Goal: Information Seeking & Learning: Learn about a topic

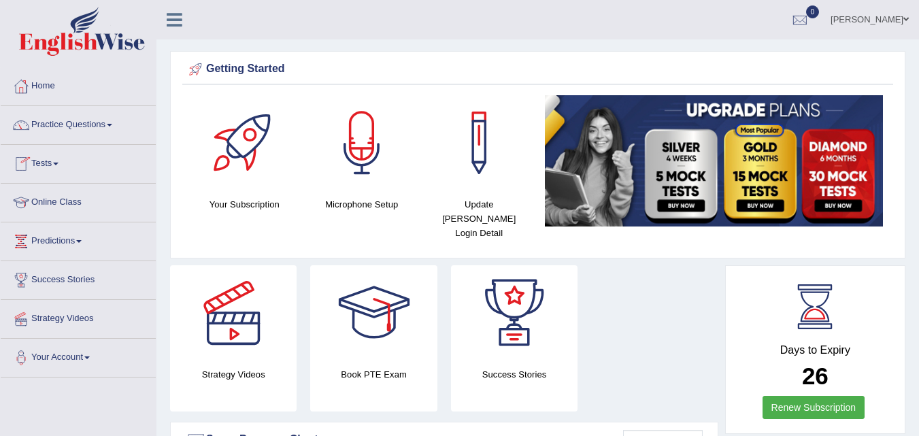
click at [50, 199] on link "Online Class" at bounding box center [78, 201] width 155 height 34
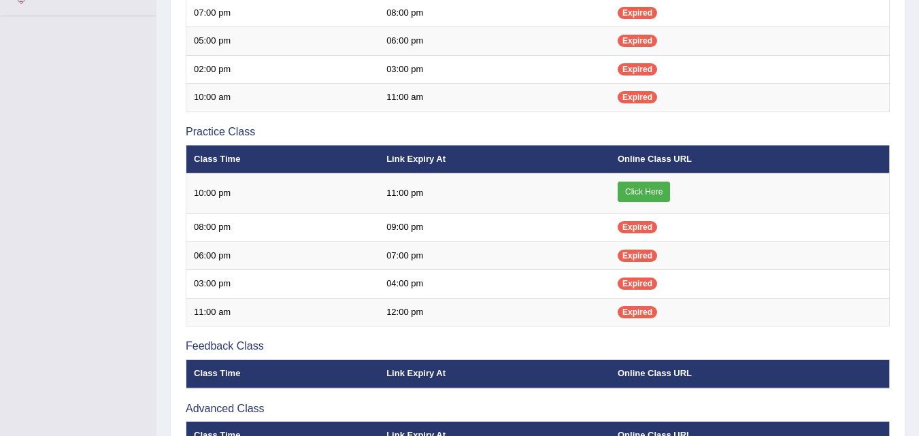
scroll to position [507, 0]
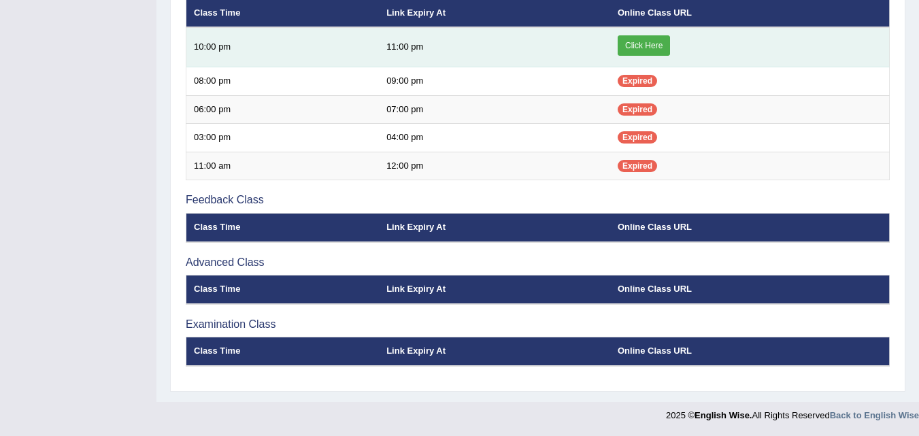
click at [641, 46] on link "Click Here" at bounding box center [644, 45] width 52 height 20
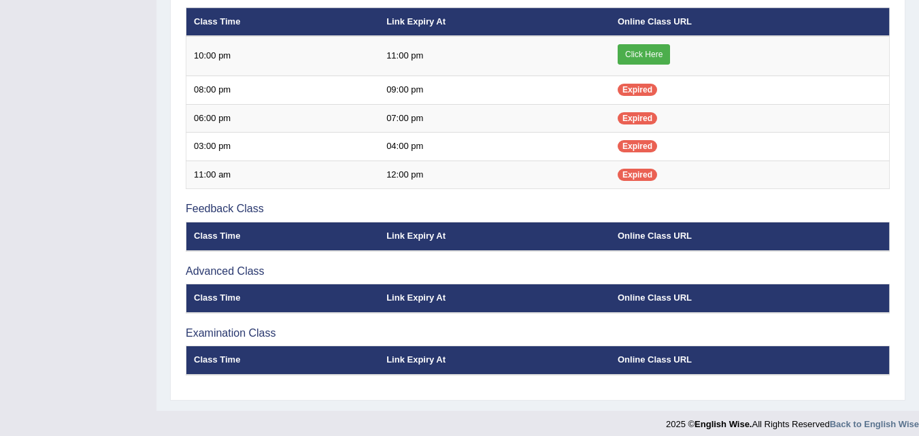
scroll to position [499, 0]
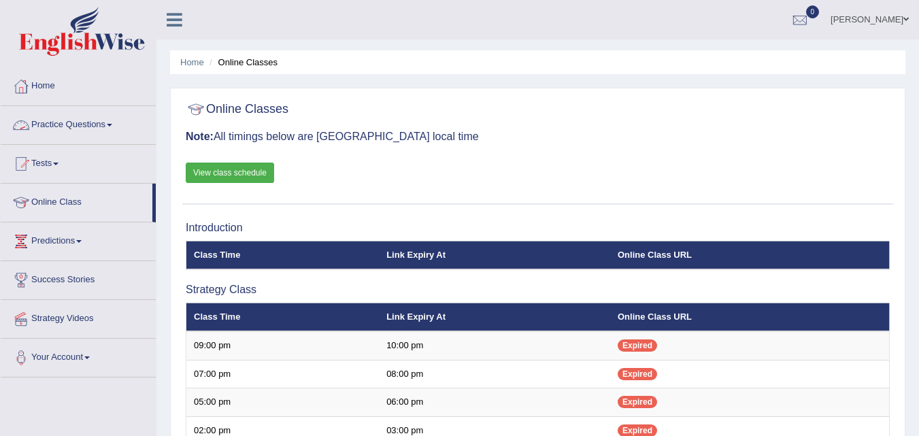
click at [77, 124] on link "Practice Questions" at bounding box center [78, 123] width 155 height 34
click at [99, 119] on link "Practice Questions" at bounding box center [78, 123] width 155 height 34
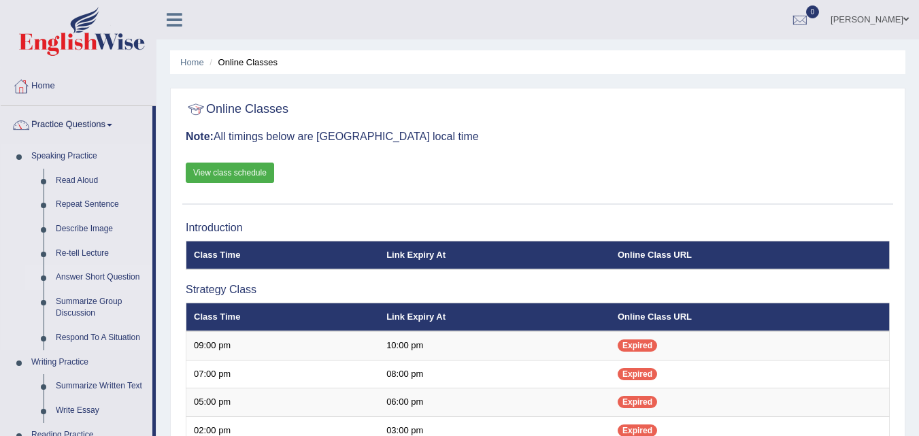
click at [98, 275] on link "Answer Short Question" at bounding box center [101, 277] width 103 height 24
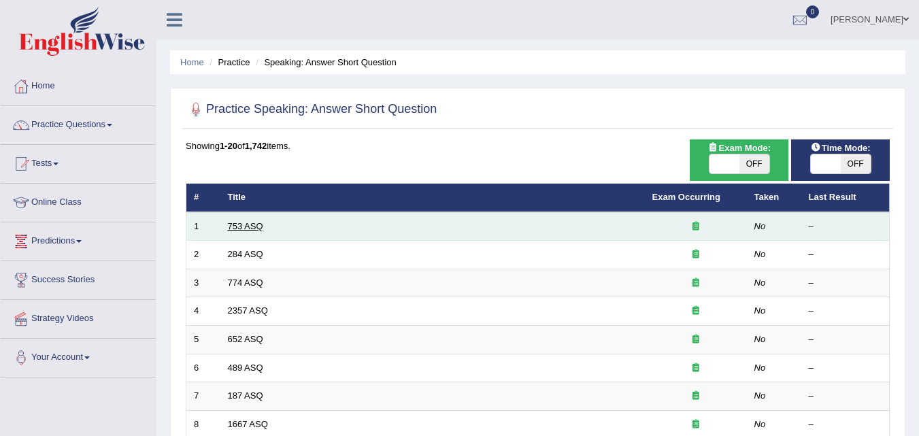
click at [246, 222] on link "753 ASQ" at bounding box center [245, 226] width 35 height 10
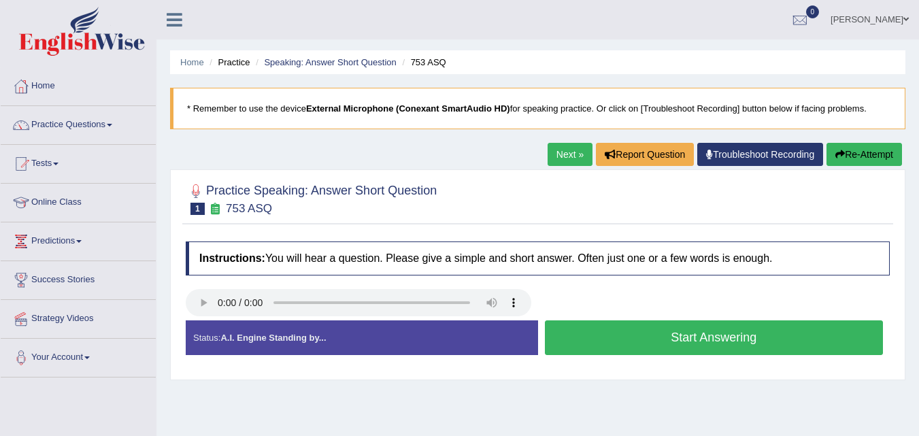
click at [684, 335] on button "Start Answering" at bounding box center [714, 337] width 339 height 35
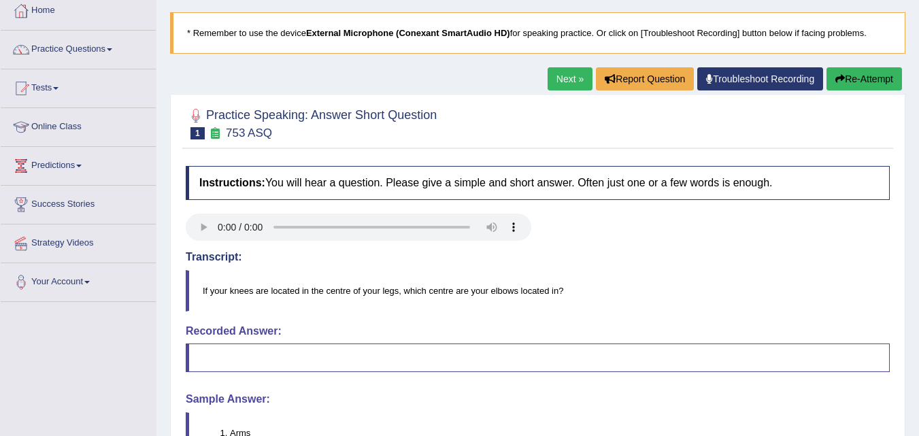
scroll to position [73, 0]
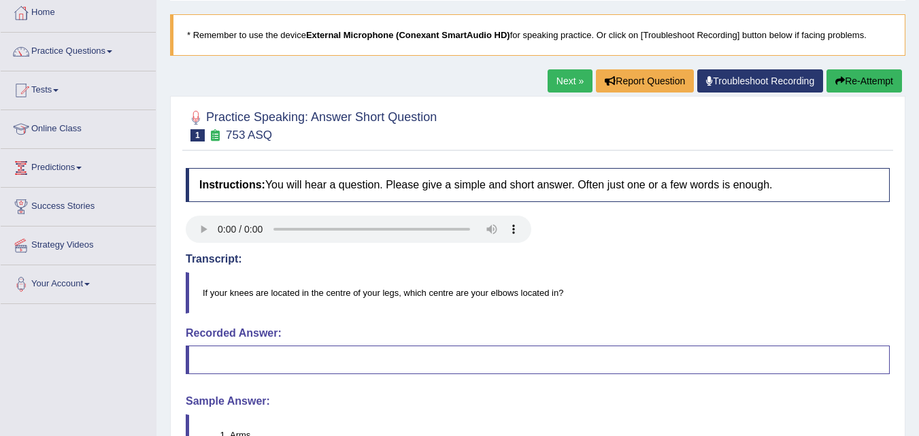
click at [838, 82] on icon "button" at bounding box center [840, 81] width 10 height 10
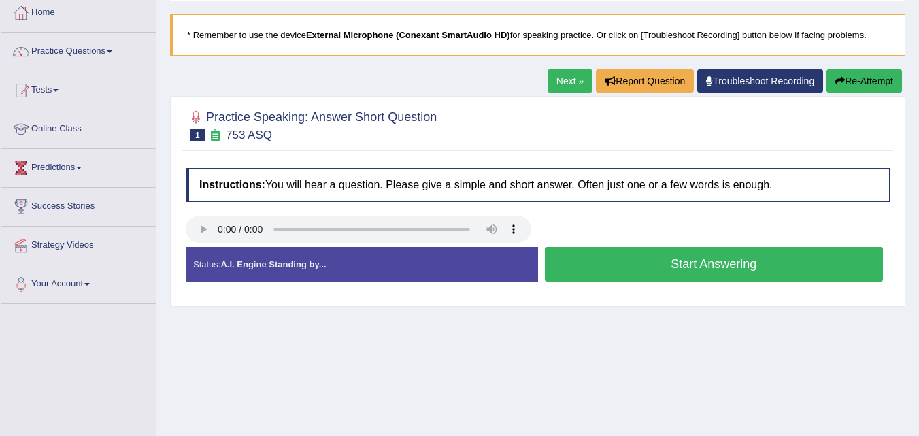
scroll to position [73, 0]
click at [208, 265] on div "Status: A.I. Engine Standing by..." at bounding box center [362, 264] width 352 height 35
click at [580, 258] on button "Start Answering" at bounding box center [714, 264] width 339 height 35
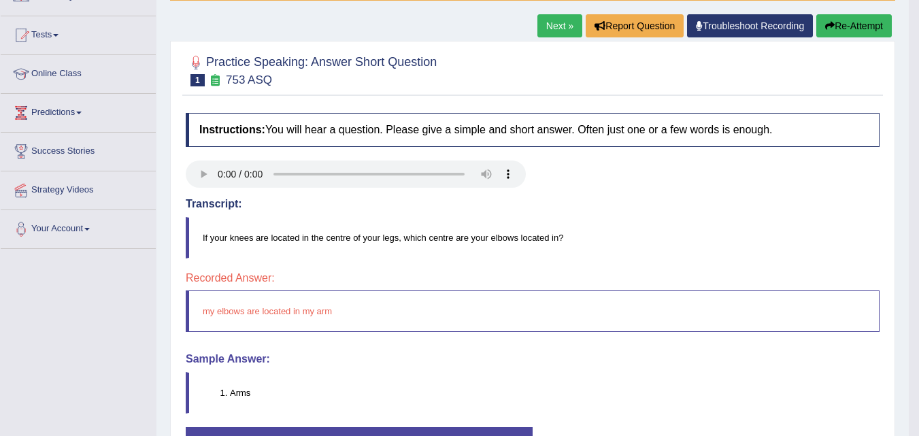
scroll to position [125, 0]
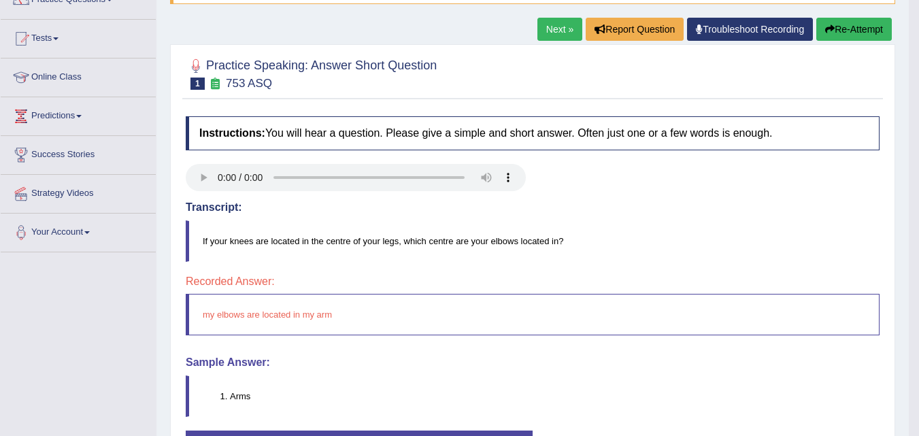
click at [836, 39] on button "Re-Attempt" at bounding box center [854, 29] width 76 height 23
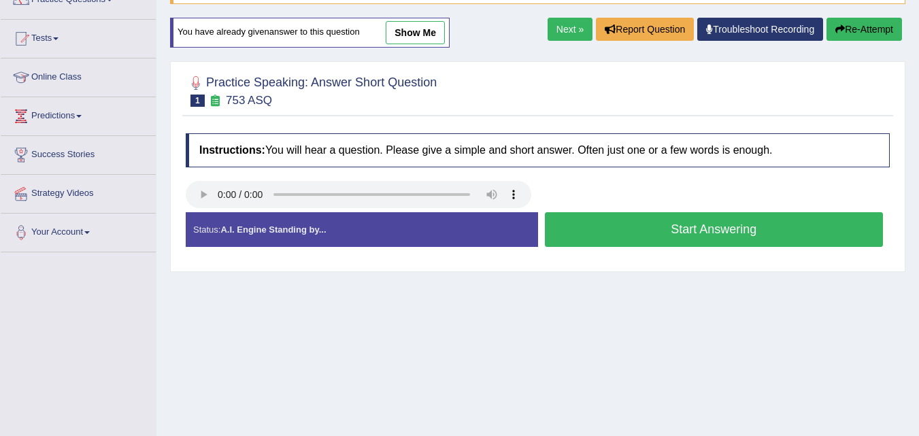
click at [601, 233] on button "Start Answering" at bounding box center [714, 229] width 339 height 35
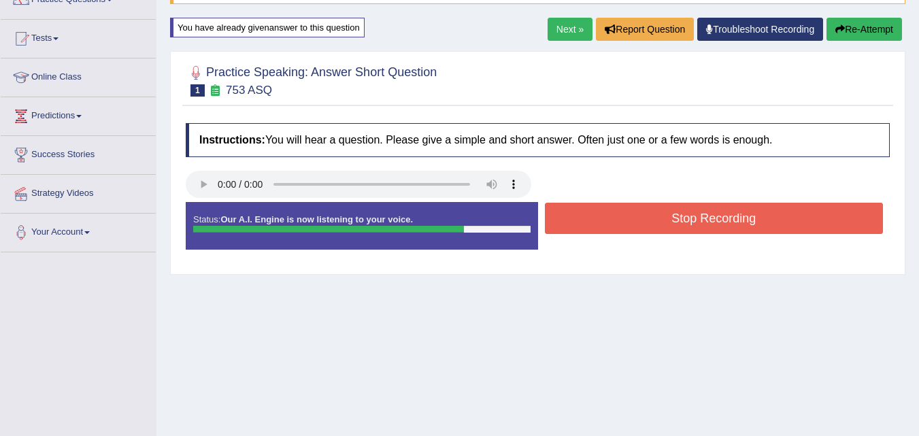
click at [601, 233] on button "Stop Recording" at bounding box center [714, 218] width 339 height 31
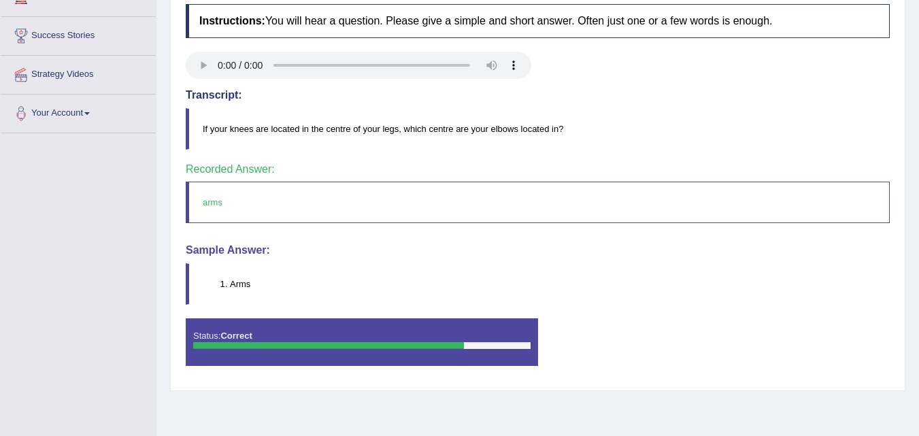
scroll to position [278, 0]
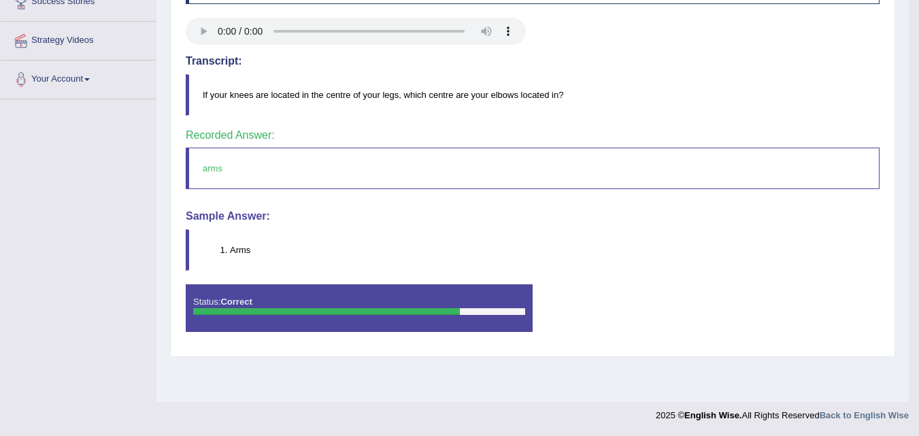
click at [601, 233] on blockquote "Arms" at bounding box center [533, 249] width 694 height 41
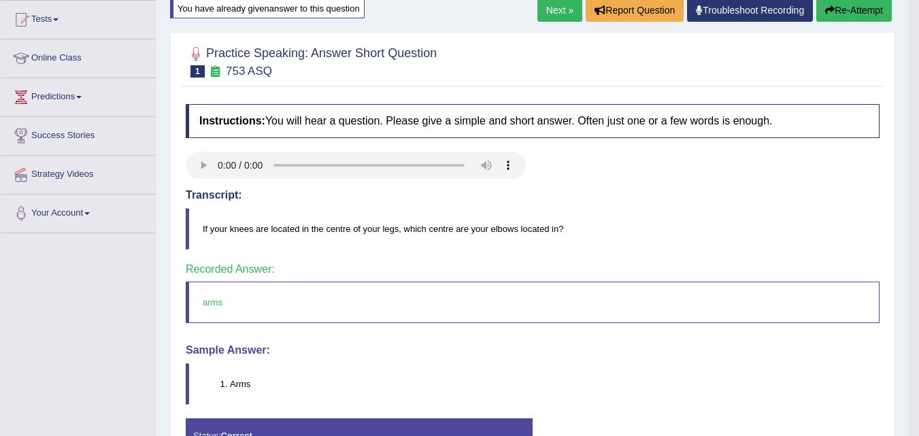
scroll to position [143, 0]
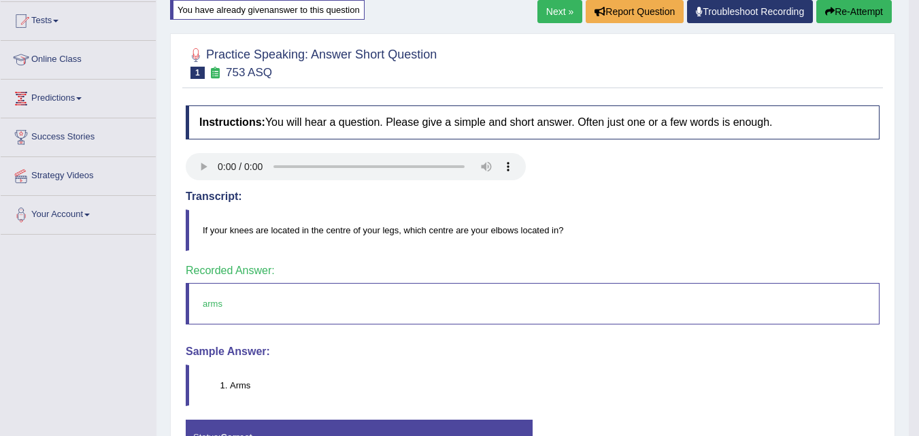
click at [541, 14] on link "Next »" at bounding box center [559, 11] width 45 height 23
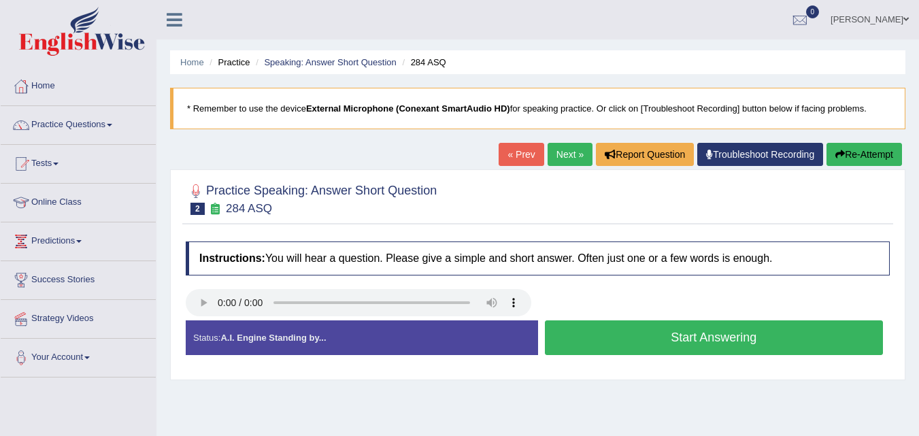
click at [677, 339] on button "Start Answering" at bounding box center [714, 337] width 339 height 35
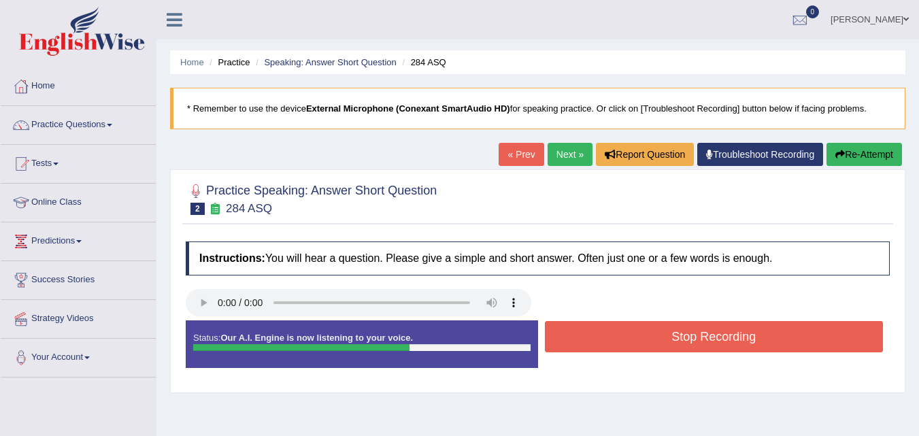
click at [677, 339] on button "Stop Recording" at bounding box center [714, 336] width 339 height 31
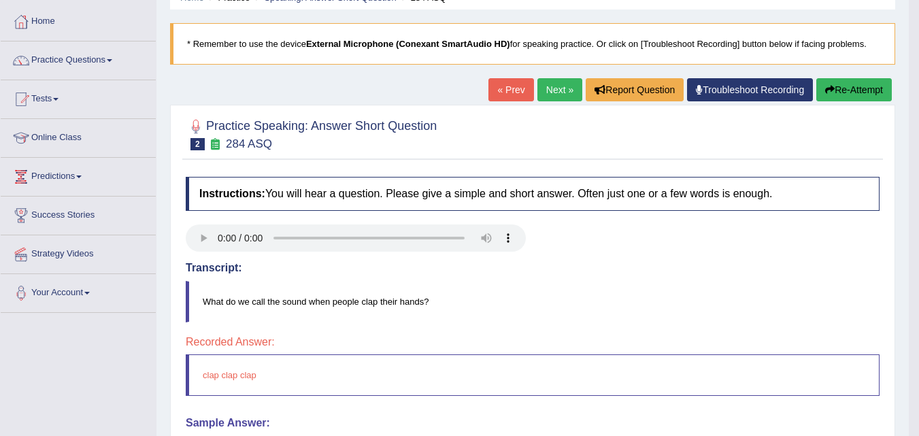
scroll to position [65, 0]
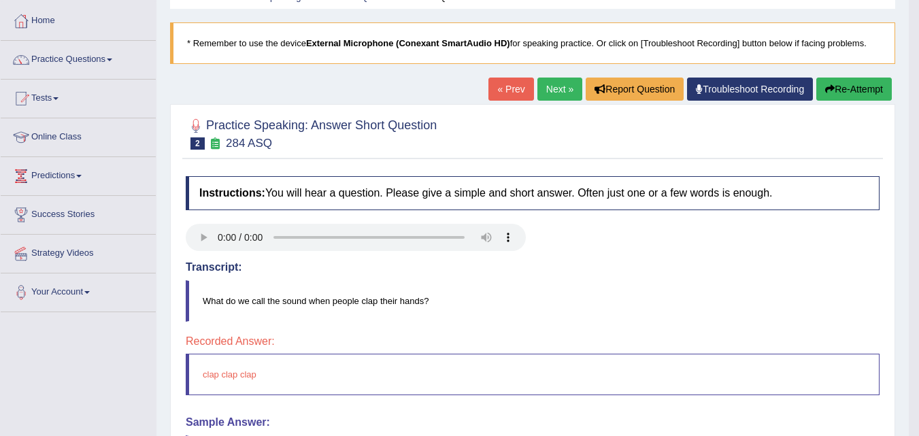
click at [860, 94] on button "Re-Attempt" at bounding box center [854, 89] width 76 height 23
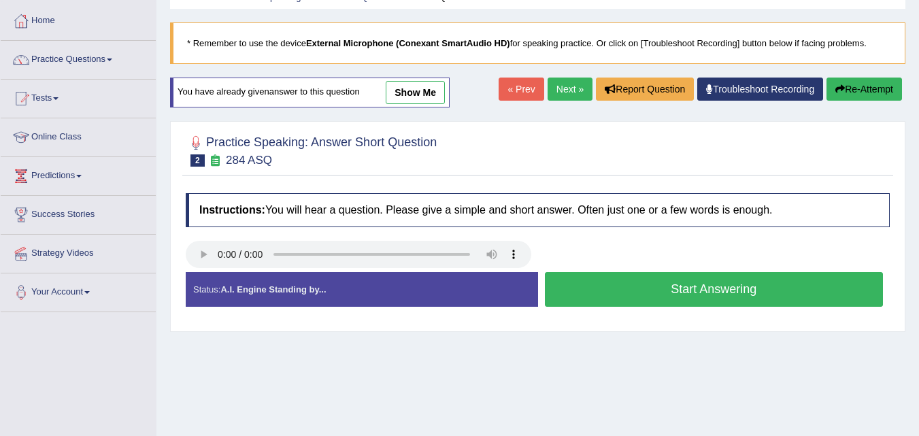
scroll to position [65, 0]
click at [639, 294] on button "Start Answering" at bounding box center [714, 289] width 339 height 35
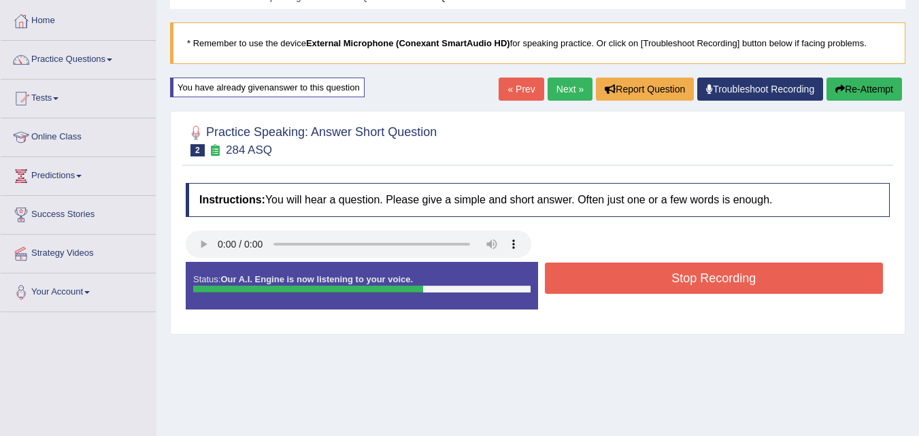
click at [707, 273] on button "Stop Recording" at bounding box center [714, 278] width 339 height 31
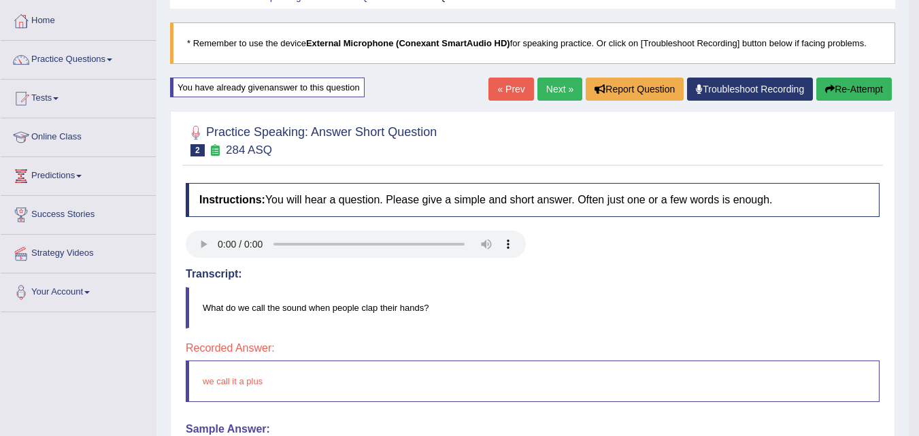
click at [856, 82] on button "Re-Attempt" at bounding box center [854, 89] width 76 height 23
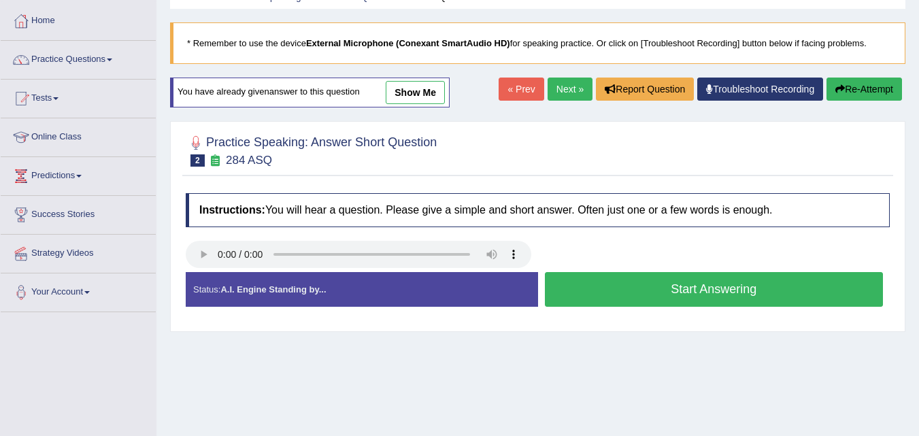
click at [662, 299] on button "Start Answering" at bounding box center [714, 289] width 339 height 35
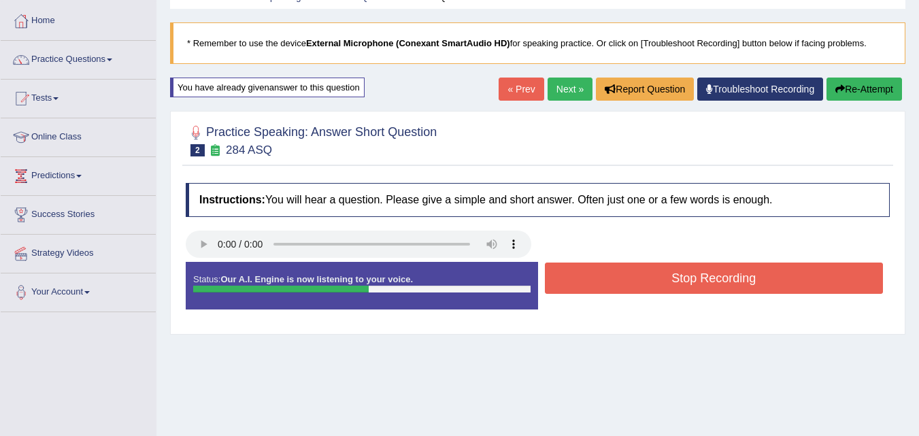
click at [669, 276] on button "Stop Recording" at bounding box center [714, 278] width 339 height 31
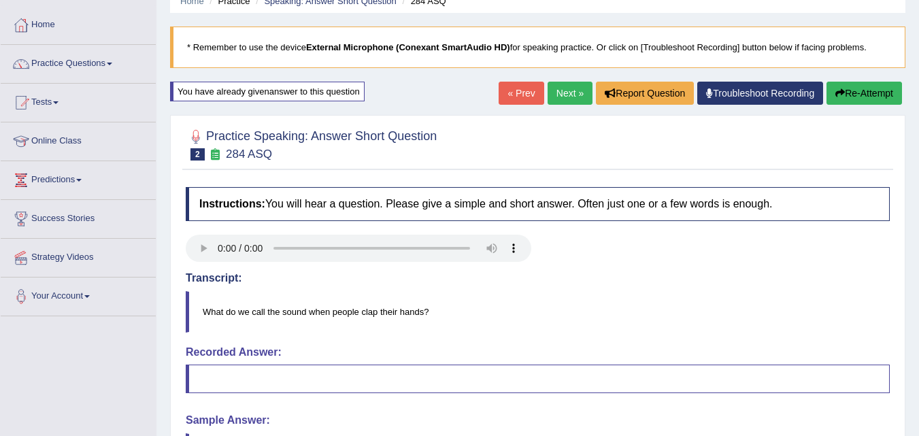
scroll to position [60, 0]
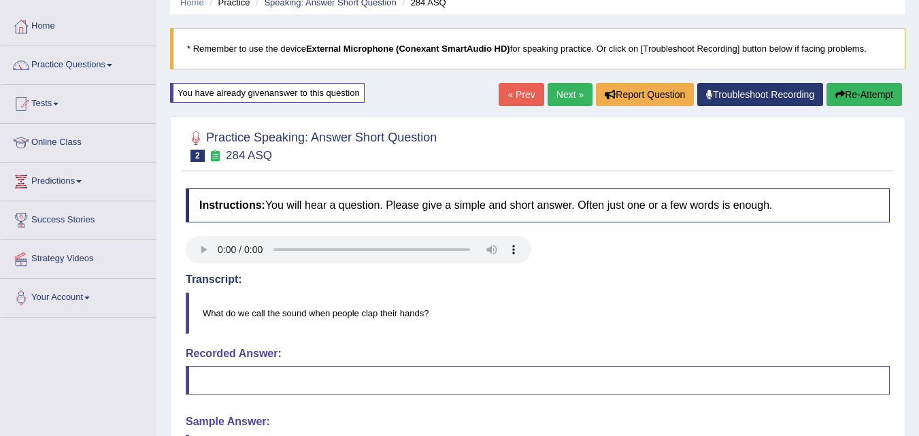
click at [843, 97] on button "Re-Attempt" at bounding box center [864, 94] width 76 height 23
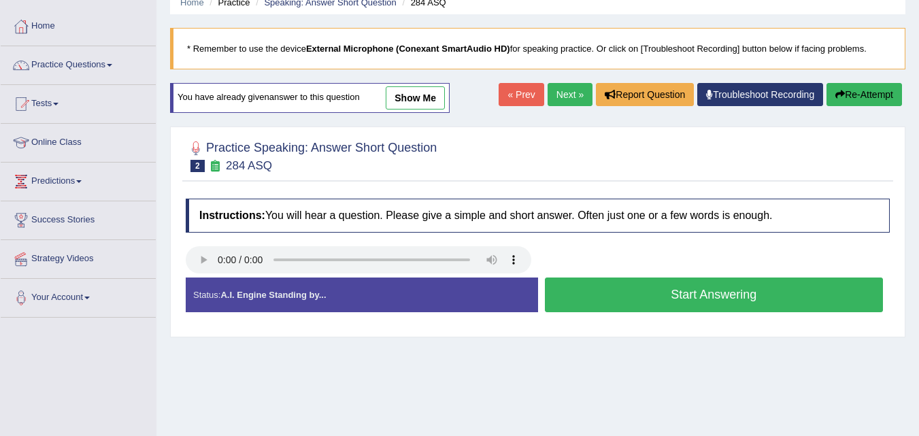
click at [726, 300] on button "Start Answering" at bounding box center [714, 295] width 339 height 35
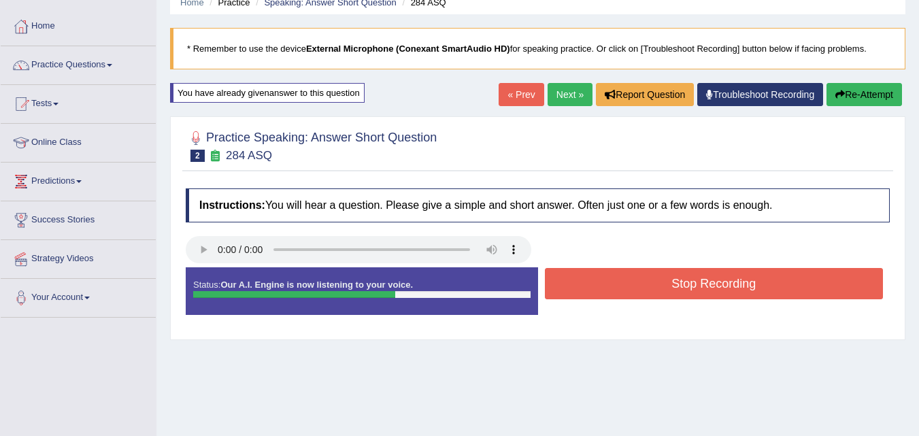
click at [731, 282] on button "Stop Recording" at bounding box center [714, 283] width 339 height 31
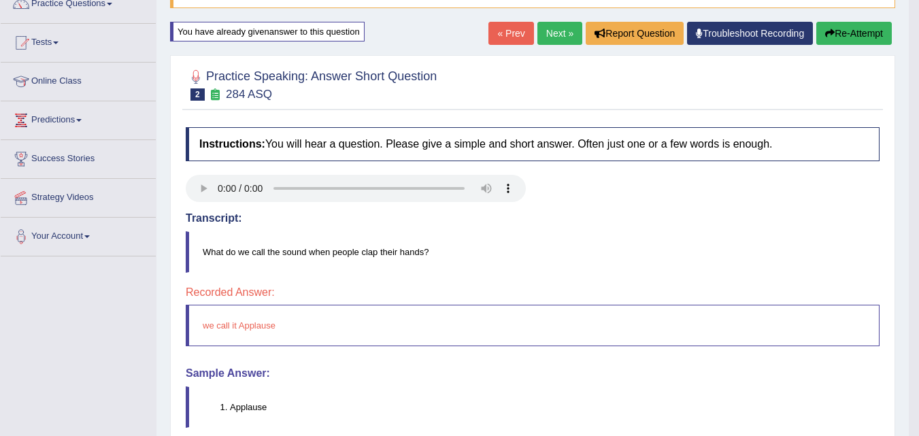
scroll to position [111, 0]
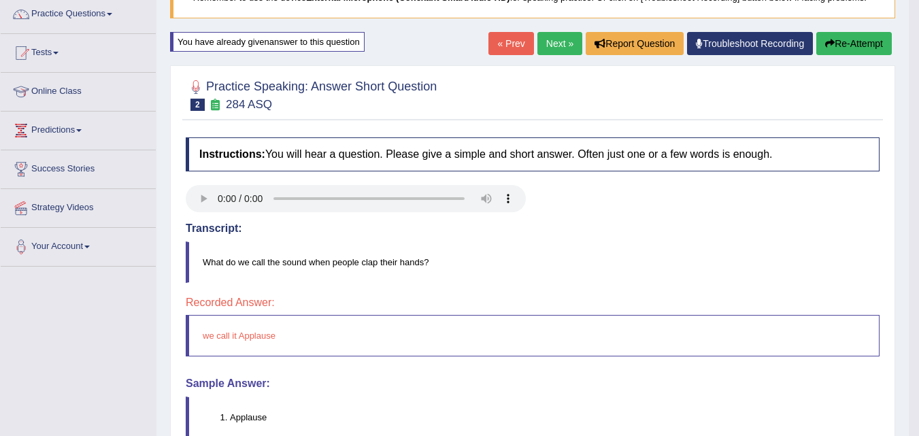
click at [864, 43] on button "Re-Attempt" at bounding box center [854, 43] width 76 height 23
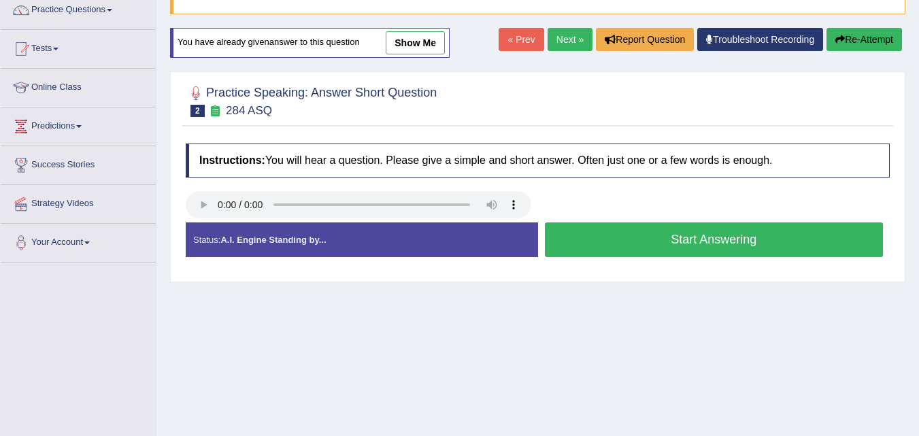
click at [634, 243] on button "Start Answering" at bounding box center [714, 239] width 339 height 35
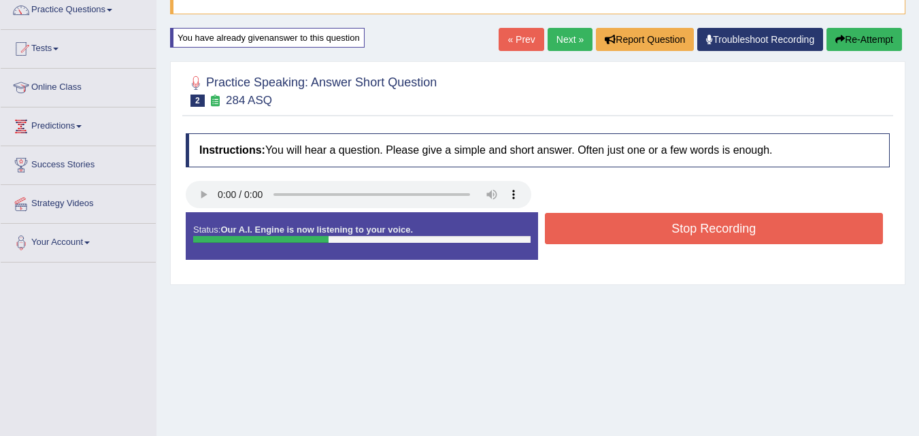
click at [639, 233] on button "Stop Recording" at bounding box center [714, 228] width 339 height 31
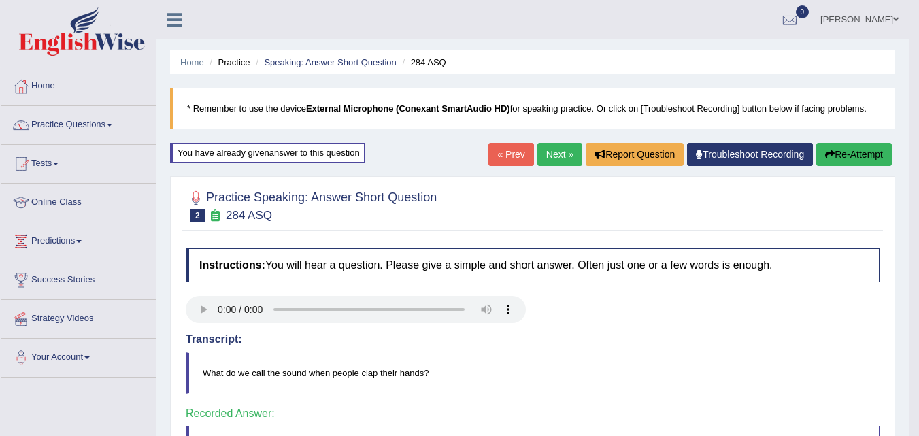
click at [548, 154] on link "Next »" at bounding box center [559, 154] width 45 height 23
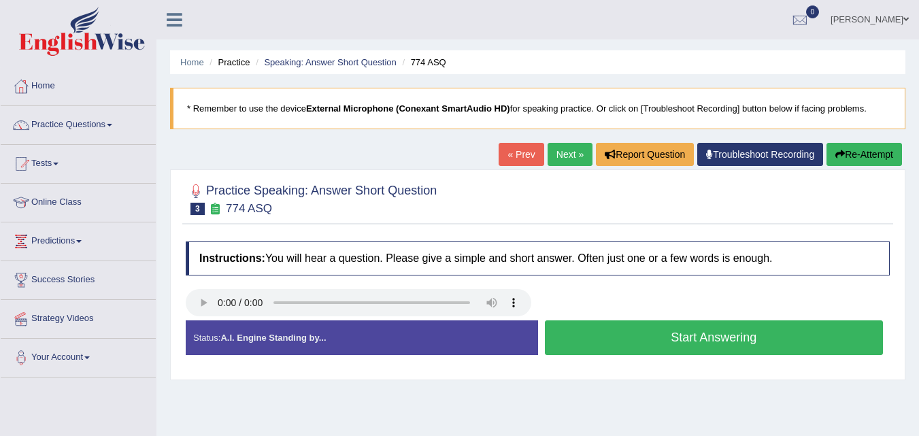
click at [612, 339] on button "Start Answering" at bounding box center [714, 337] width 339 height 35
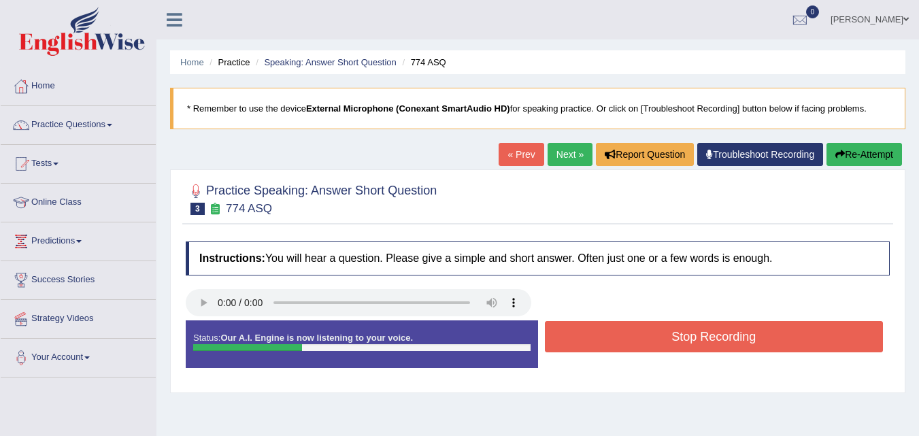
click at [612, 339] on button "Stop Recording" at bounding box center [714, 336] width 339 height 31
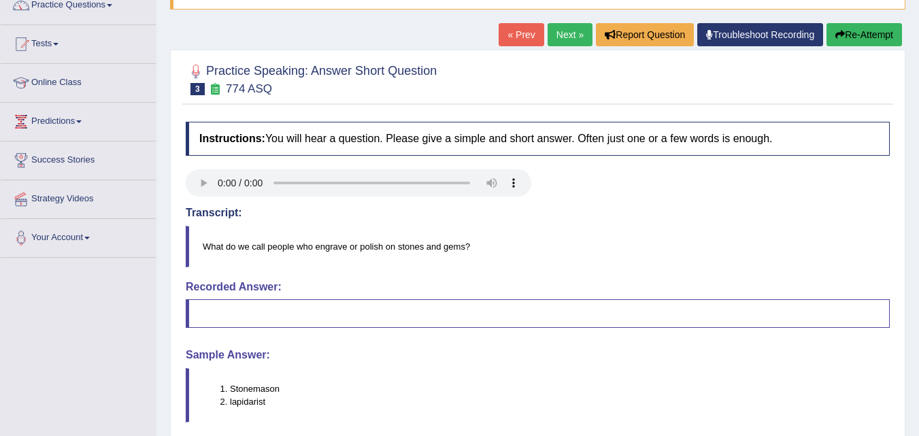
scroll to position [118, 0]
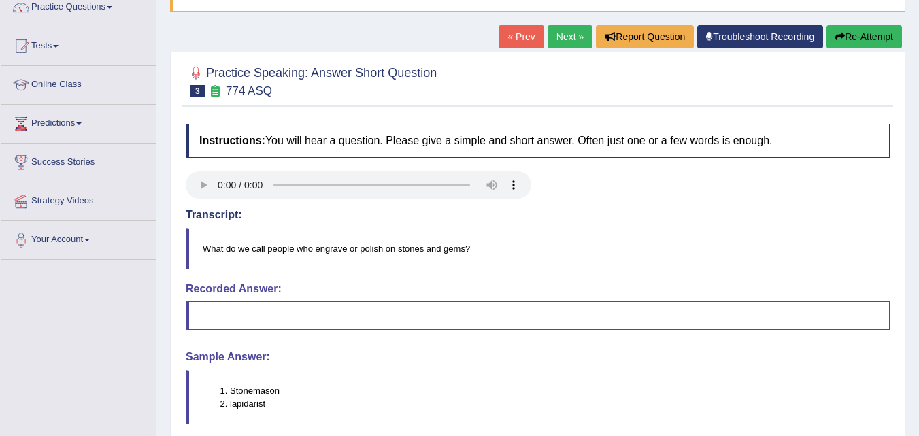
click at [867, 35] on button "Re-Attempt" at bounding box center [864, 36] width 76 height 23
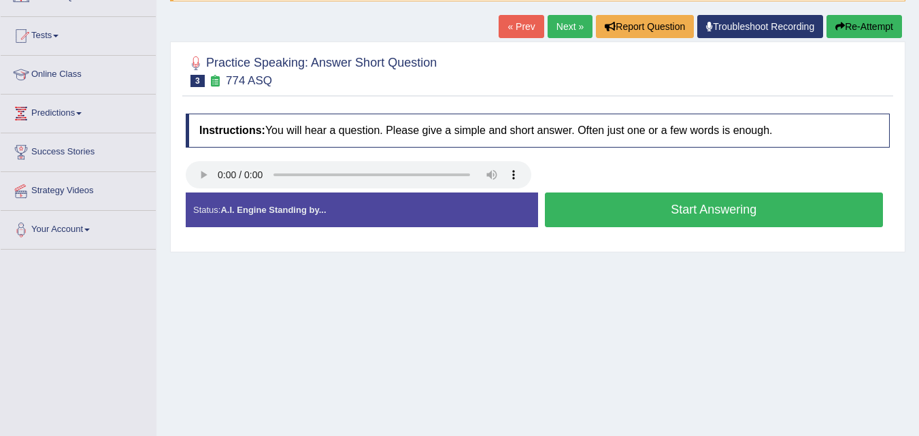
scroll to position [118, 0]
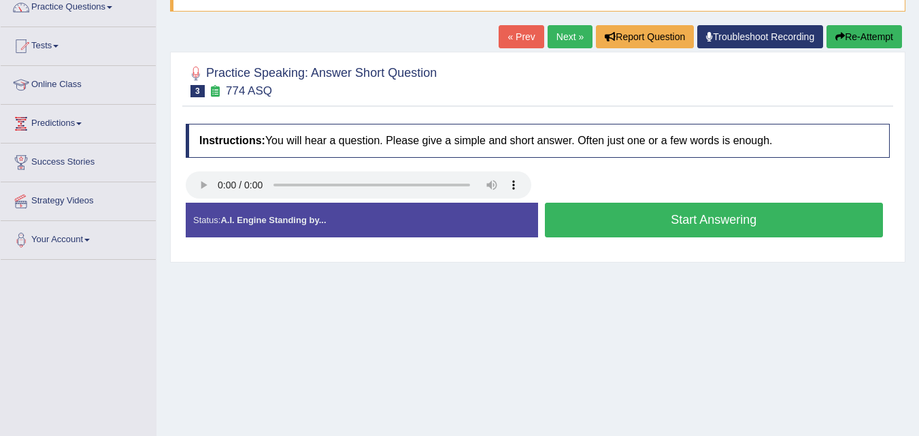
click at [652, 222] on button "Start Answering" at bounding box center [714, 220] width 339 height 35
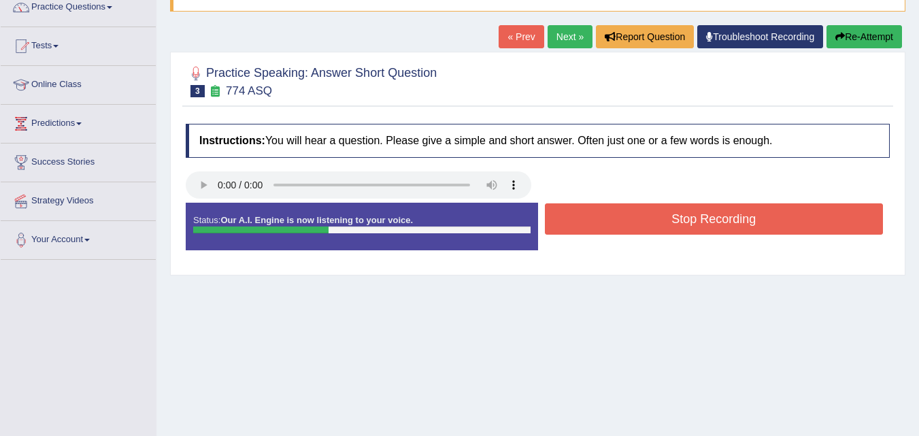
click at [652, 222] on button "Stop Recording" at bounding box center [714, 218] width 339 height 31
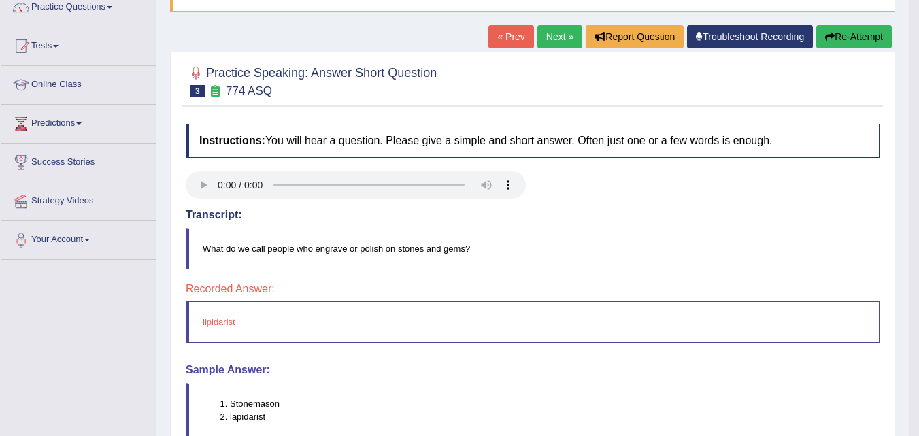
click at [853, 46] on button "Re-Attempt" at bounding box center [854, 36] width 76 height 23
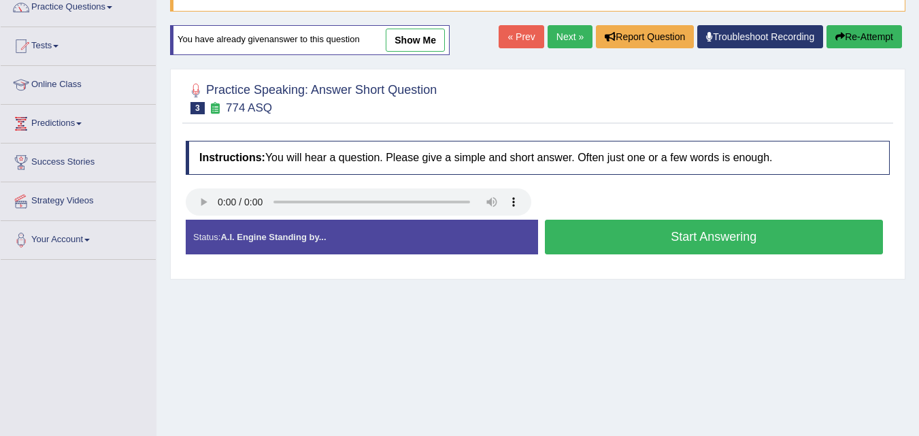
click at [657, 244] on button "Start Answering" at bounding box center [714, 237] width 339 height 35
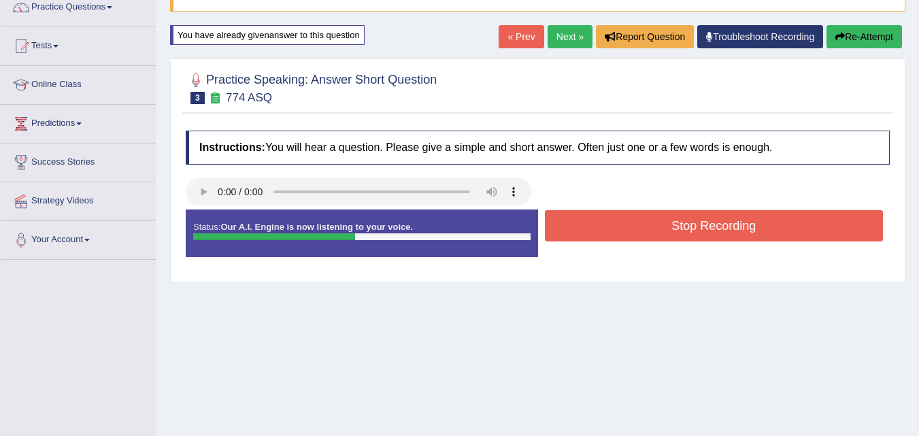
click at [659, 228] on button "Stop Recording" at bounding box center [714, 225] width 339 height 31
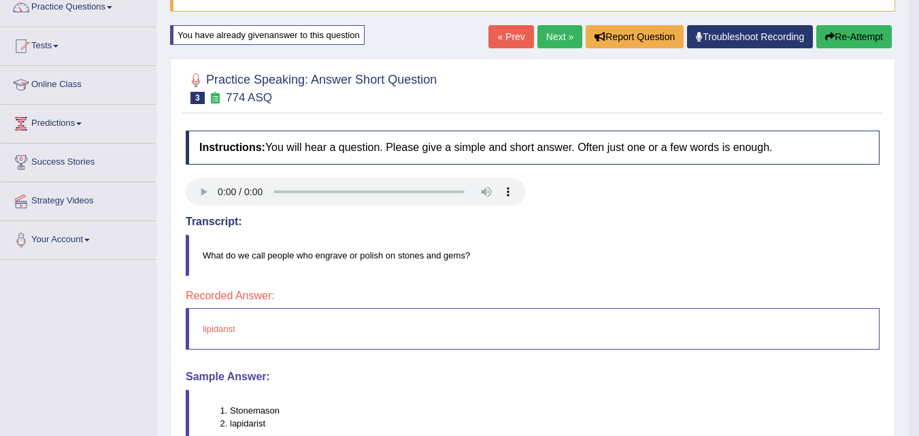
click at [839, 35] on button "Re-Attempt" at bounding box center [854, 36] width 76 height 23
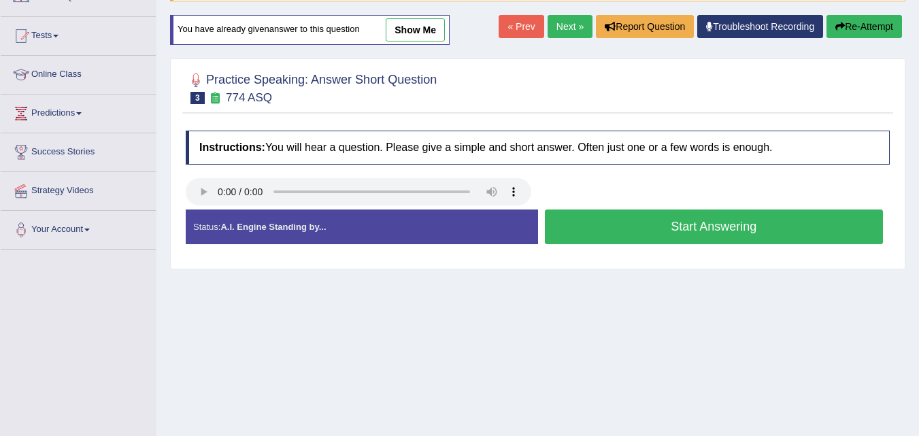
scroll to position [118, 0]
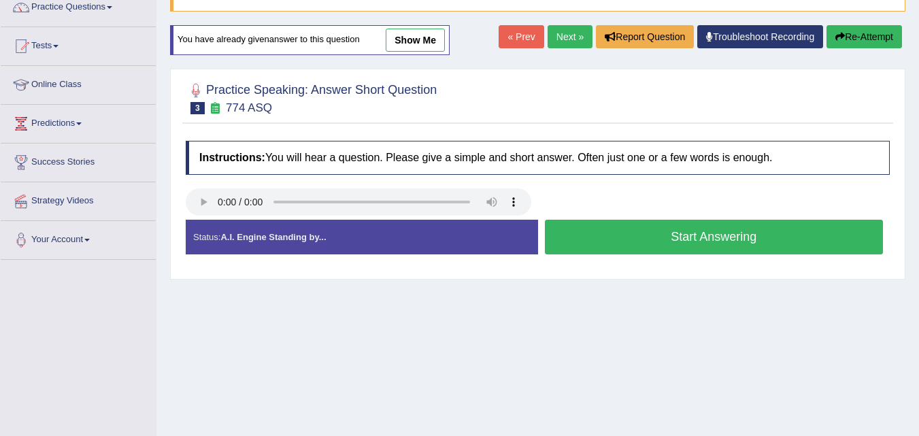
click at [664, 241] on button "Start Answering" at bounding box center [714, 237] width 339 height 35
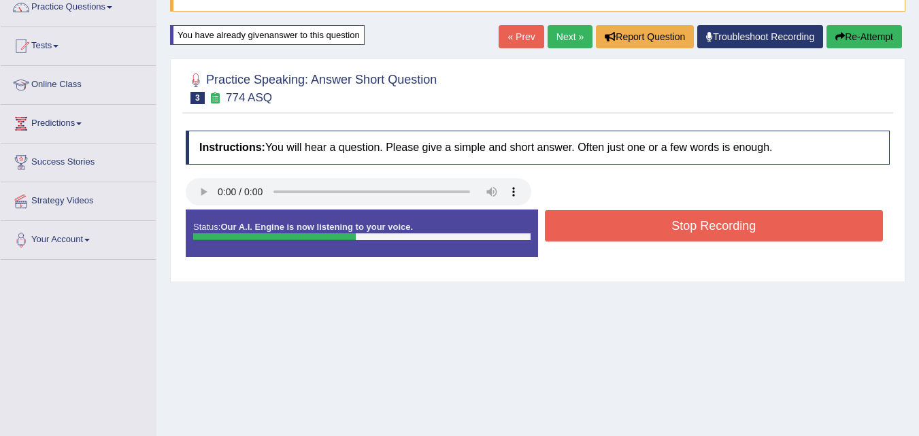
click at [665, 231] on button "Stop Recording" at bounding box center [714, 225] width 339 height 31
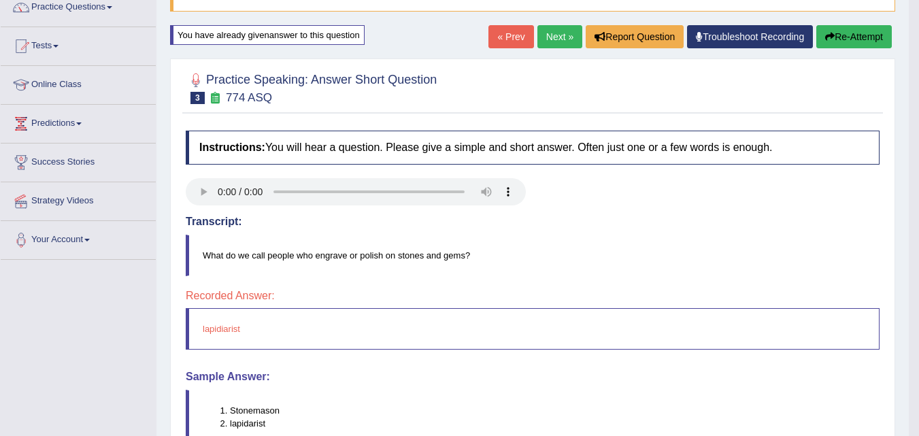
click at [834, 37] on button "Re-Attempt" at bounding box center [854, 36] width 76 height 23
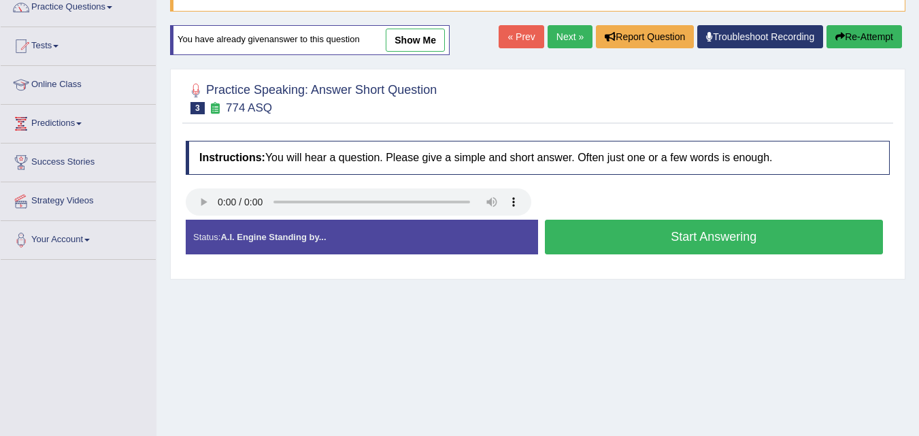
click at [678, 238] on button "Start Answering" at bounding box center [714, 237] width 339 height 35
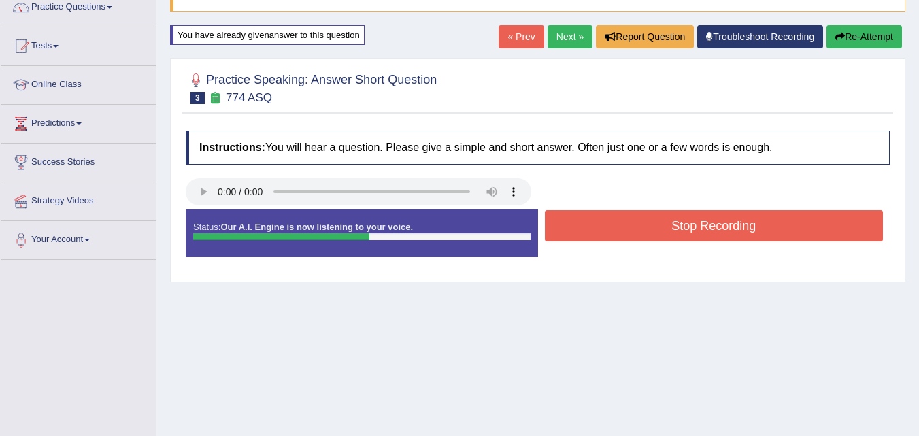
click at [678, 228] on button "Stop Recording" at bounding box center [714, 225] width 339 height 31
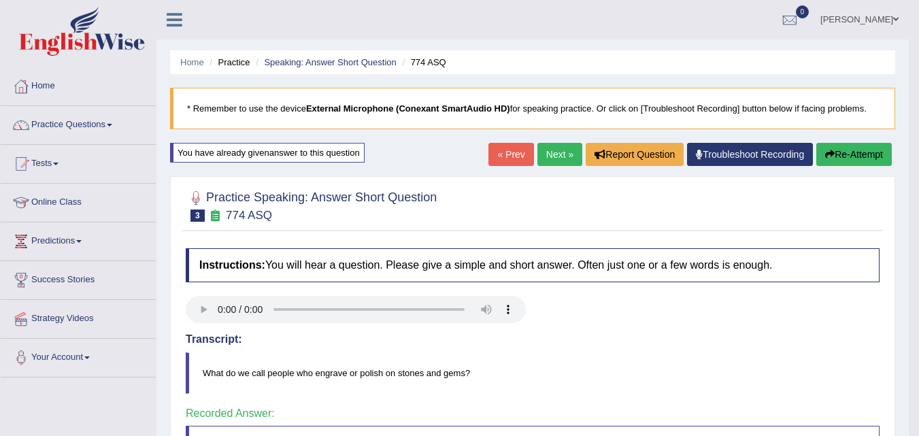
click at [537, 152] on link "Next »" at bounding box center [559, 154] width 45 height 23
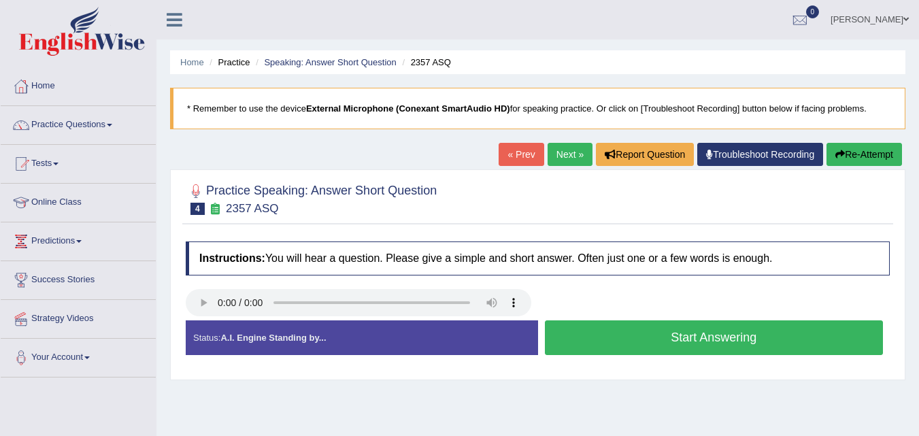
click at [677, 334] on button "Start Answering" at bounding box center [714, 337] width 339 height 35
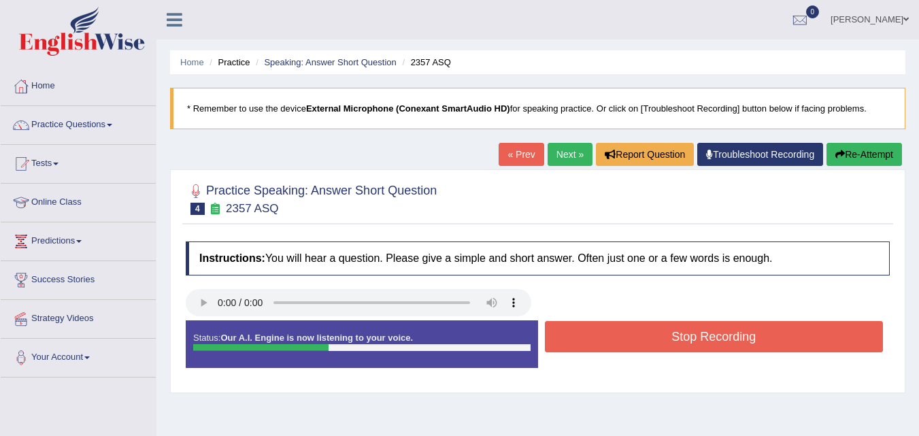
click at [677, 334] on button "Stop Recording" at bounding box center [714, 336] width 339 height 31
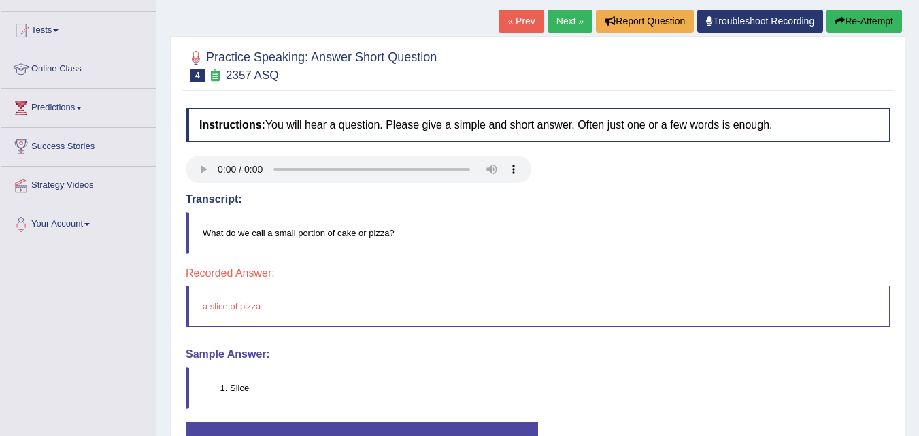
scroll to position [140, 0]
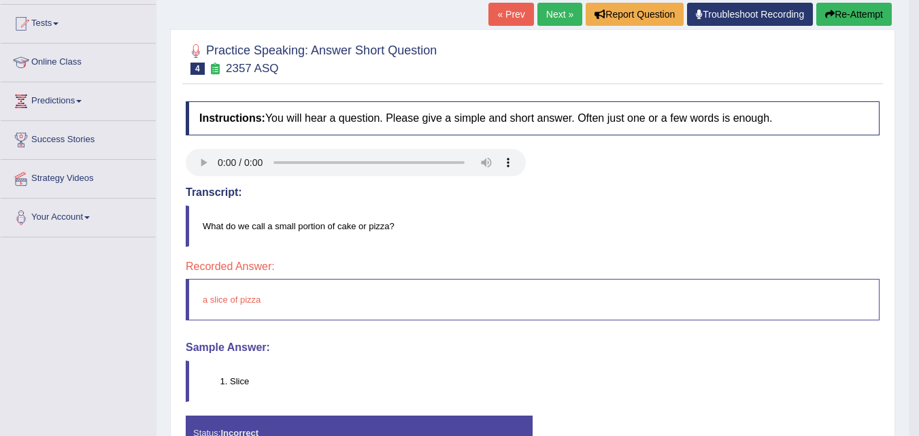
drag, startPoint x: 773, startPoint y: 296, endPoint x: 609, endPoint y: 416, distance: 203.5
click at [609, 416] on div "Instructions: You will hear a question. Please give a simple and short answer. …" at bounding box center [532, 288] width 701 height 386
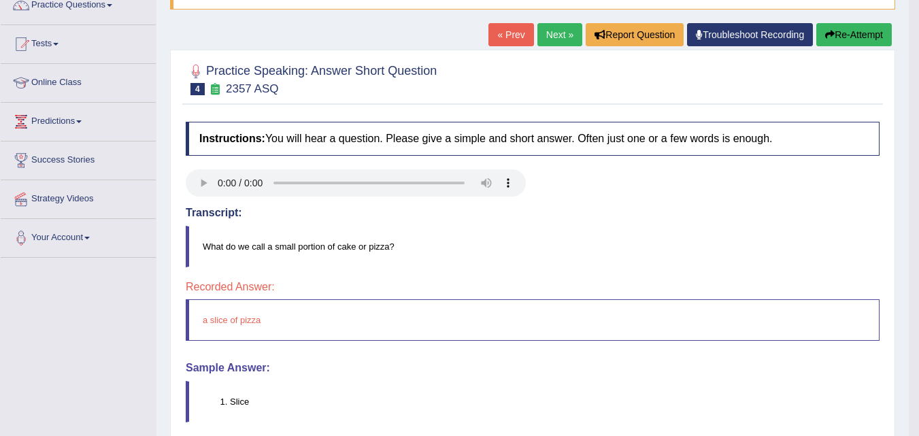
scroll to position [109, 0]
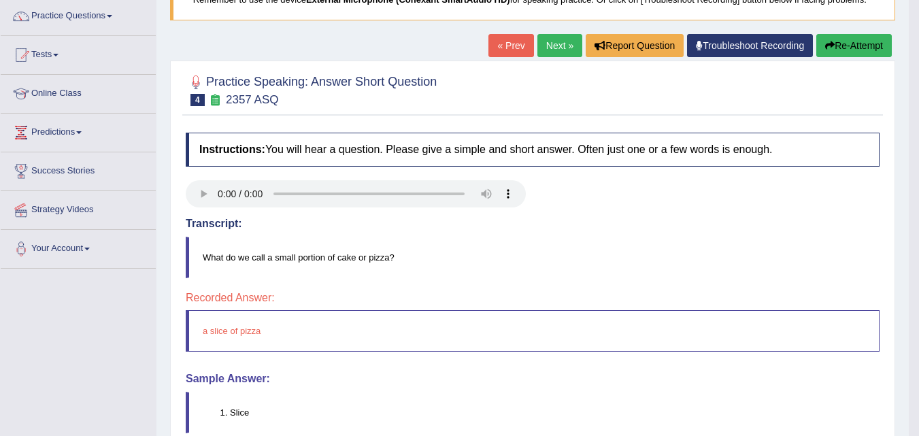
click at [820, 46] on button "Re-Attempt" at bounding box center [854, 45] width 76 height 23
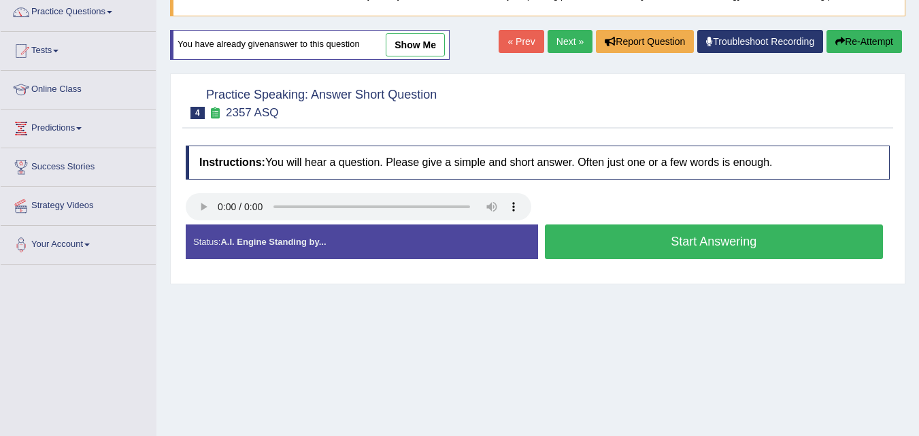
scroll to position [113, 0]
click at [695, 241] on button "Start Answering" at bounding box center [714, 241] width 339 height 35
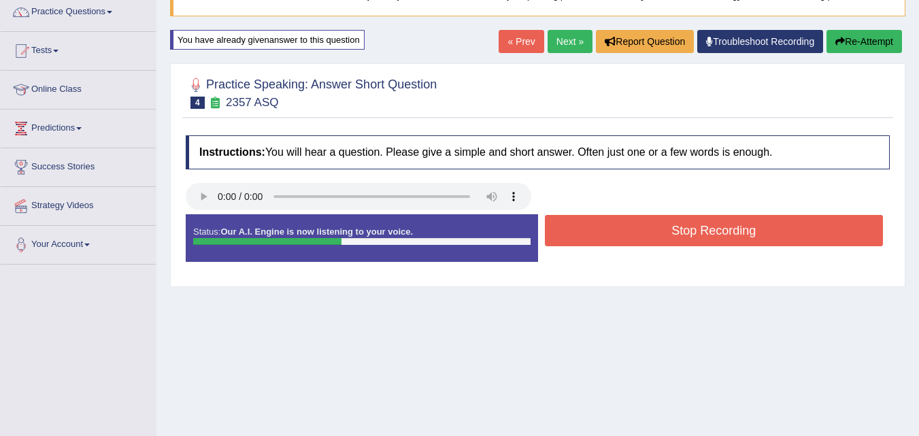
click at [695, 241] on button "Stop Recording" at bounding box center [714, 230] width 339 height 31
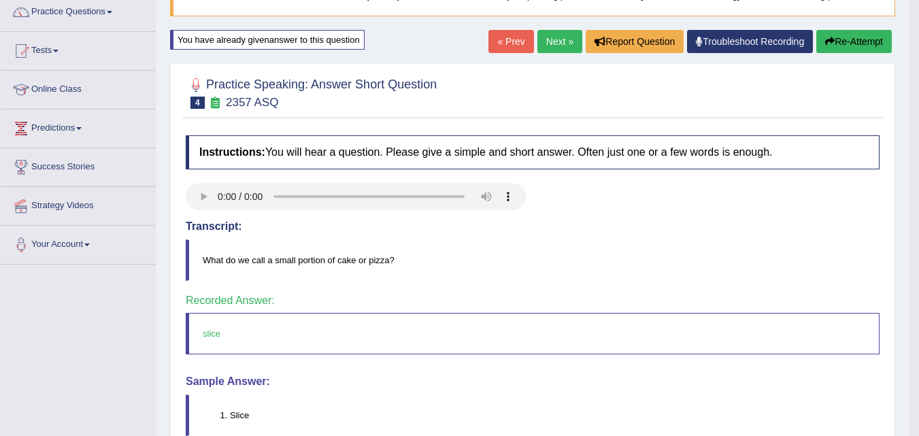
click at [548, 37] on link "Next »" at bounding box center [559, 41] width 45 height 23
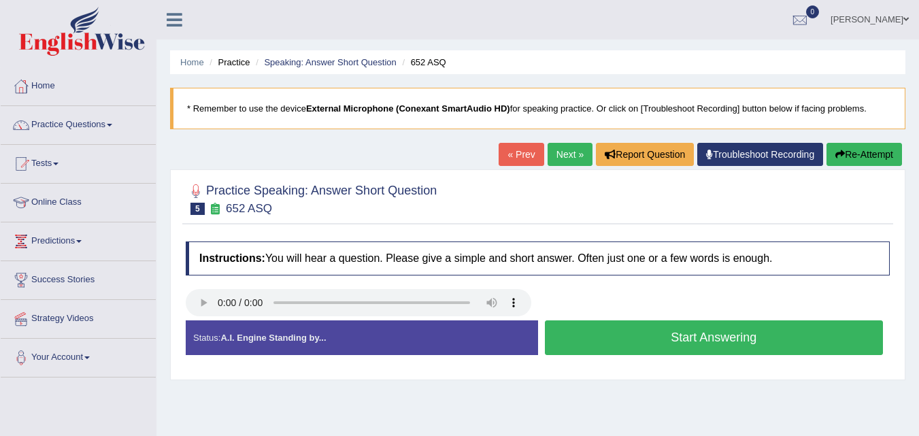
click at [682, 341] on button "Start Answering" at bounding box center [714, 337] width 339 height 35
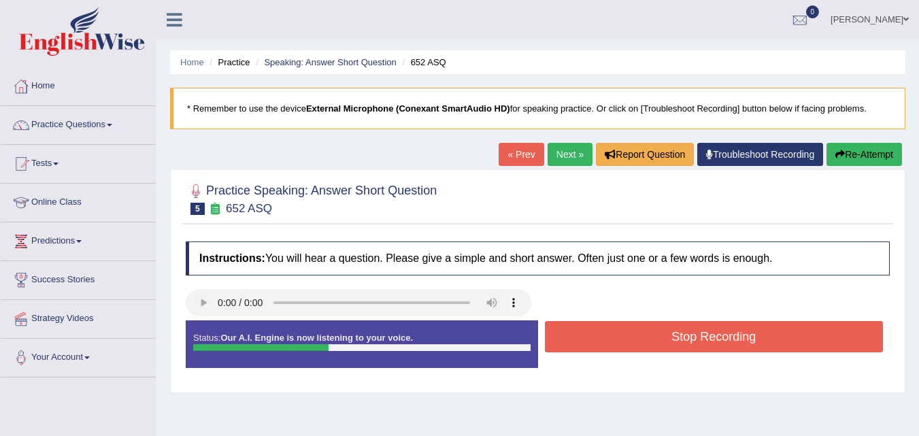
click at [682, 341] on button "Stop Recording" at bounding box center [714, 336] width 339 height 31
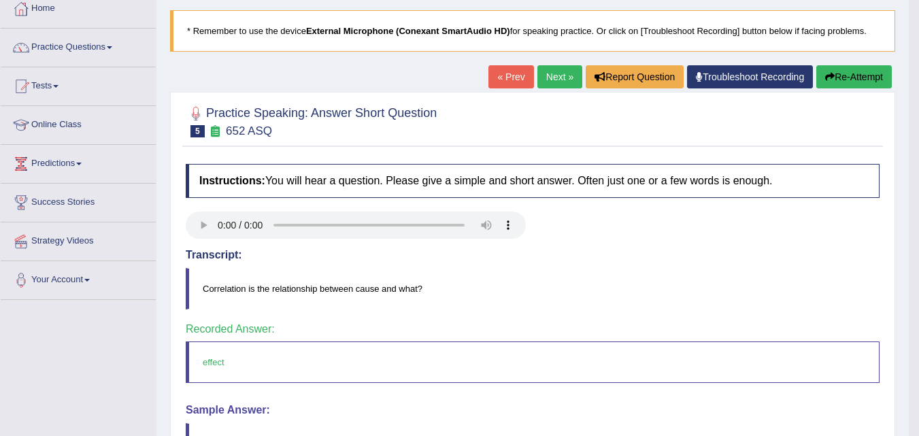
scroll to position [41, 0]
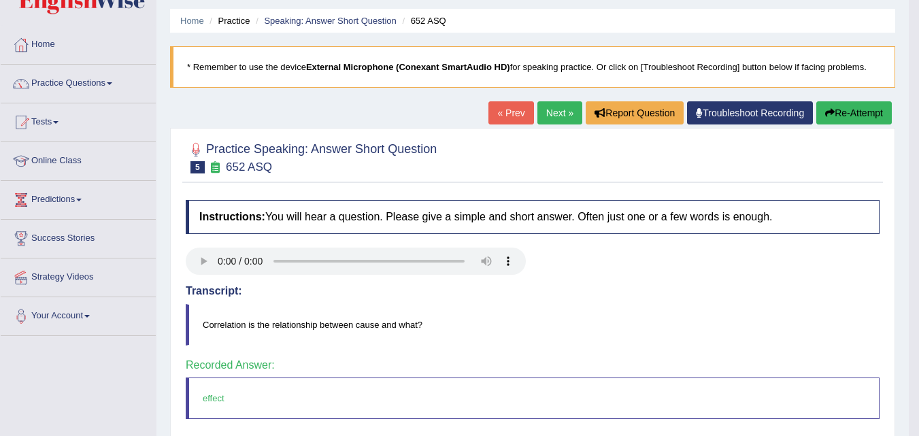
click at [552, 118] on link "Next »" at bounding box center [559, 112] width 45 height 23
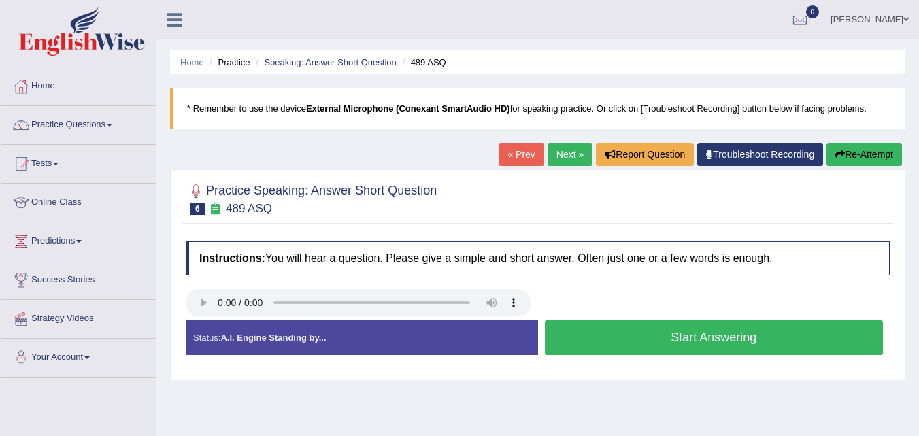
click at [629, 340] on button "Start Answering" at bounding box center [714, 337] width 339 height 35
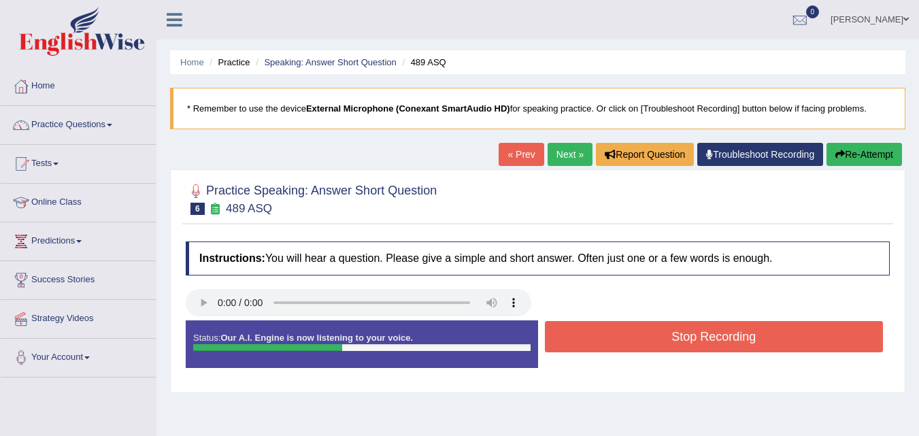
click at [629, 340] on button "Stop Recording" at bounding box center [714, 336] width 339 height 31
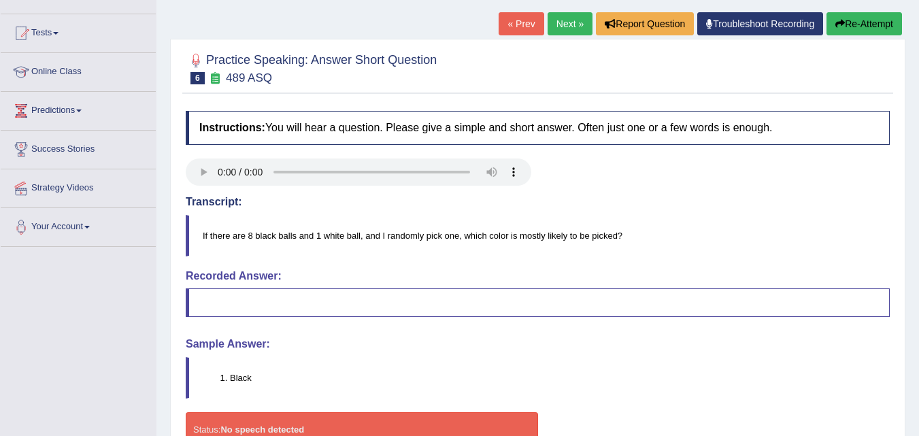
scroll to position [120, 0]
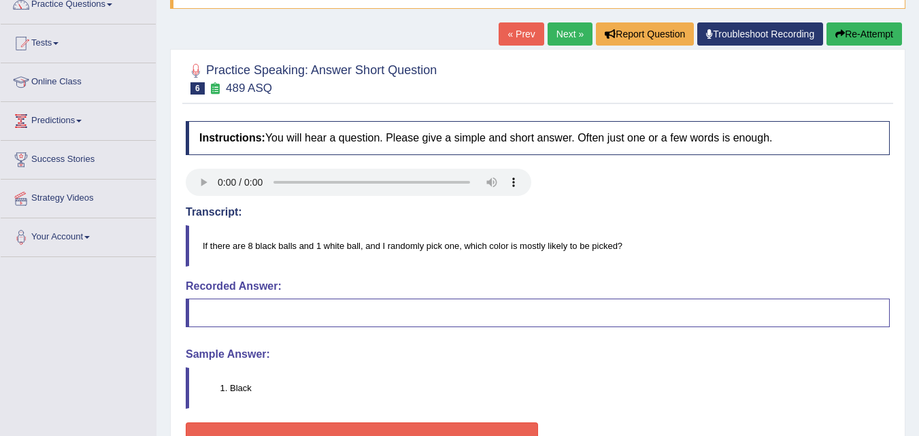
click at [846, 35] on button "Re-Attempt" at bounding box center [864, 33] width 76 height 23
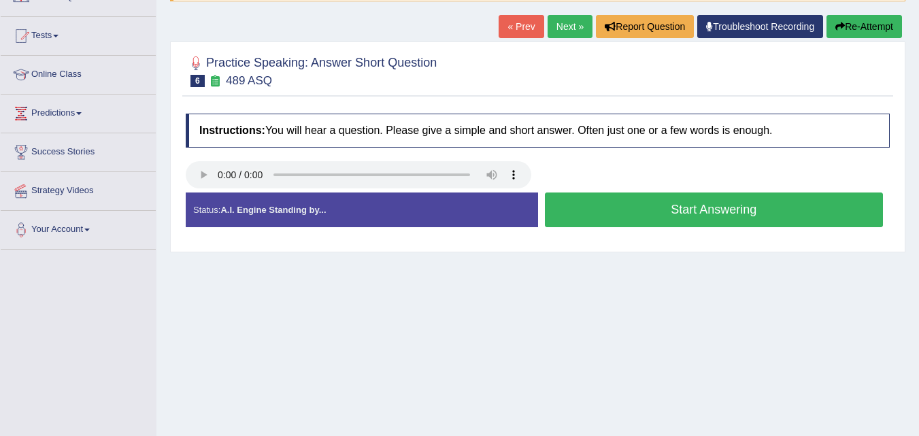
scroll to position [120, 0]
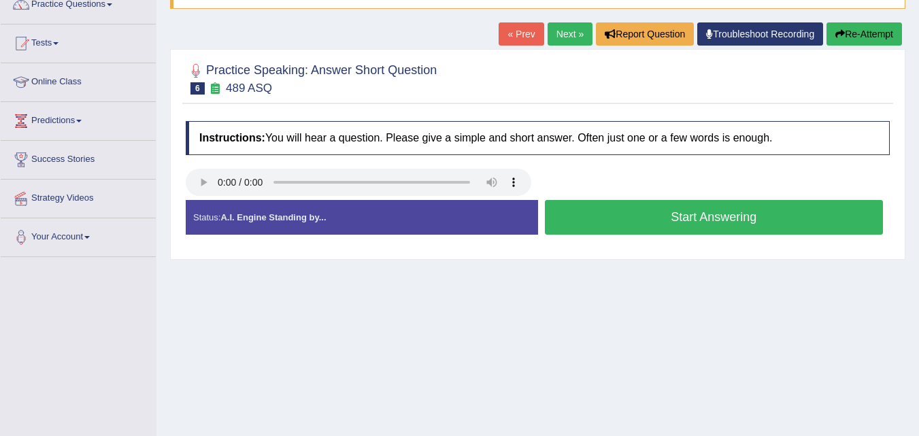
click at [712, 222] on button "Start Answering" at bounding box center [714, 217] width 339 height 35
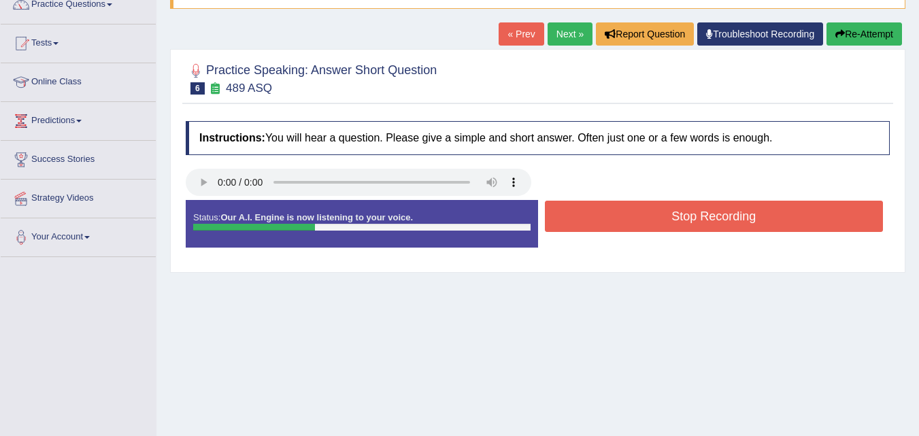
click at [712, 222] on button "Stop Recording" at bounding box center [714, 216] width 339 height 31
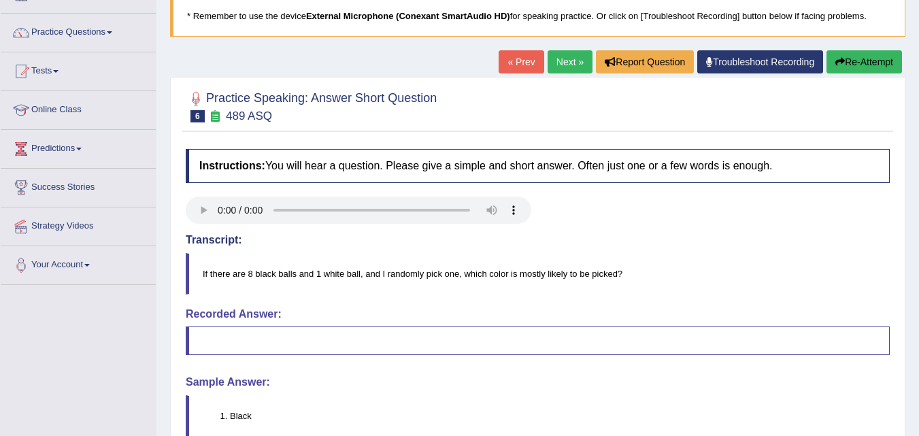
scroll to position [87, 0]
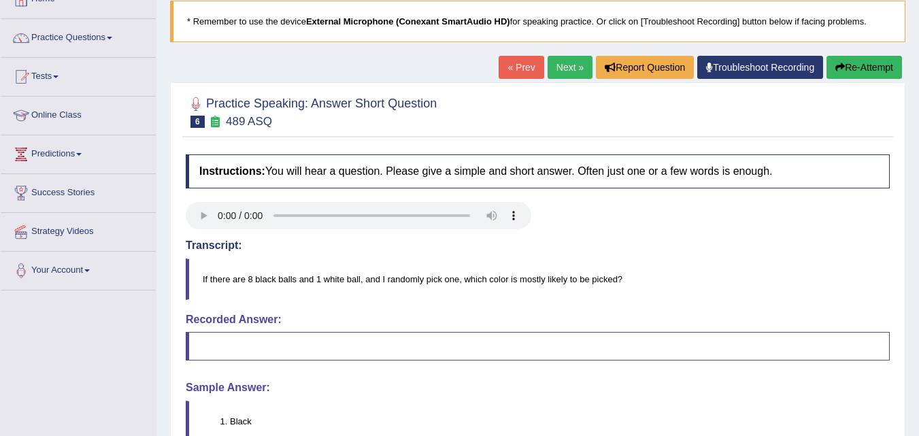
click at [839, 67] on icon "button" at bounding box center [840, 68] width 10 height 10
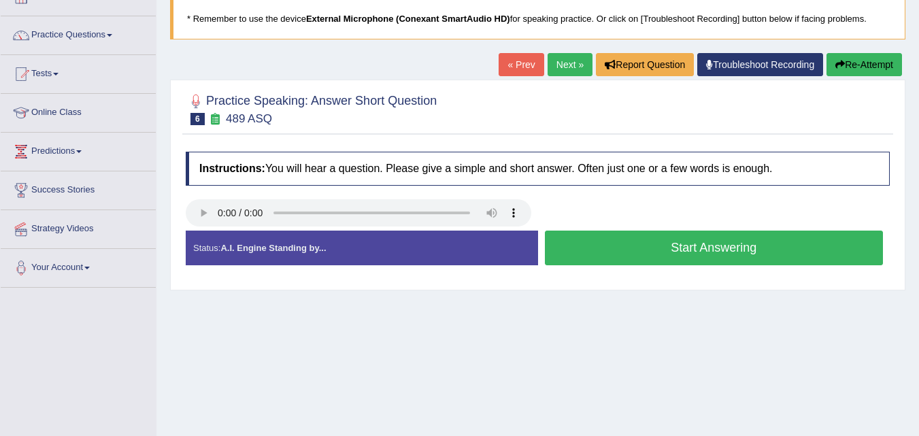
scroll to position [87, 0]
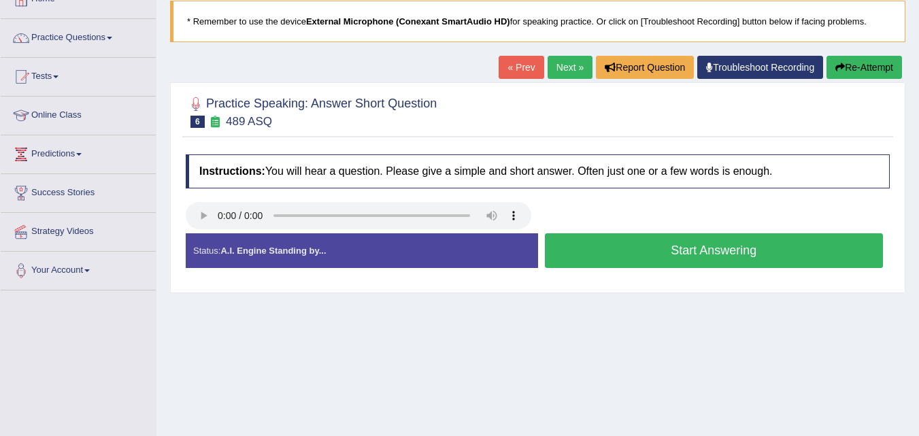
click at [672, 253] on button "Start Answering" at bounding box center [714, 250] width 339 height 35
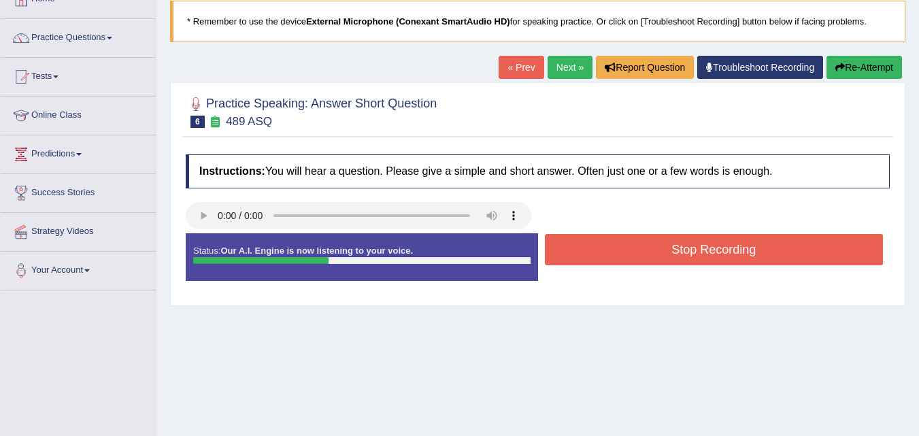
click at [672, 253] on button "Stop Recording" at bounding box center [714, 249] width 339 height 31
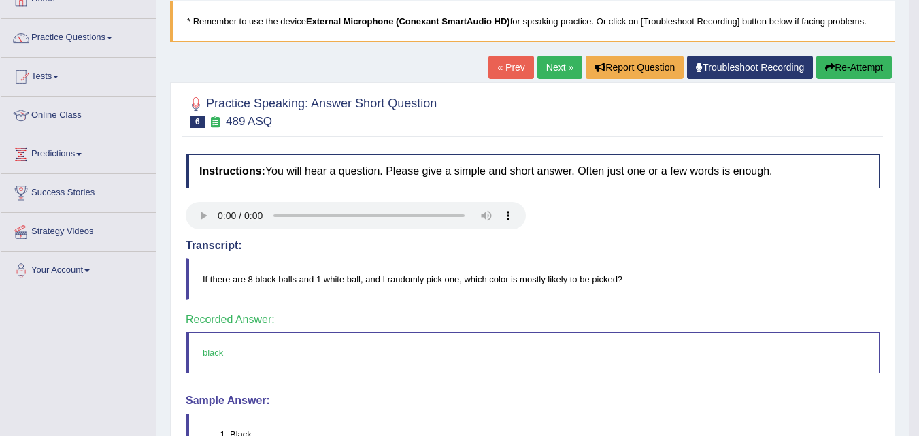
click at [562, 69] on link "Next »" at bounding box center [559, 67] width 45 height 23
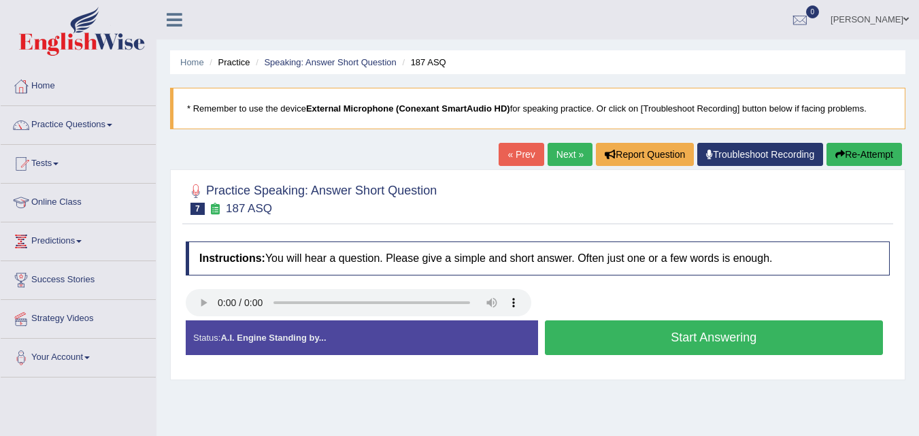
click at [661, 338] on button "Start Answering" at bounding box center [714, 337] width 339 height 35
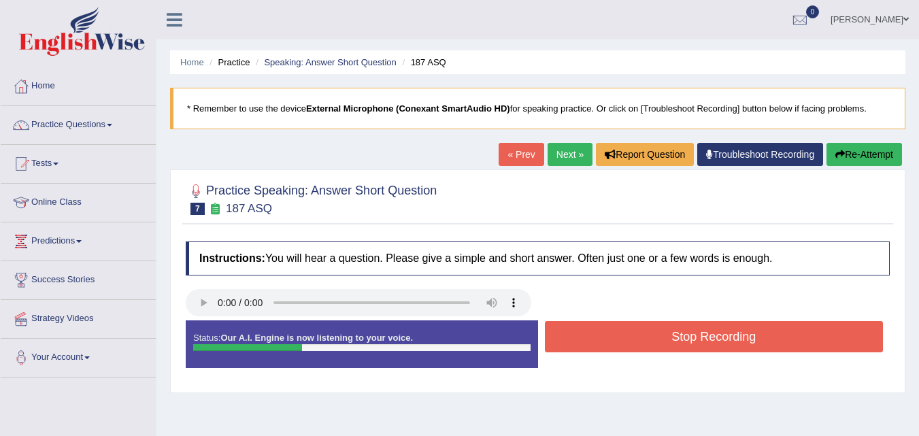
click at [661, 338] on button "Stop Recording" at bounding box center [714, 336] width 339 height 31
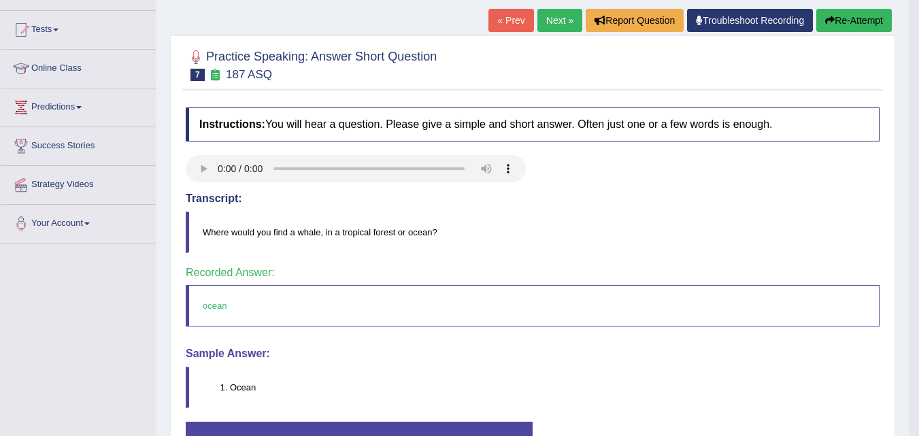
scroll to position [135, 0]
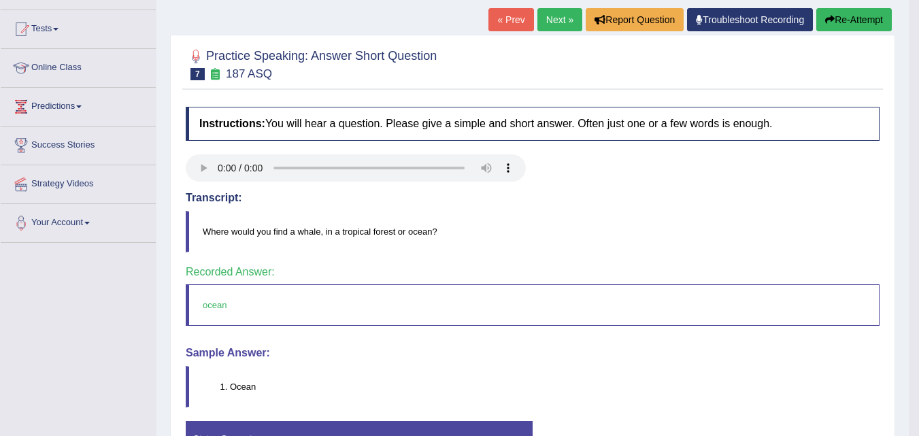
click at [567, 20] on link "Next »" at bounding box center [559, 19] width 45 height 23
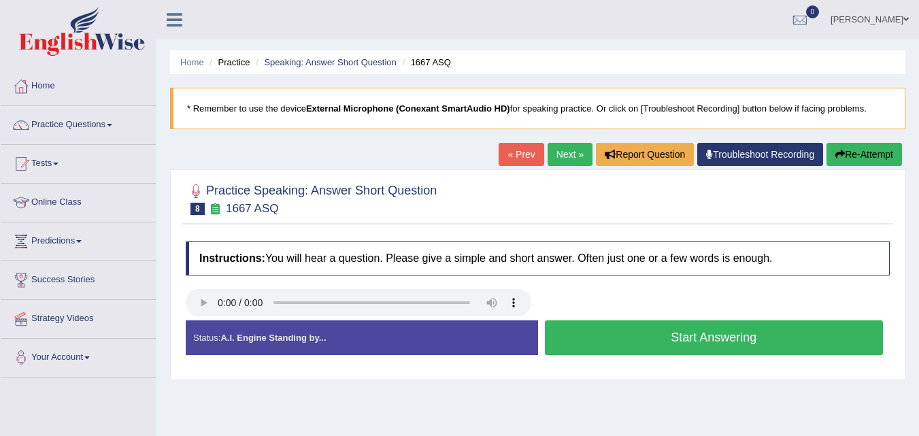
click at [577, 340] on button "Start Answering" at bounding box center [714, 337] width 339 height 35
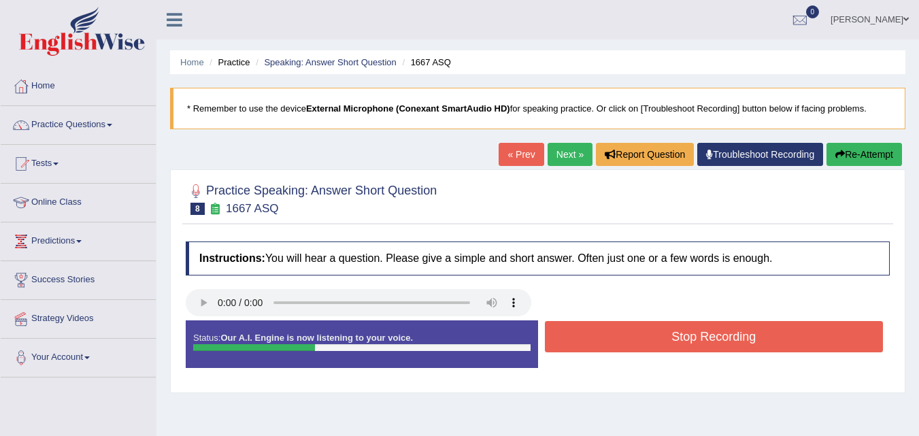
click at [577, 340] on button "Stop Recording" at bounding box center [714, 336] width 339 height 31
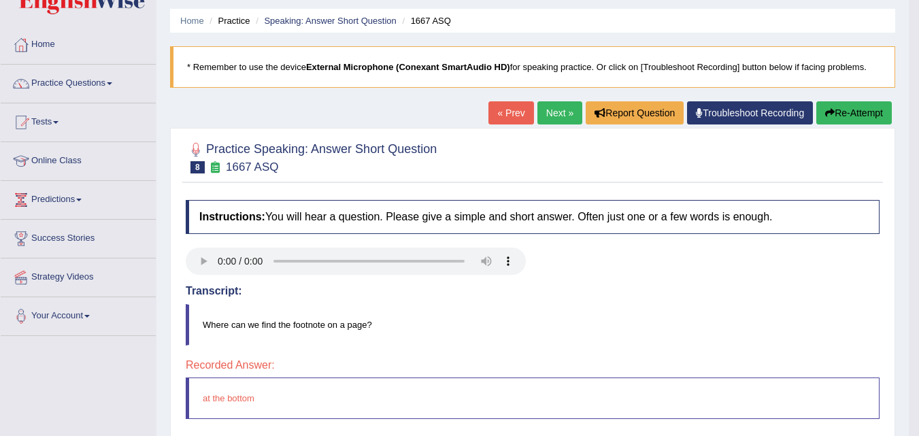
scroll to position [41, 0]
click at [849, 107] on button "Re-Attempt" at bounding box center [854, 113] width 76 height 23
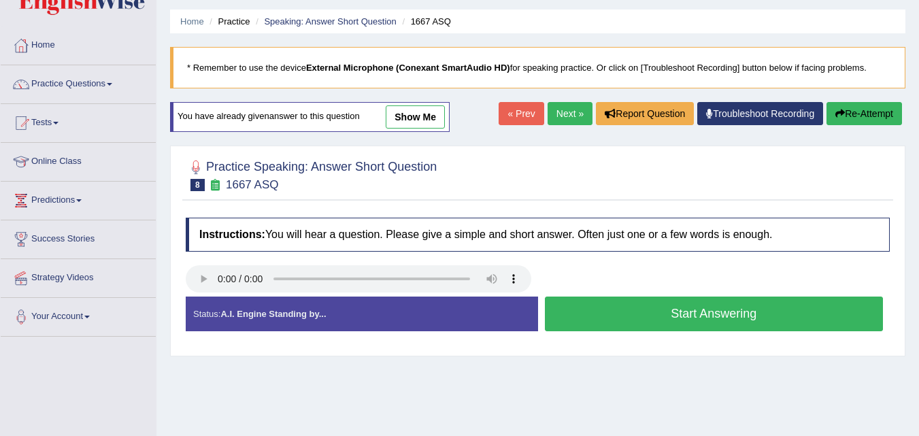
click at [648, 314] on button "Start Answering" at bounding box center [714, 314] width 339 height 35
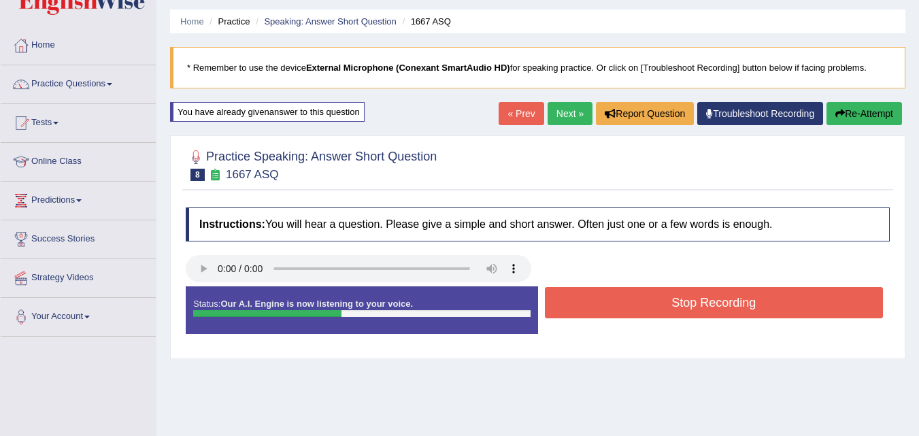
click at [648, 314] on button "Stop Recording" at bounding box center [714, 302] width 339 height 31
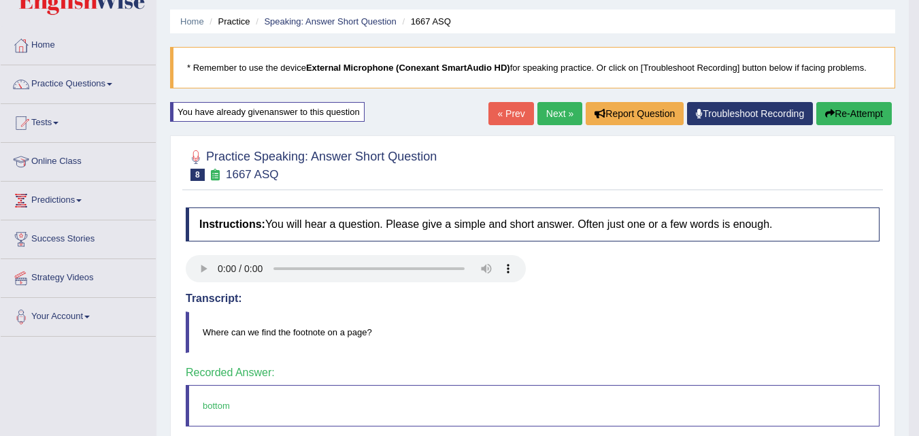
click at [561, 118] on link "Next »" at bounding box center [559, 113] width 45 height 23
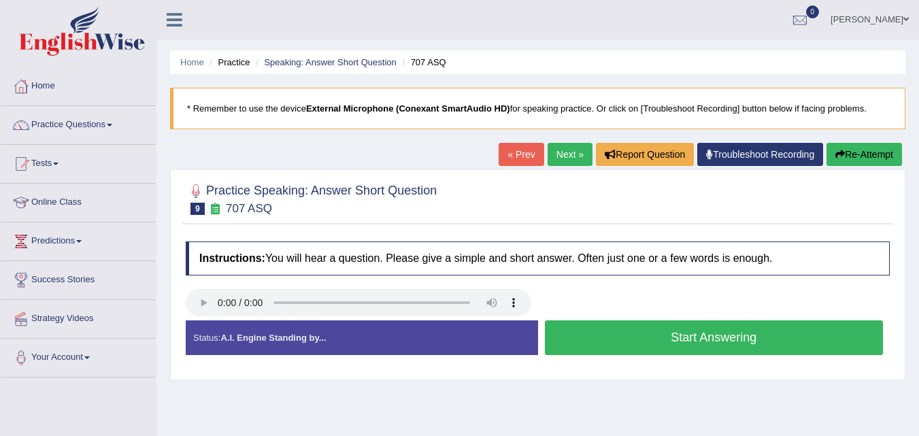
click at [616, 345] on button "Start Answering" at bounding box center [714, 337] width 339 height 35
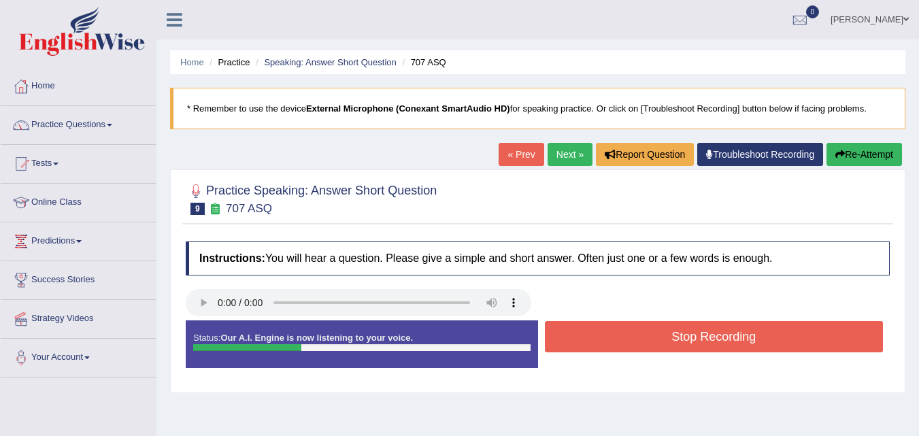
click at [616, 345] on button "Stop Recording" at bounding box center [714, 336] width 339 height 31
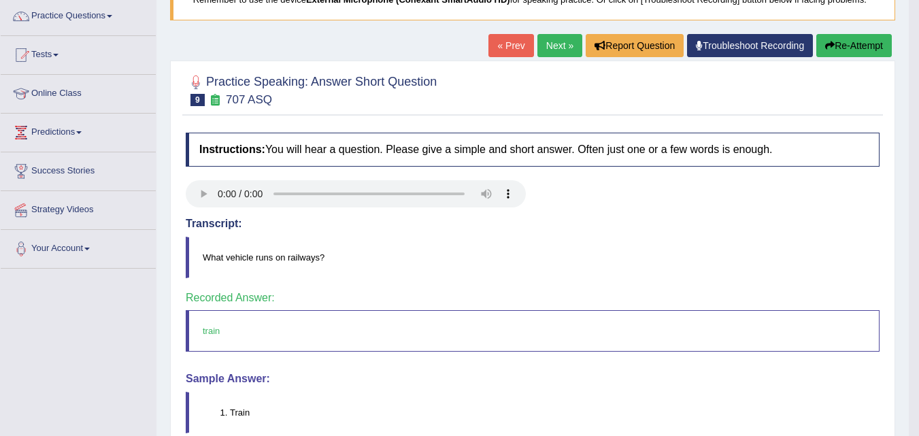
scroll to position [107, 0]
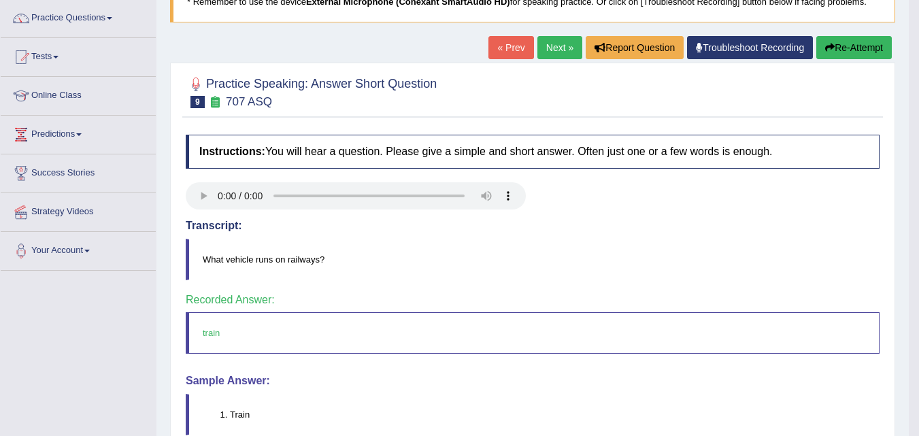
click at [548, 49] on link "Next »" at bounding box center [559, 47] width 45 height 23
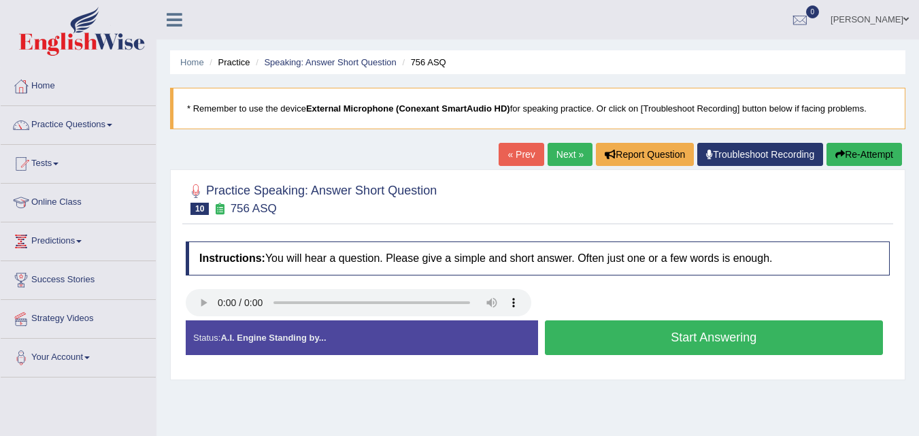
click at [624, 340] on button "Start Answering" at bounding box center [714, 337] width 339 height 35
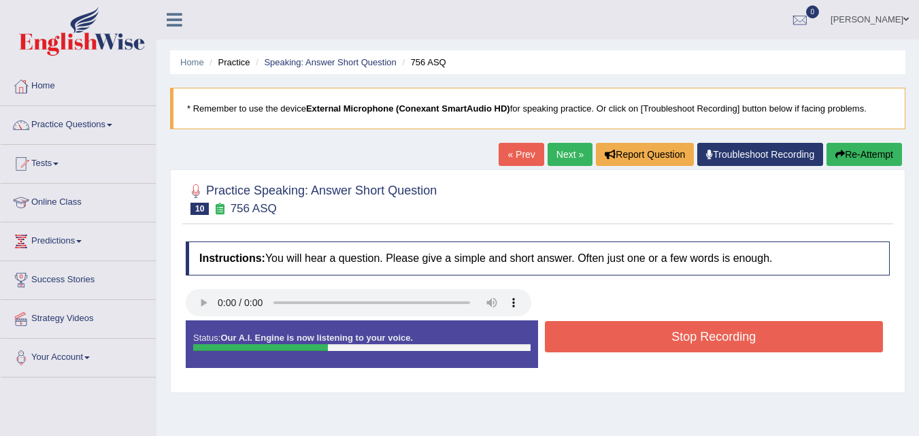
click at [624, 340] on button "Stop Recording" at bounding box center [714, 336] width 339 height 31
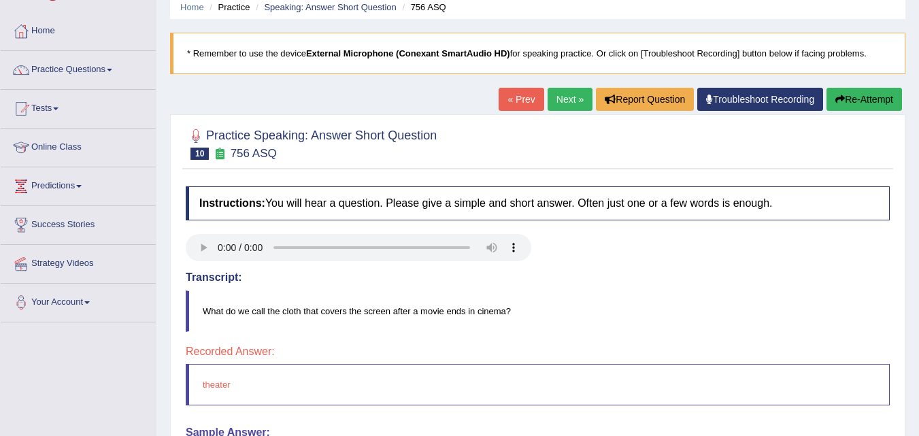
scroll to position [88, 0]
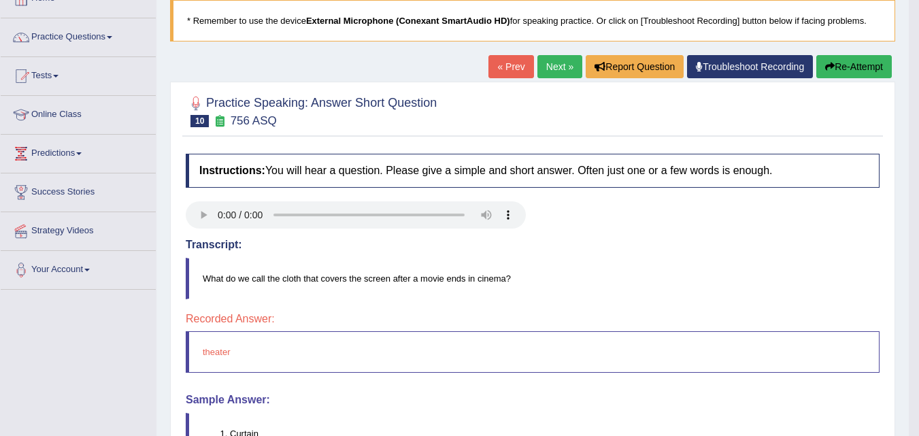
click at [849, 61] on button "Re-Attempt" at bounding box center [854, 66] width 76 height 23
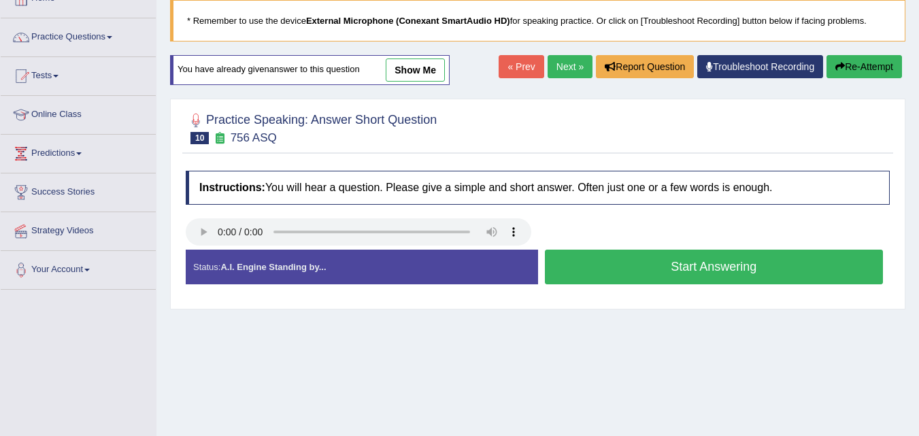
click at [635, 271] on button "Start Answering" at bounding box center [714, 267] width 339 height 35
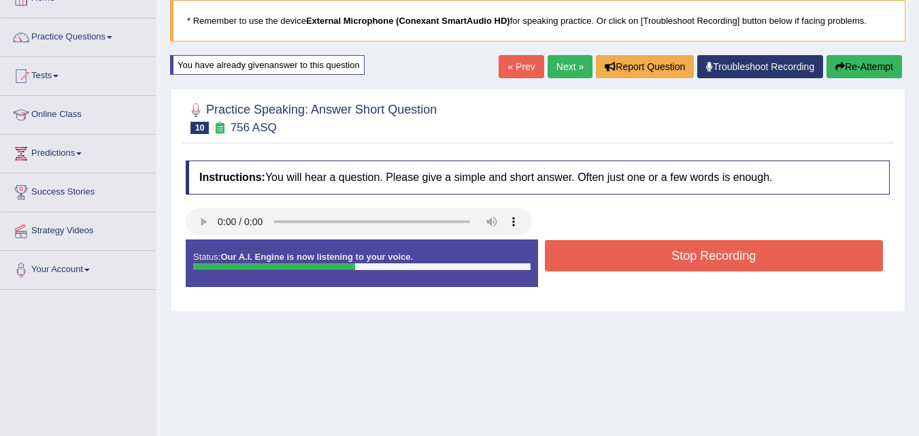
click at [635, 263] on button "Stop Recording" at bounding box center [714, 255] width 339 height 31
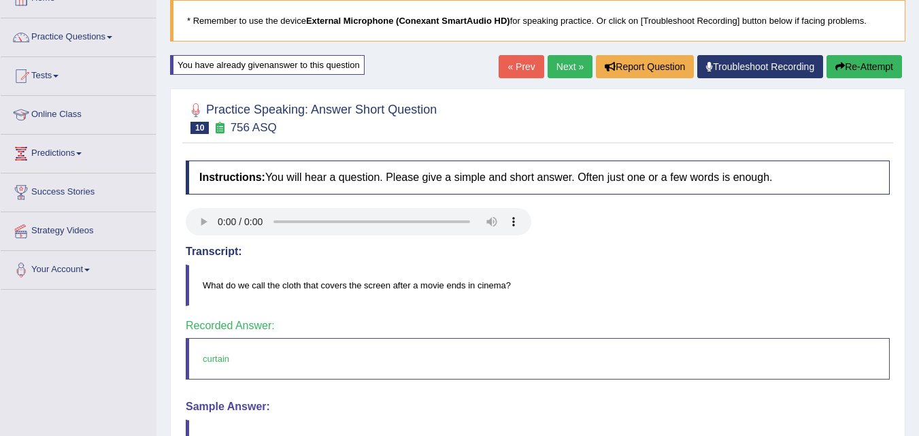
click at [554, 65] on body "Toggle navigation Home Practice Questions Speaking Practice Read Aloud Repeat S…" at bounding box center [459, 130] width 919 height 436
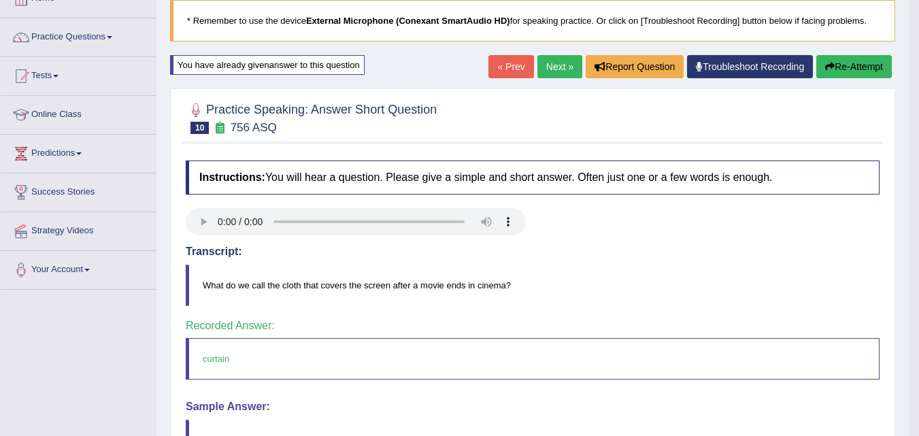
click at [540, 67] on link "Next »" at bounding box center [559, 66] width 45 height 23
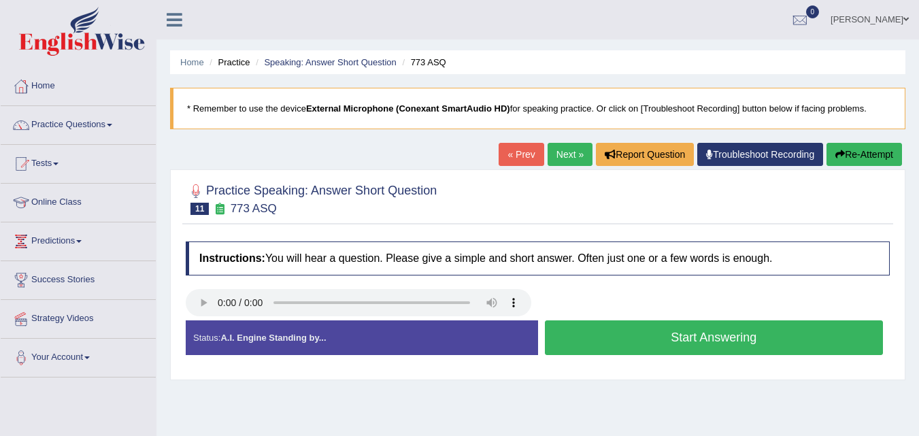
click at [583, 341] on button "Start Answering" at bounding box center [714, 337] width 339 height 35
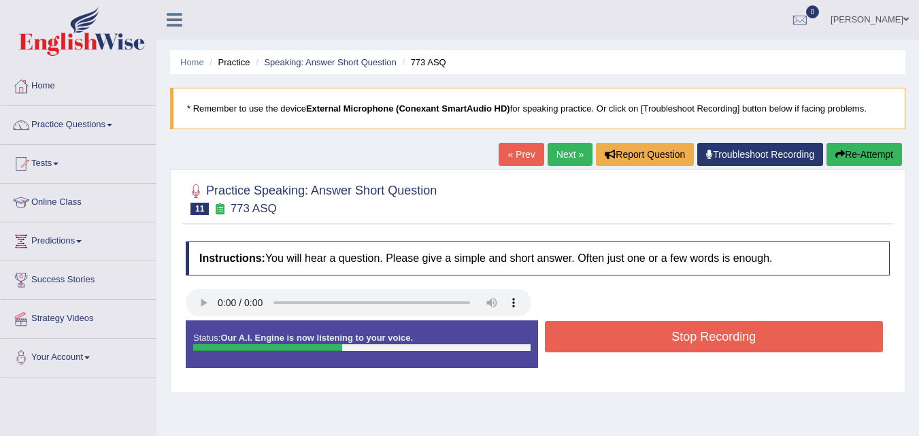
click at [583, 341] on button "Stop Recording" at bounding box center [714, 336] width 339 height 31
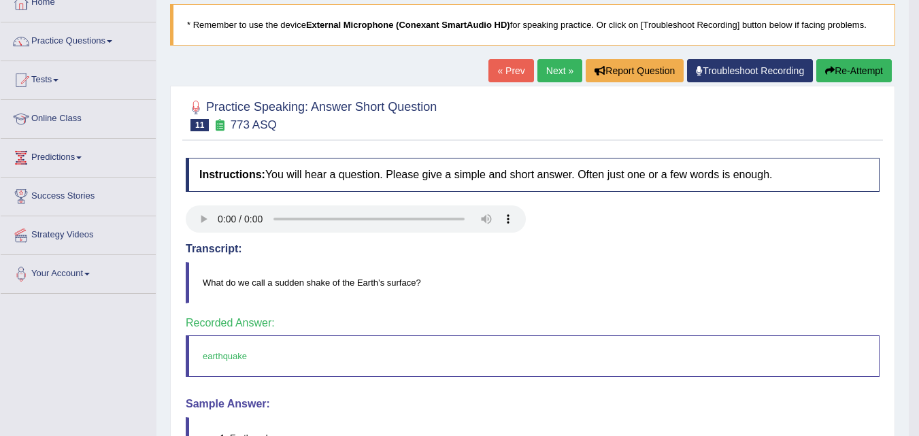
scroll to position [90, 0]
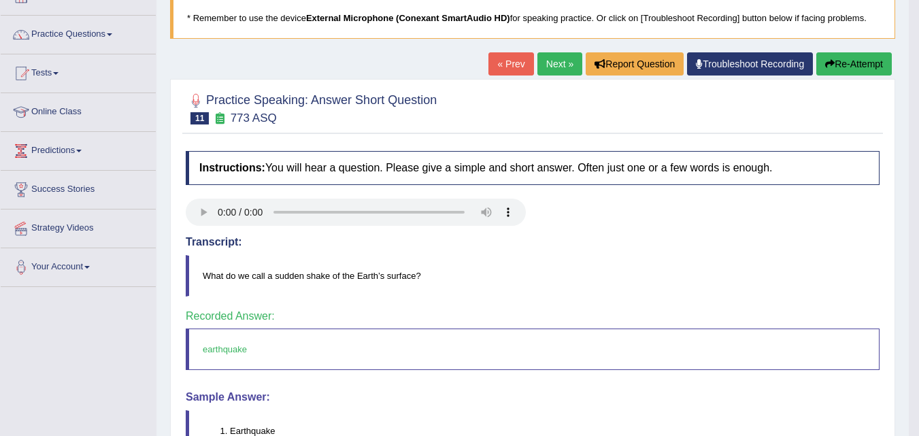
click at [547, 66] on link "Next »" at bounding box center [559, 63] width 45 height 23
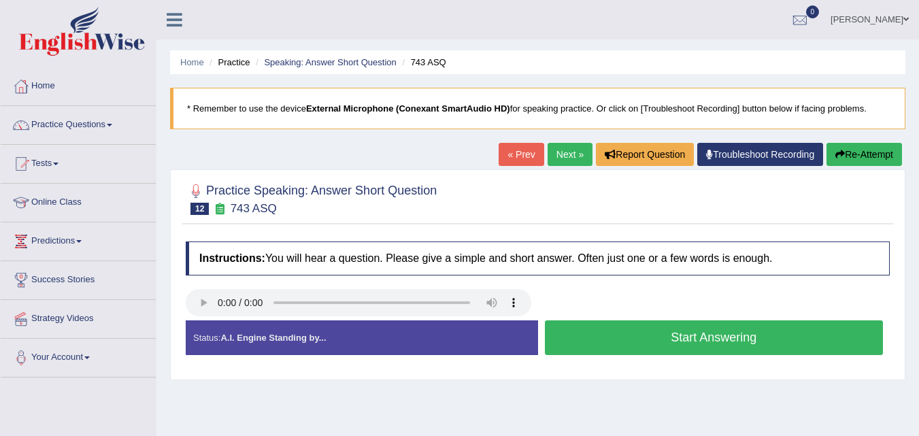
click at [631, 340] on button "Start Answering" at bounding box center [714, 337] width 339 height 35
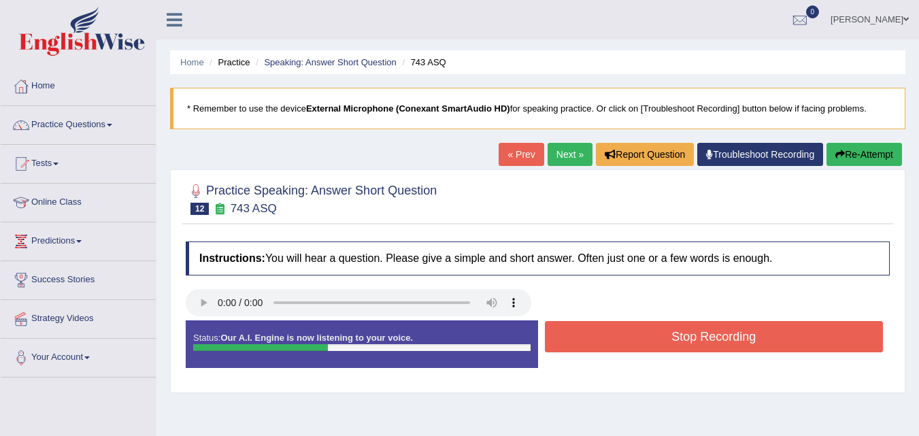
click at [631, 340] on button "Stop Recording" at bounding box center [714, 336] width 339 height 31
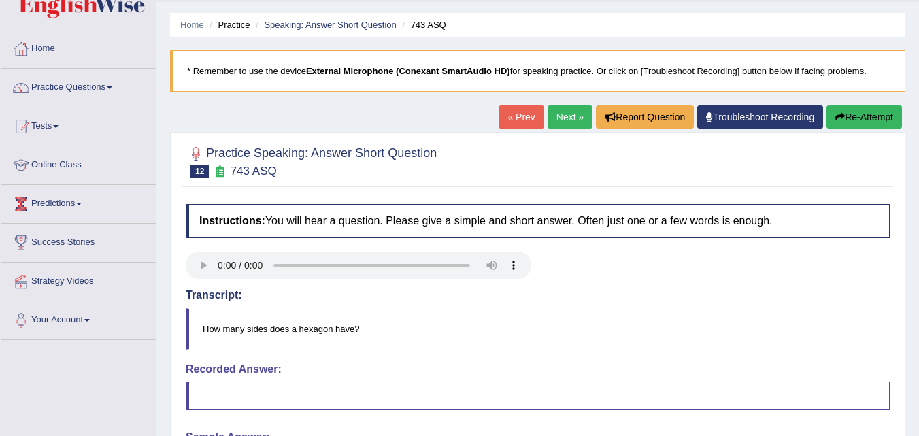
scroll to position [28, 0]
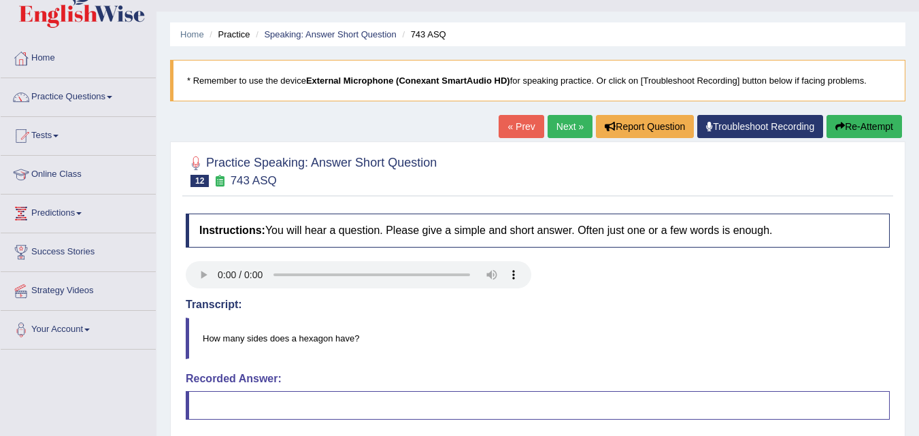
click at [865, 130] on button "Re-Attempt" at bounding box center [864, 126] width 76 height 23
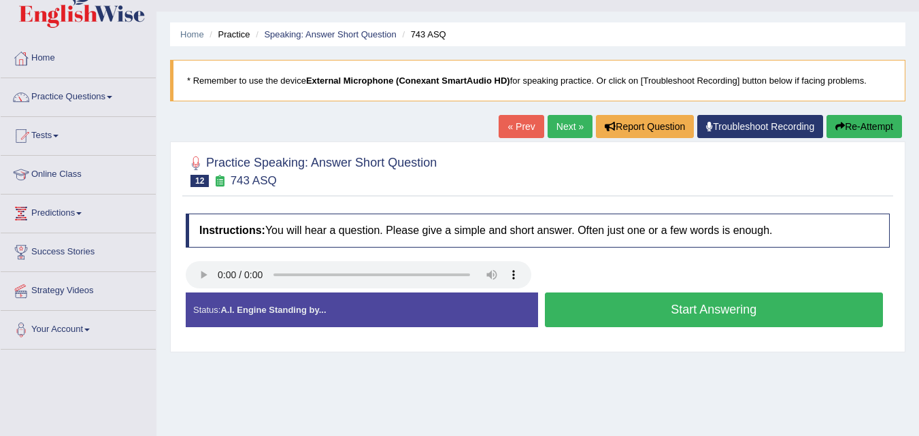
click at [735, 312] on button "Start Answering" at bounding box center [714, 310] width 339 height 35
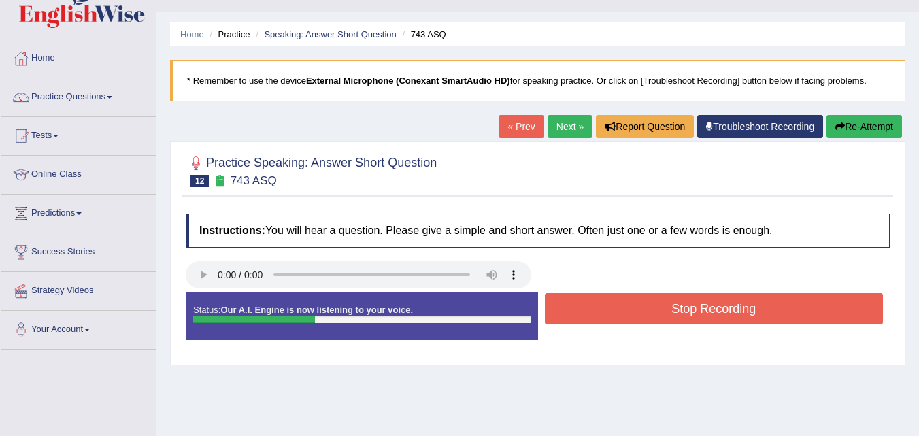
click at [735, 312] on button "Stop Recording" at bounding box center [714, 308] width 339 height 31
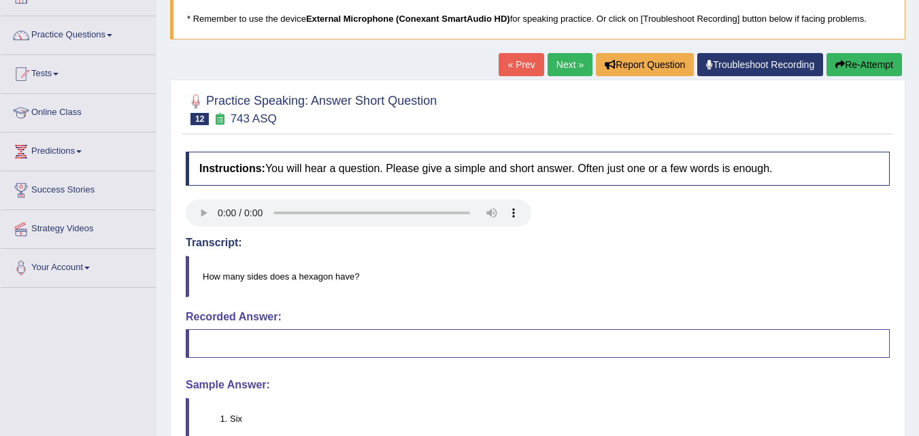
scroll to position [87, 0]
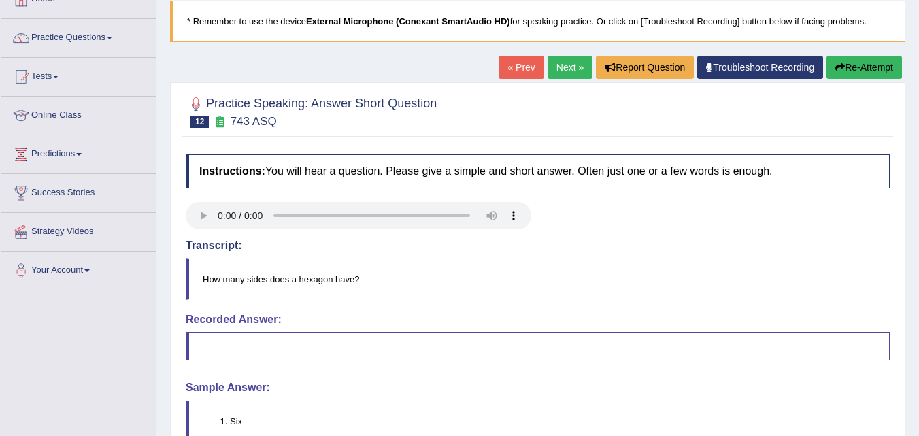
click at [847, 67] on button "Re-Attempt" at bounding box center [864, 67] width 76 height 23
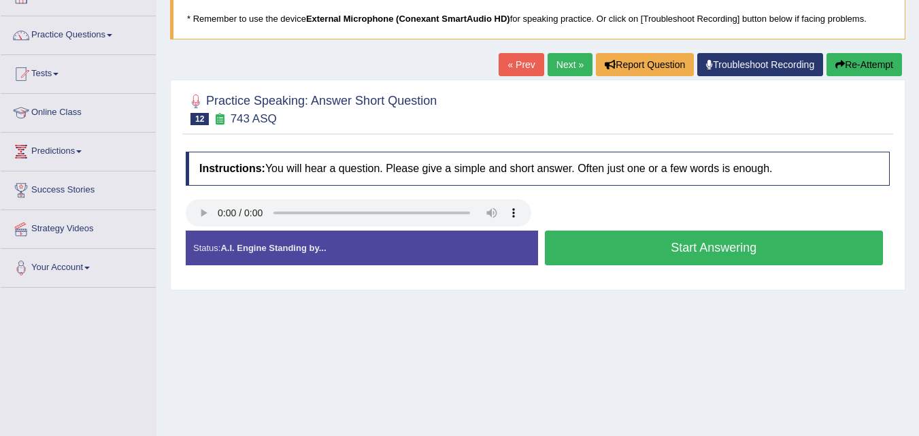
scroll to position [87, 0]
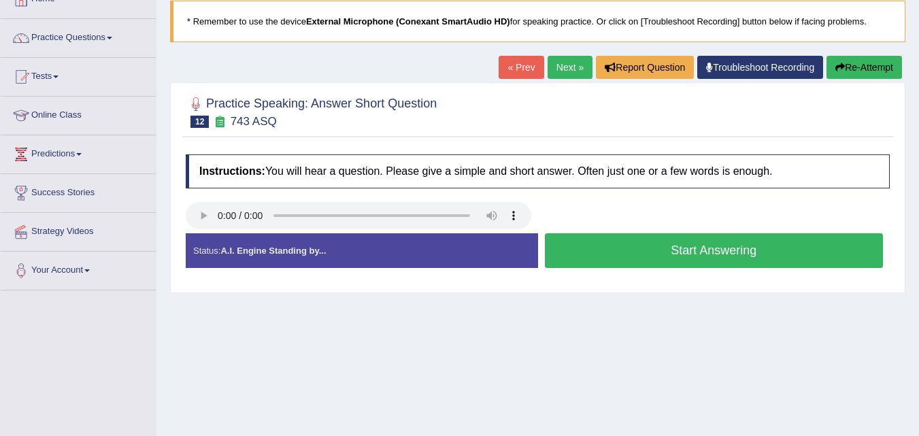
click at [664, 255] on button "Start Answering" at bounding box center [714, 250] width 339 height 35
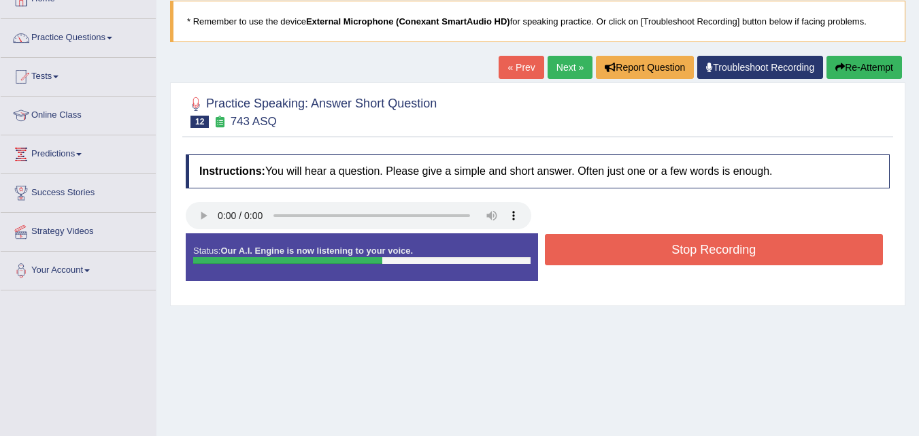
click at [664, 255] on button "Stop Recording" at bounding box center [714, 249] width 339 height 31
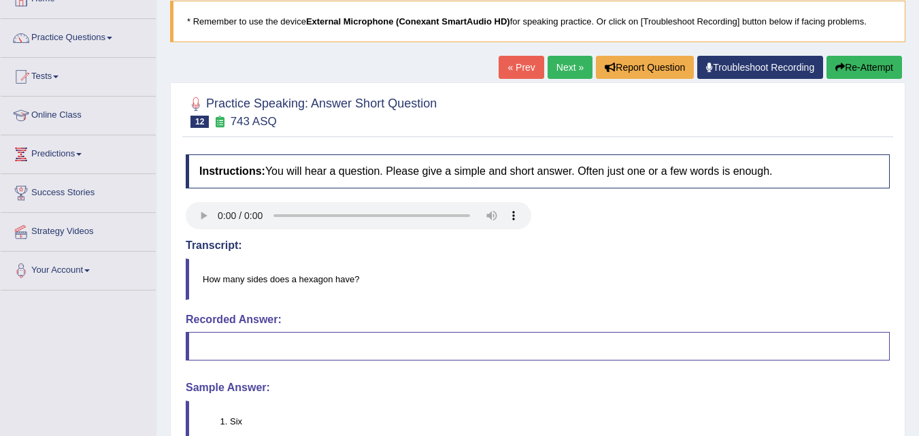
click at [559, 61] on link "Next »" at bounding box center [570, 67] width 45 height 23
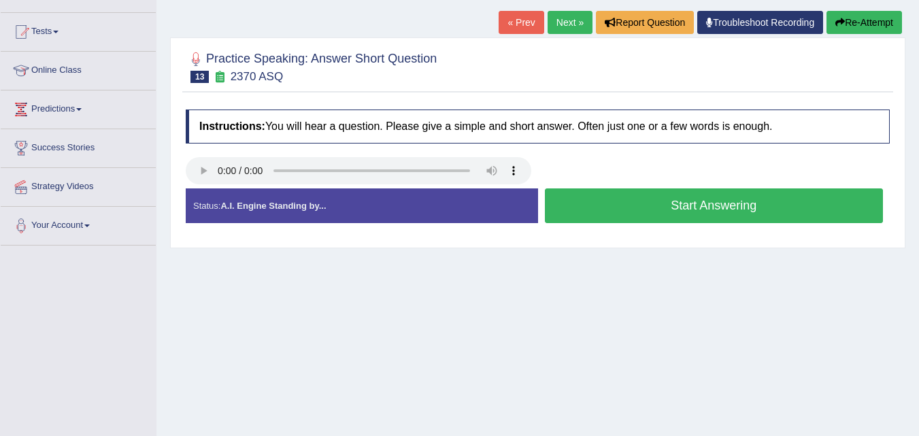
scroll to position [137, 0]
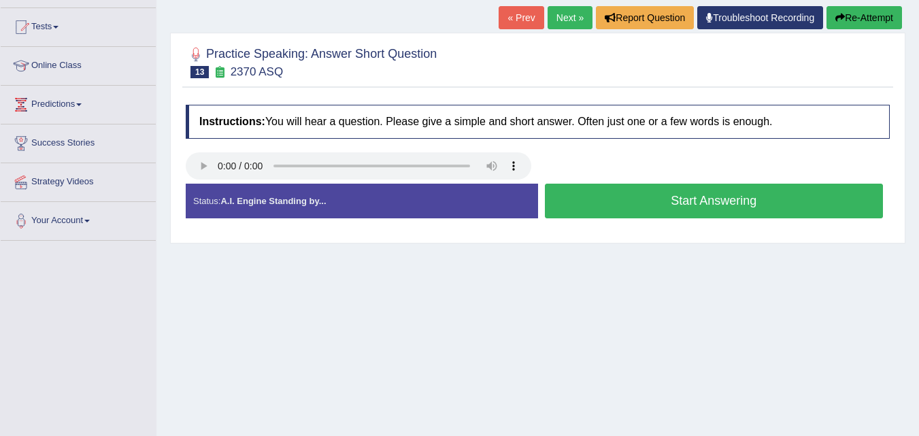
click at [606, 203] on button "Start Answering" at bounding box center [714, 201] width 339 height 35
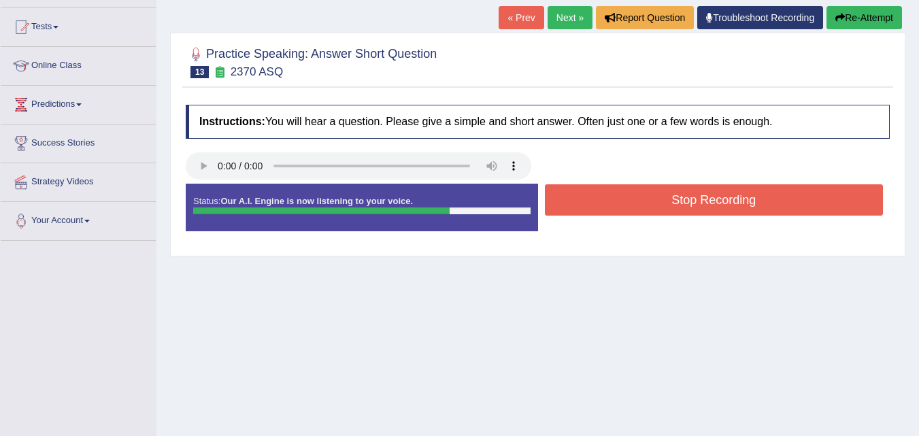
click at [663, 205] on button "Stop Recording" at bounding box center [714, 199] width 339 height 31
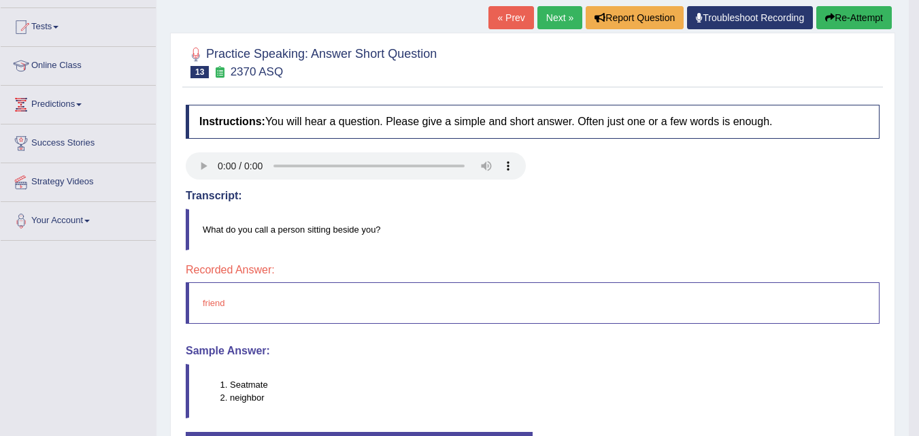
click at [843, 18] on button "Re-Attempt" at bounding box center [854, 17] width 76 height 23
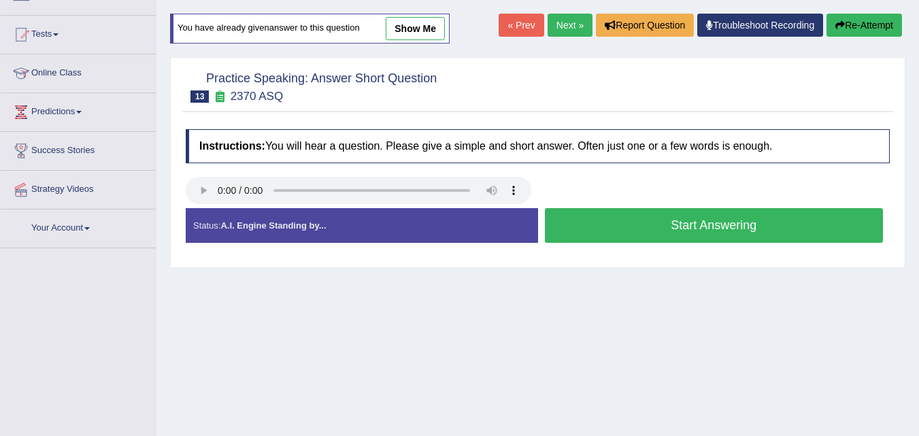
scroll to position [137, 0]
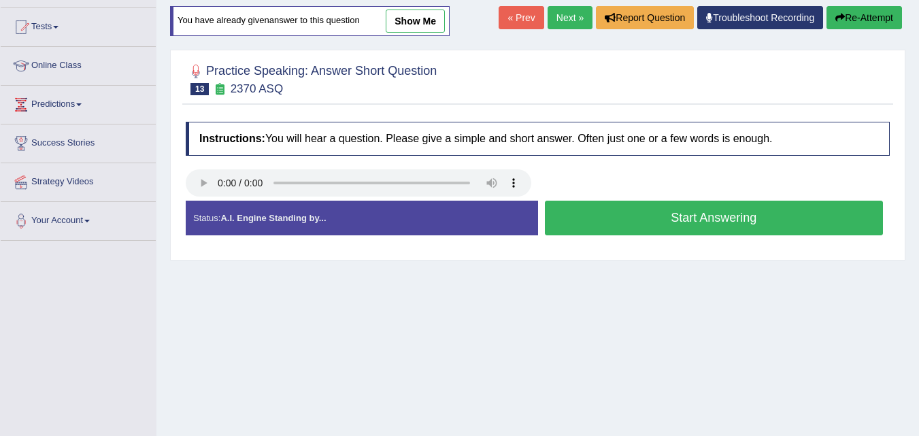
click at [606, 218] on button "Start Answering" at bounding box center [714, 218] width 339 height 35
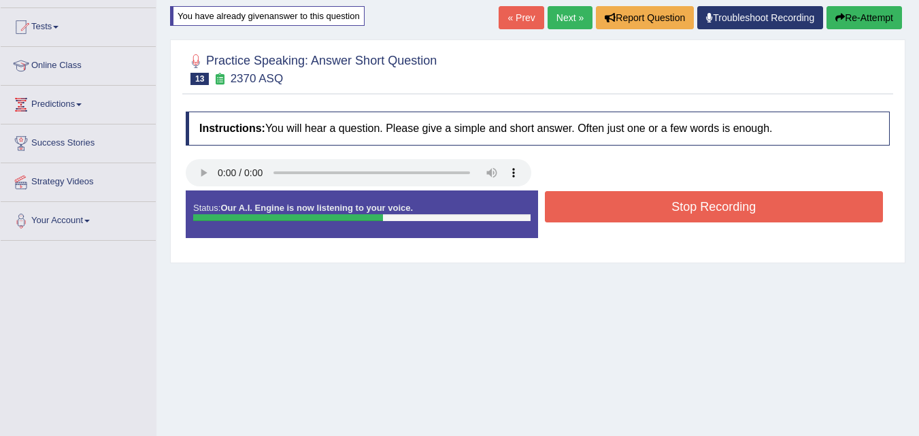
click at [606, 218] on button "Stop Recording" at bounding box center [714, 206] width 339 height 31
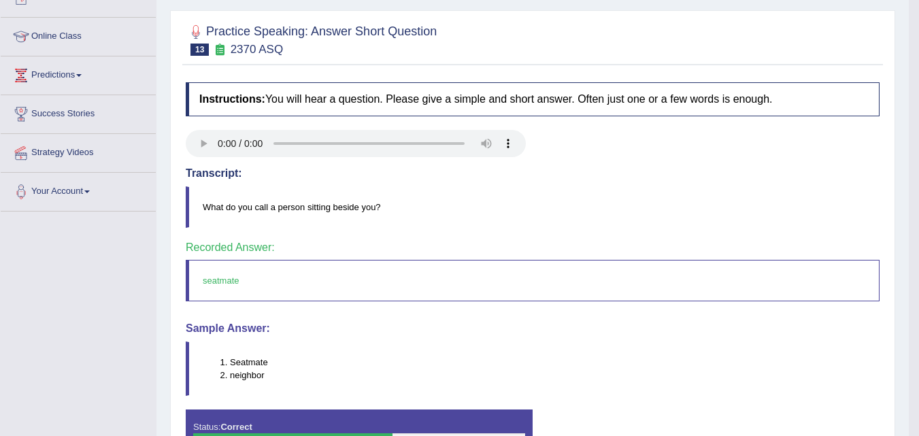
scroll to position [84, 0]
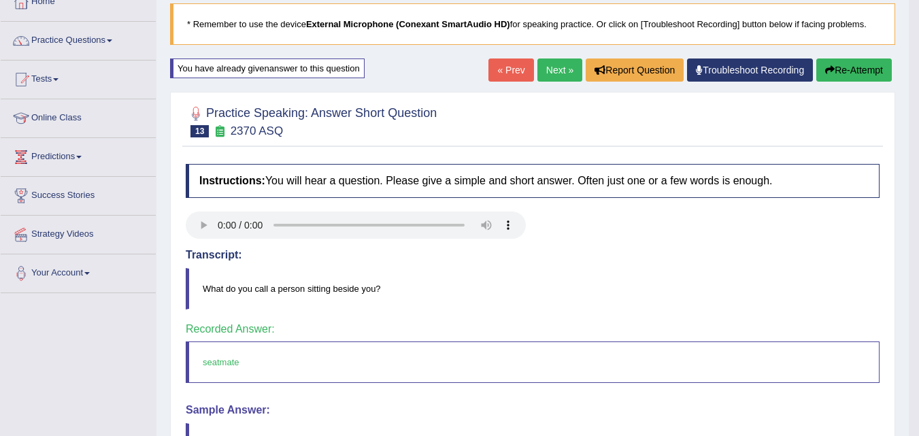
click at [543, 69] on link "Next »" at bounding box center [559, 70] width 45 height 23
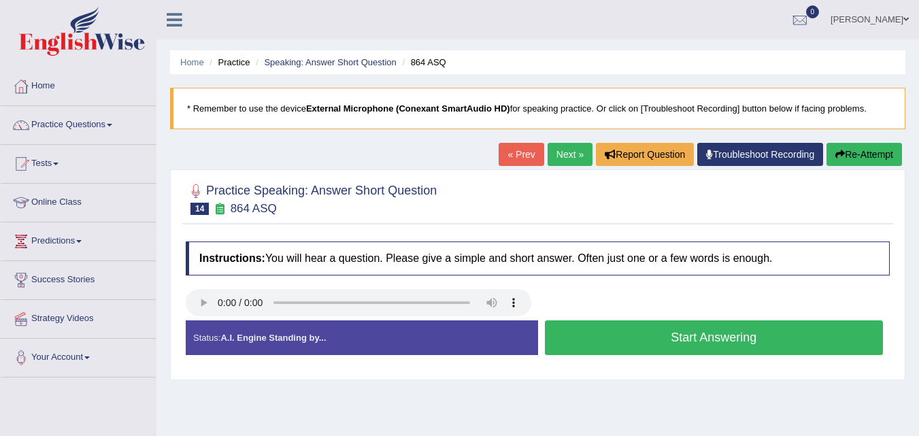
click at [630, 335] on button "Start Answering" at bounding box center [714, 337] width 339 height 35
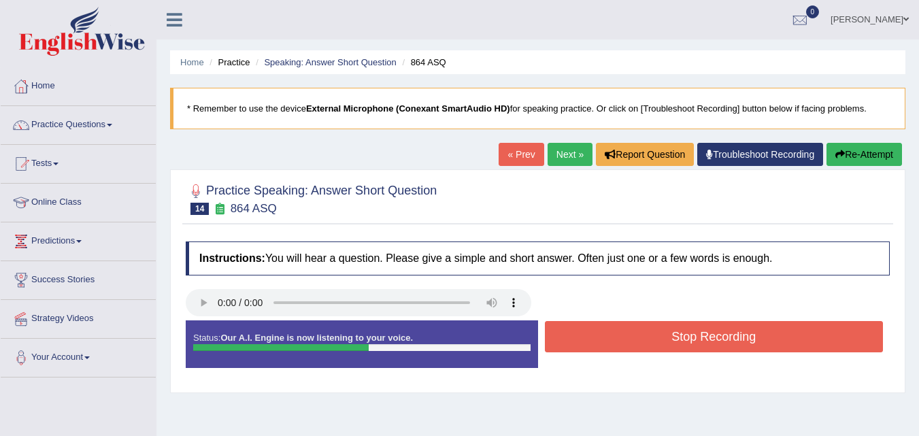
click at [630, 335] on button "Stop Recording" at bounding box center [714, 336] width 339 height 31
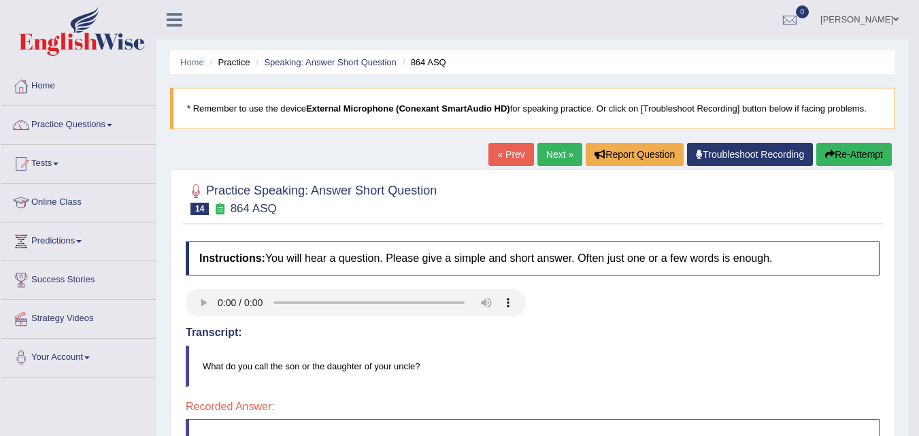
click at [832, 152] on button "Re-Attempt" at bounding box center [854, 154] width 76 height 23
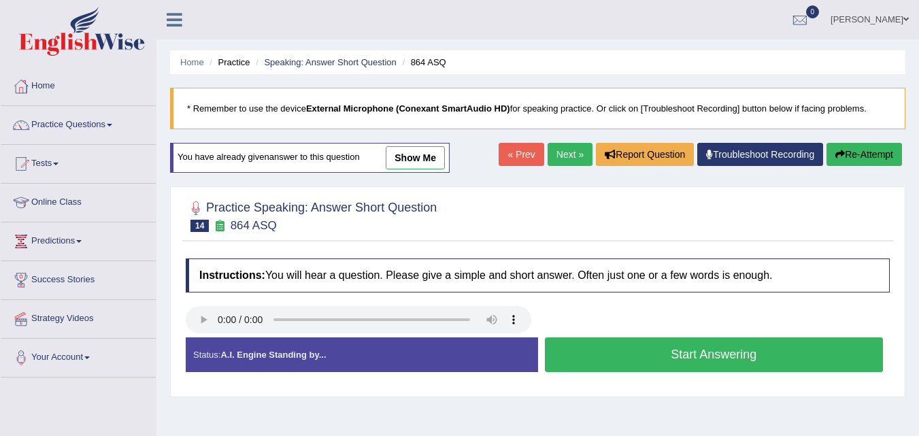
click at [636, 357] on button "Start Answering" at bounding box center [714, 354] width 339 height 35
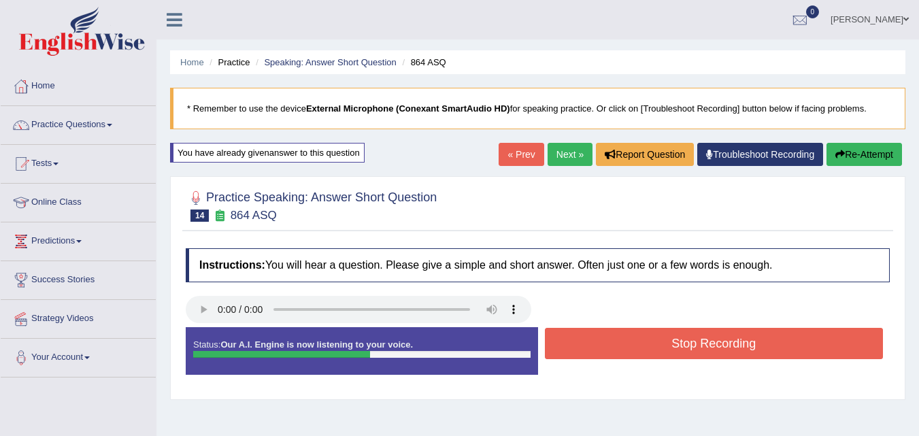
click at [637, 338] on button "Stop Recording" at bounding box center [714, 343] width 339 height 31
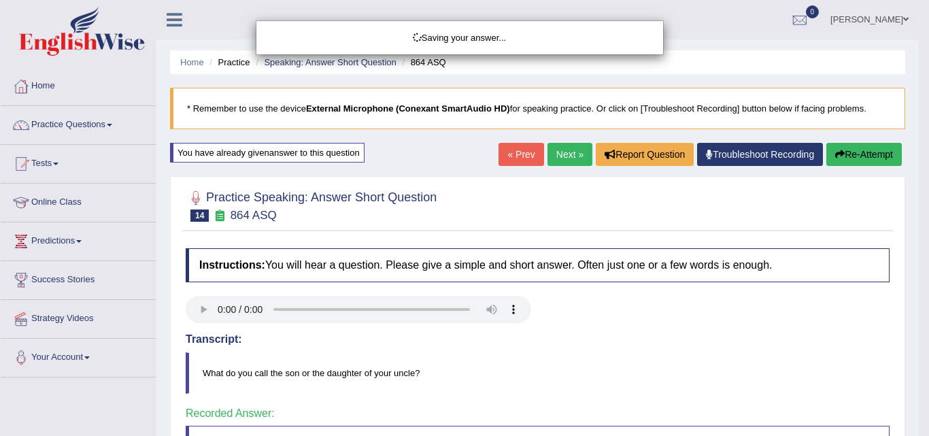
click at [563, 152] on div "Saving your answer..." at bounding box center [464, 218] width 929 height 436
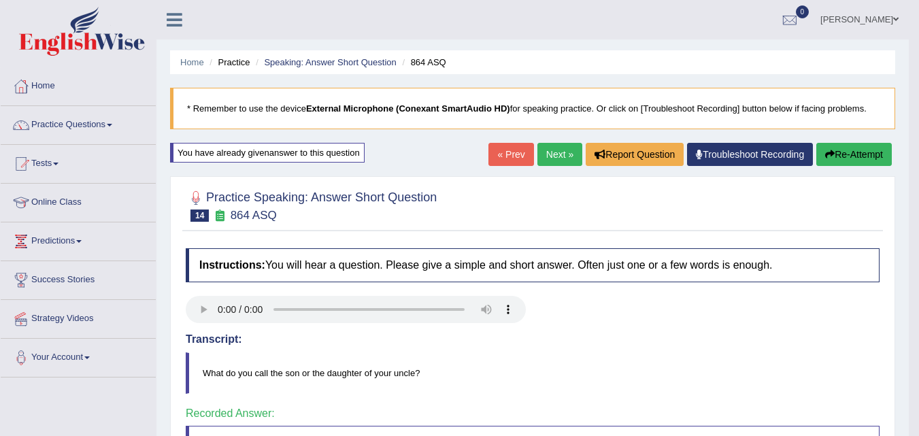
click at [552, 147] on link "Next »" at bounding box center [559, 154] width 45 height 23
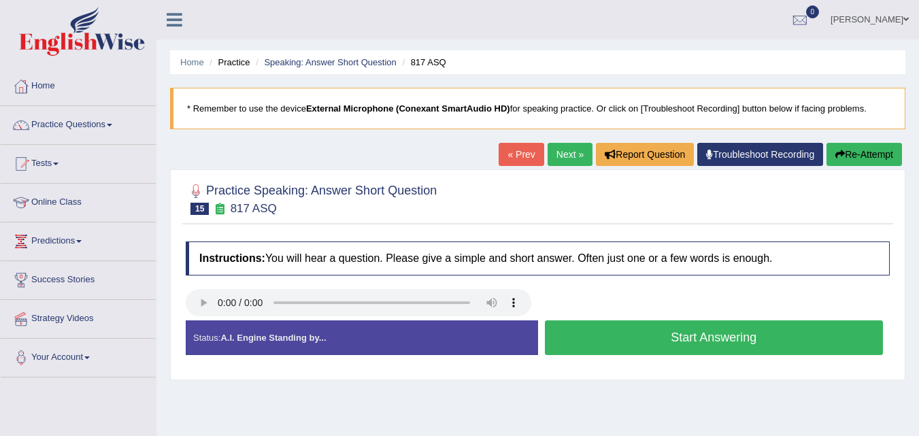
click at [646, 342] on button "Start Answering" at bounding box center [714, 337] width 339 height 35
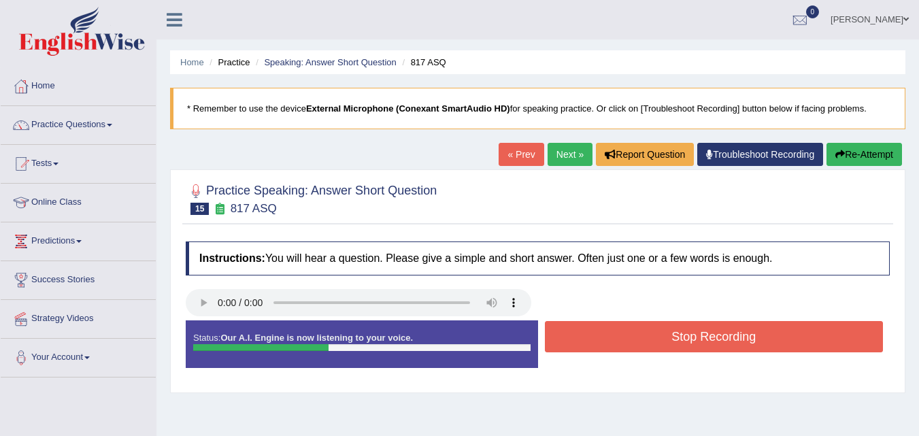
click at [646, 342] on button "Stop Recording" at bounding box center [714, 336] width 339 height 31
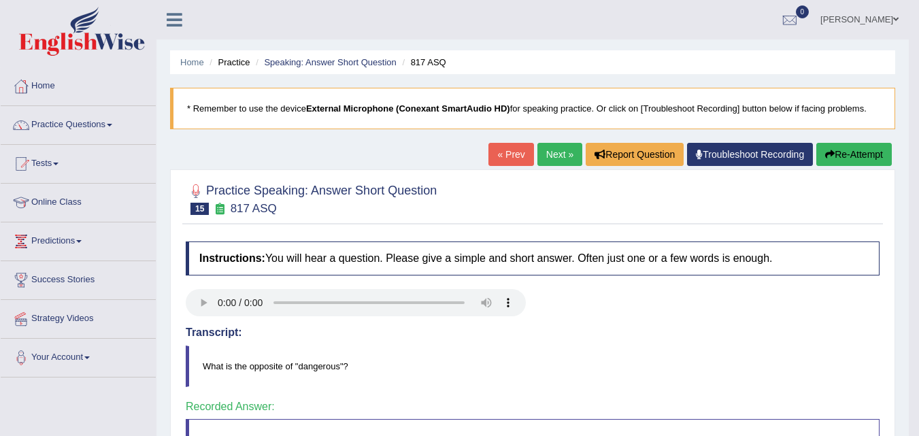
scroll to position [1, 0]
click at [548, 161] on link "Next »" at bounding box center [559, 153] width 45 height 23
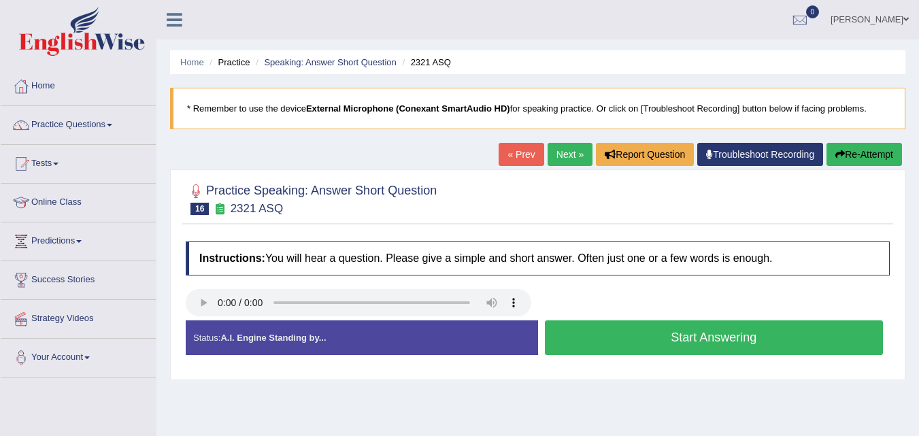
click at [595, 340] on button "Start Answering" at bounding box center [714, 337] width 339 height 35
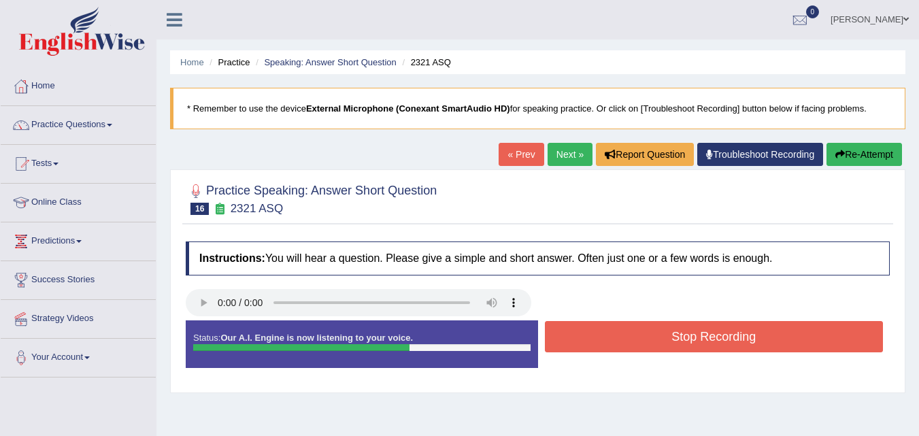
click at [646, 329] on button "Stop Recording" at bounding box center [714, 336] width 339 height 31
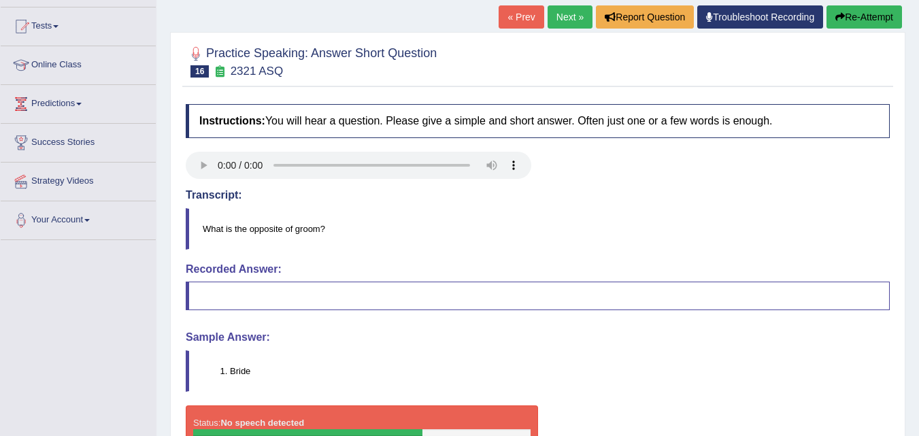
scroll to position [126, 0]
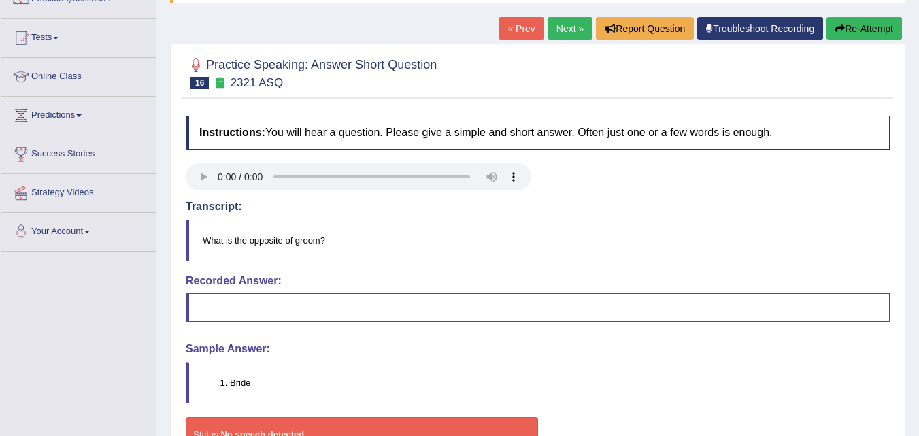
click at [560, 29] on link "Next »" at bounding box center [570, 28] width 45 height 23
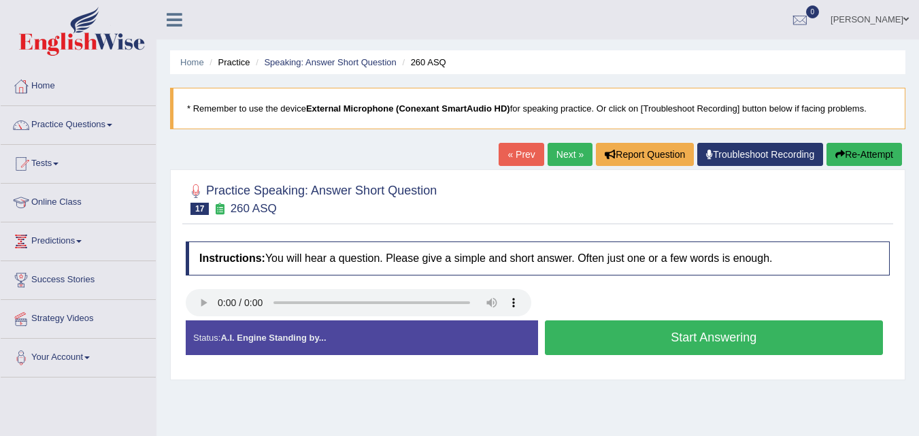
click at [608, 343] on button "Start Answering" at bounding box center [714, 337] width 339 height 35
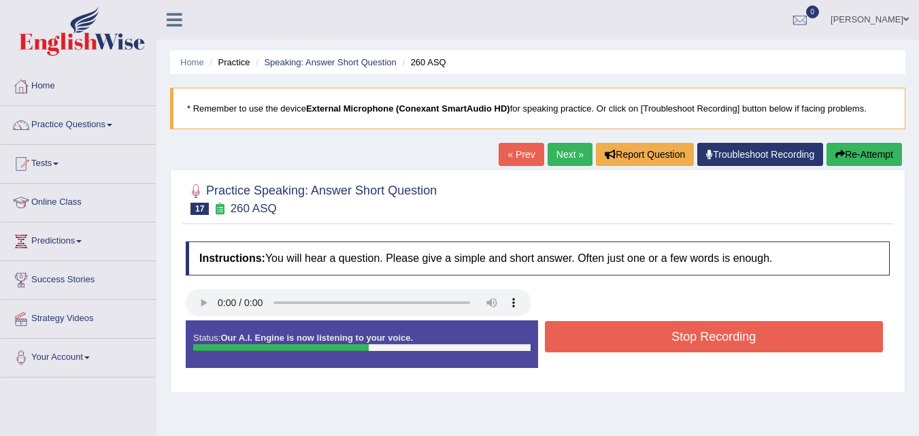
click at [608, 343] on button "Stop Recording" at bounding box center [714, 336] width 339 height 31
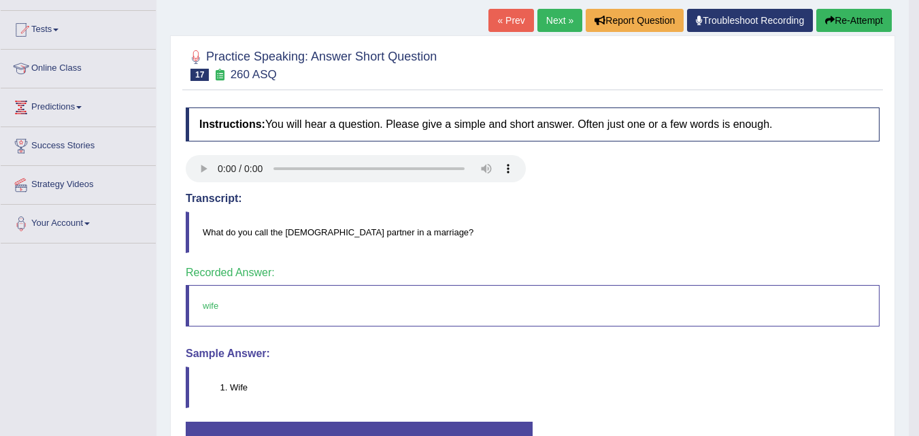
scroll to position [132, 0]
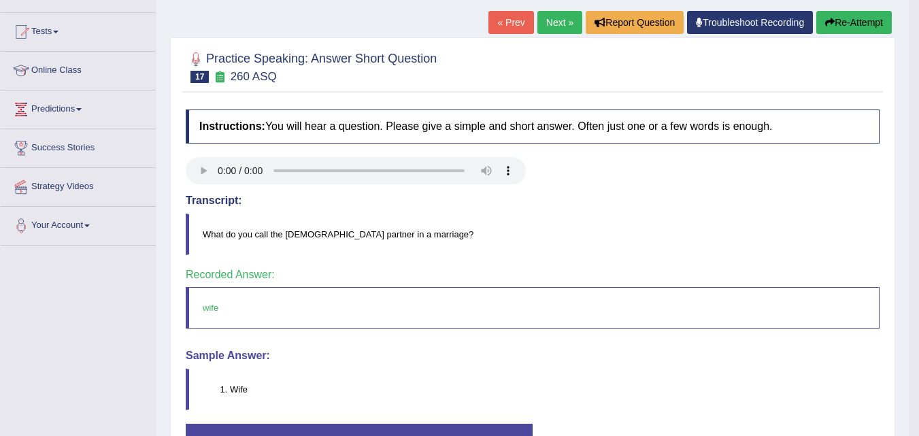
click at [550, 27] on link "Next »" at bounding box center [559, 22] width 45 height 23
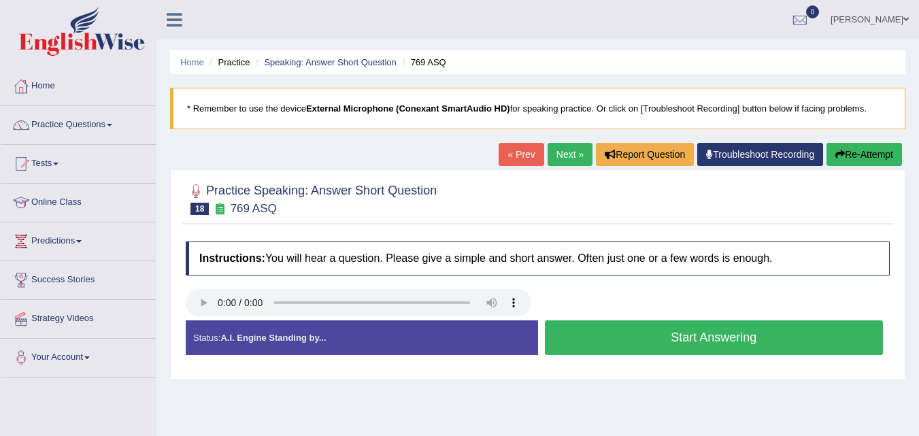
click at [584, 342] on button "Start Answering" at bounding box center [714, 337] width 339 height 35
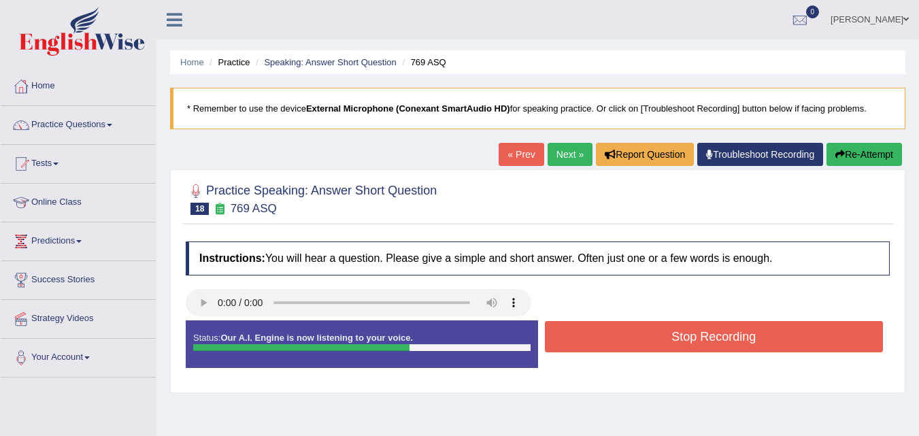
click at [649, 341] on button "Stop Recording" at bounding box center [714, 336] width 339 height 31
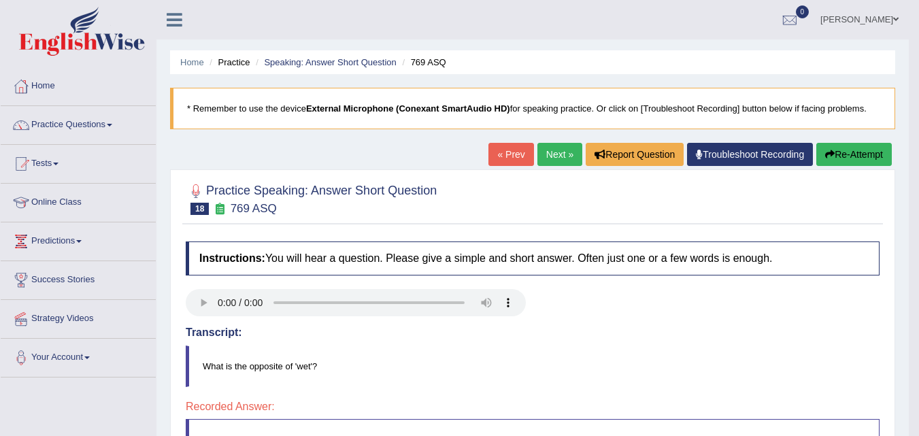
click at [856, 151] on button "Re-Attempt" at bounding box center [854, 154] width 76 height 23
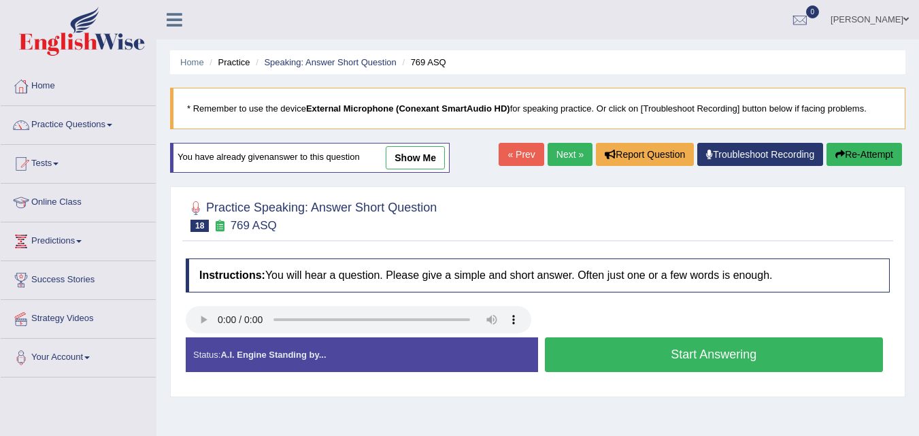
click at [613, 363] on button "Start Answering" at bounding box center [714, 354] width 339 height 35
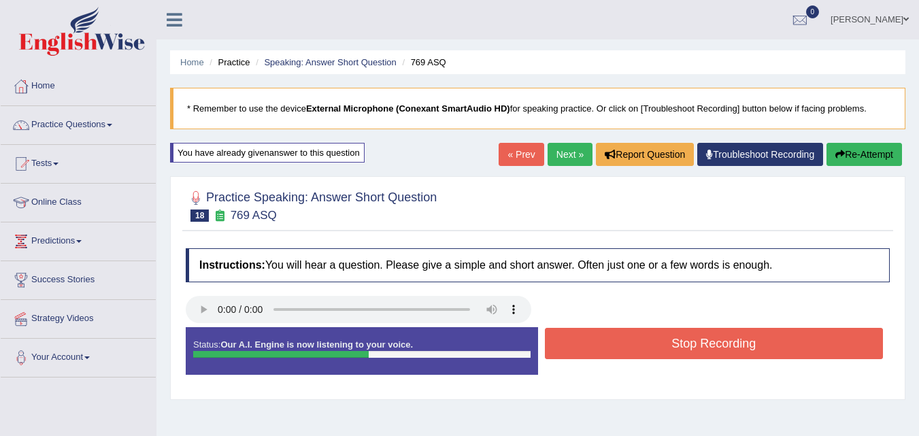
click at [616, 351] on button "Stop Recording" at bounding box center [714, 343] width 339 height 31
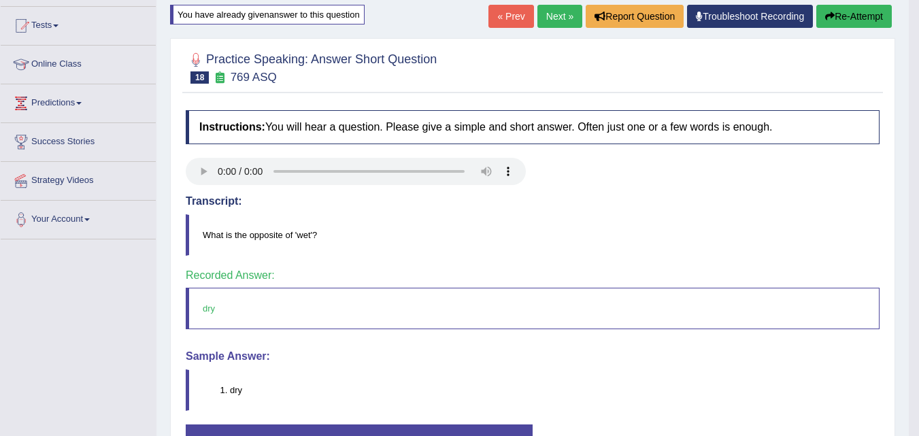
scroll to position [139, 0]
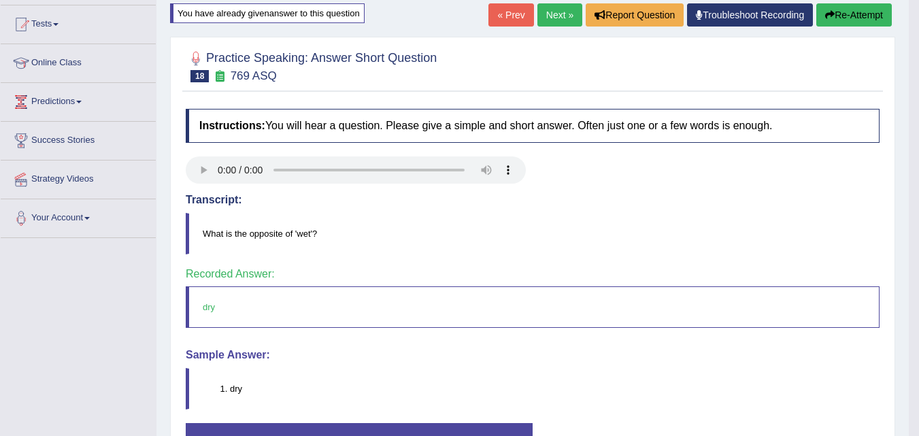
click at [537, 14] on link "Next »" at bounding box center [559, 14] width 45 height 23
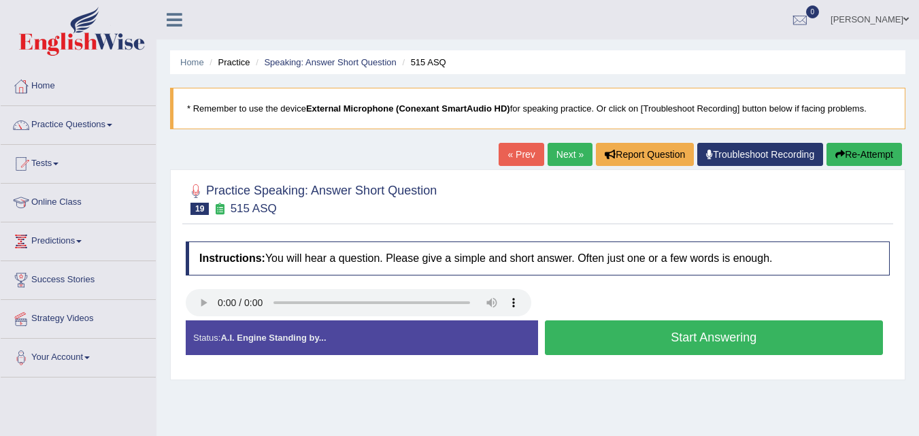
click at [578, 340] on button "Start Answering" at bounding box center [714, 337] width 339 height 35
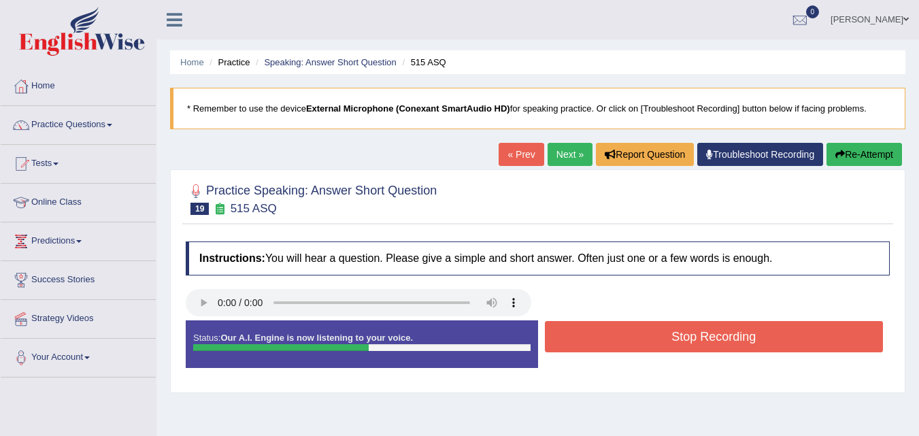
click at [578, 340] on button "Stop Recording" at bounding box center [714, 336] width 339 height 31
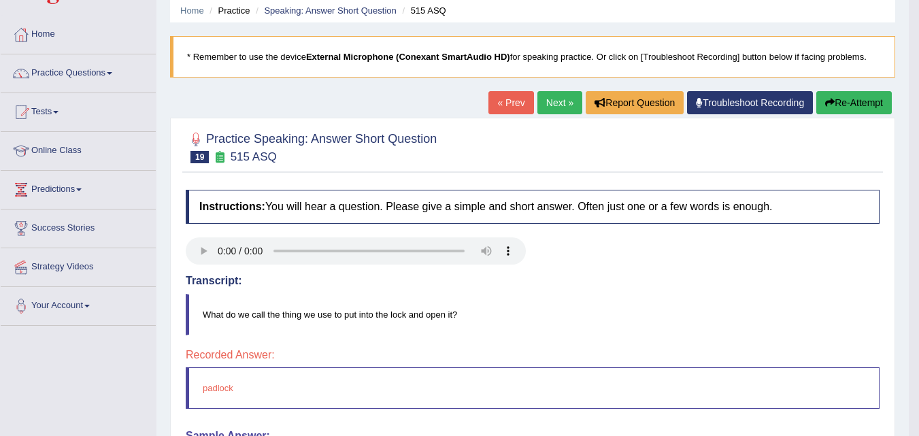
scroll to position [52, 0]
click at [548, 98] on link "Next »" at bounding box center [559, 101] width 45 height 23
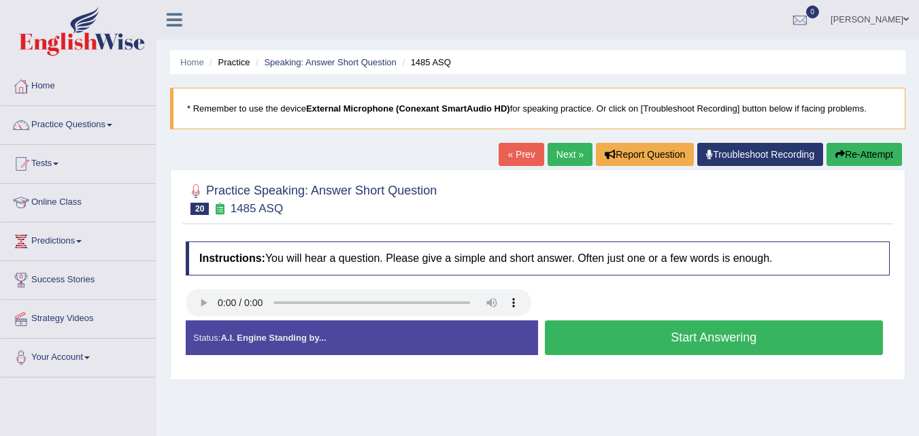
click at [613, 344] on button "Start Answering" at bounding box center [714, 337] width 339 height 35
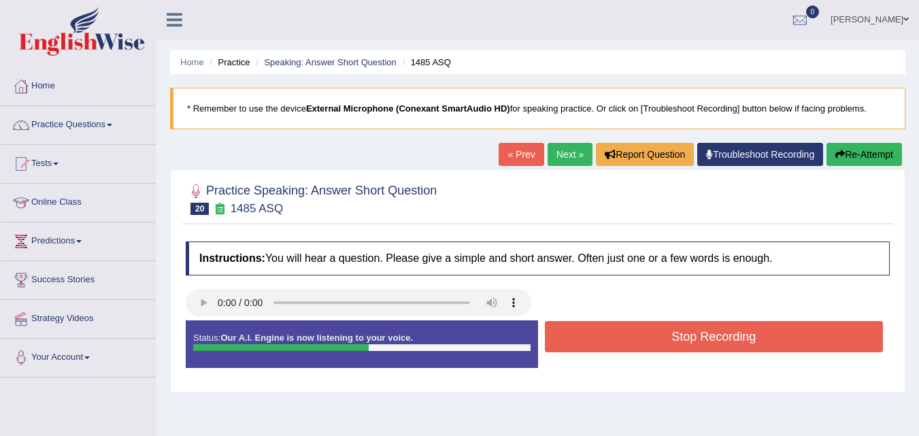
click at [613, 344] on button "Stop Recording" at bounding box center [714, 336] width 339 height 31
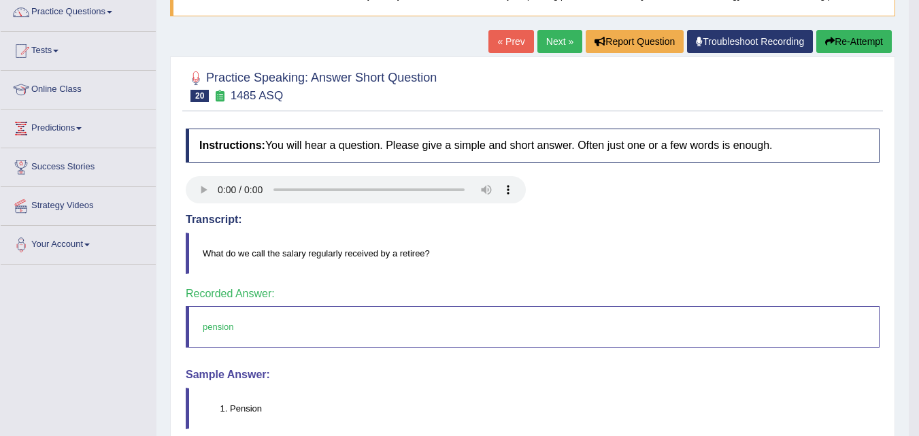
scroll to position [114, 0]
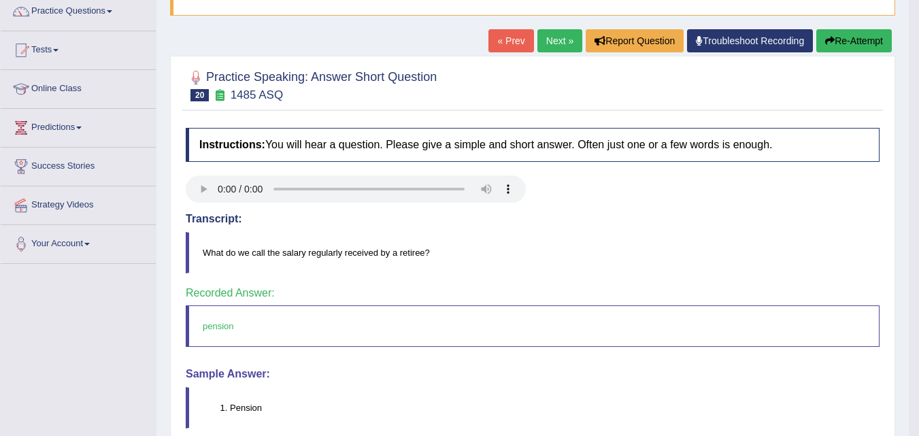
click at [545, 47] on link "Next »" at bounding box center [559, 40] width 45 height 23
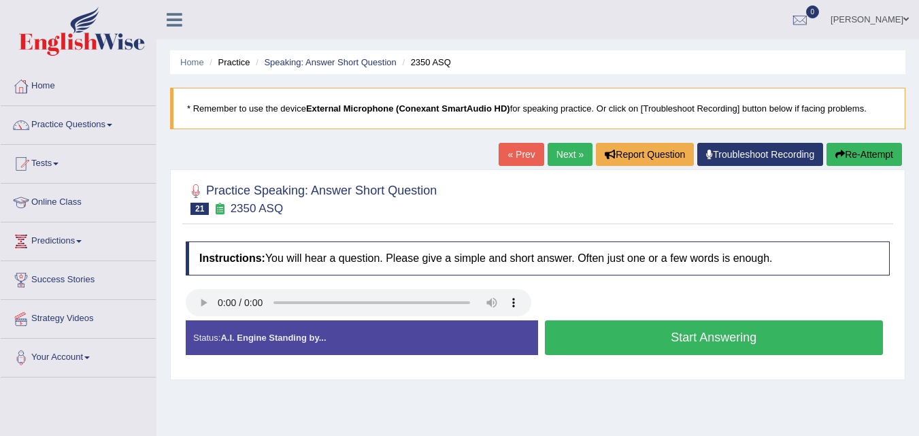
click at [600, 335] on button "Start Answering" at bounding box center [714, 337] width 339 height 35
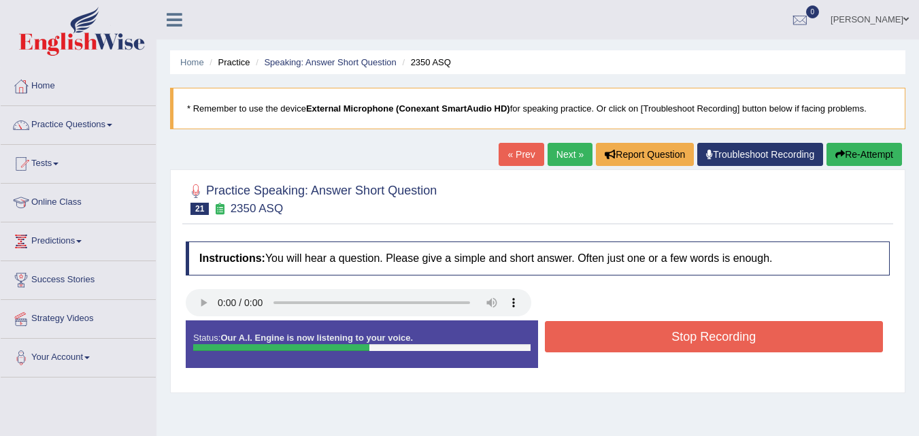
click at [600, 335] on button "Stop Recording" at bounding box center [714, 336] width 339 height 31
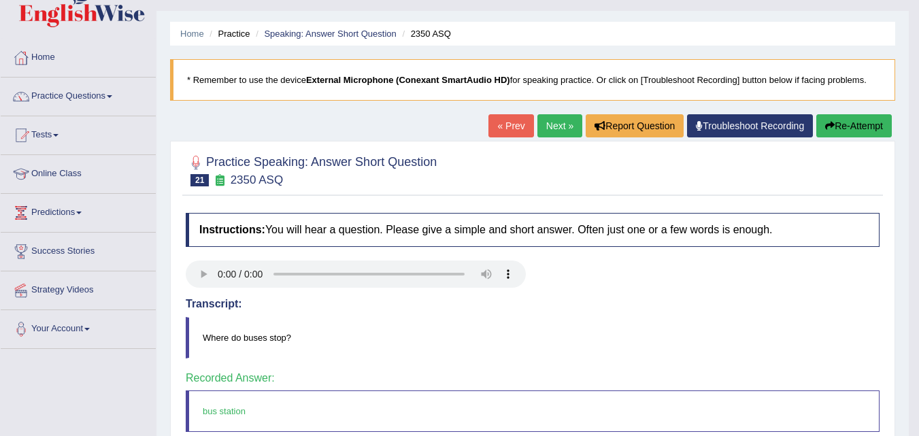
scroll to position [32, 0]
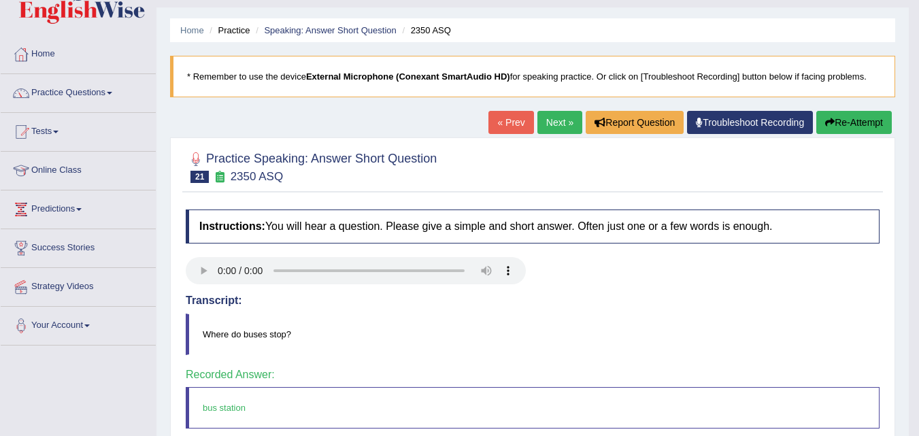
click at [552, 125] on link "Next »" at bounding box center [559, 122] width 45 height 23
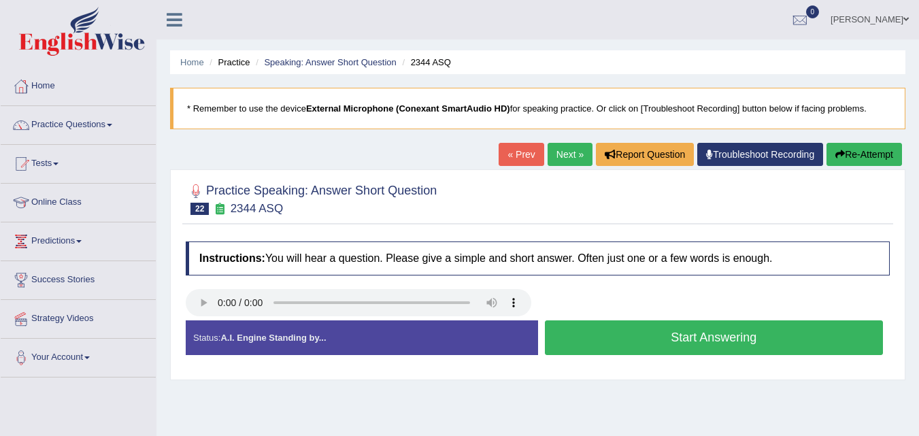
click at [633, 343] on button "Start Answering" at bounding box center [714, 337] width 339 height 35
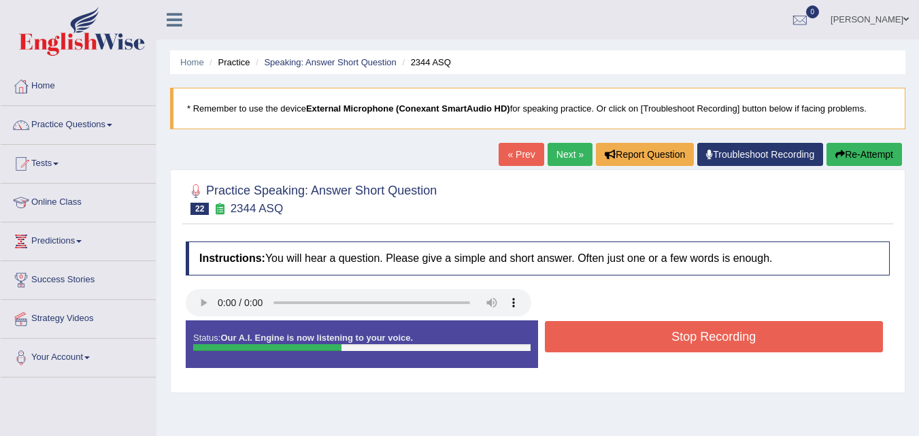
click at [633, 343] on button "Stop Recording" at bounding box center [714, 336] width 339 height 31
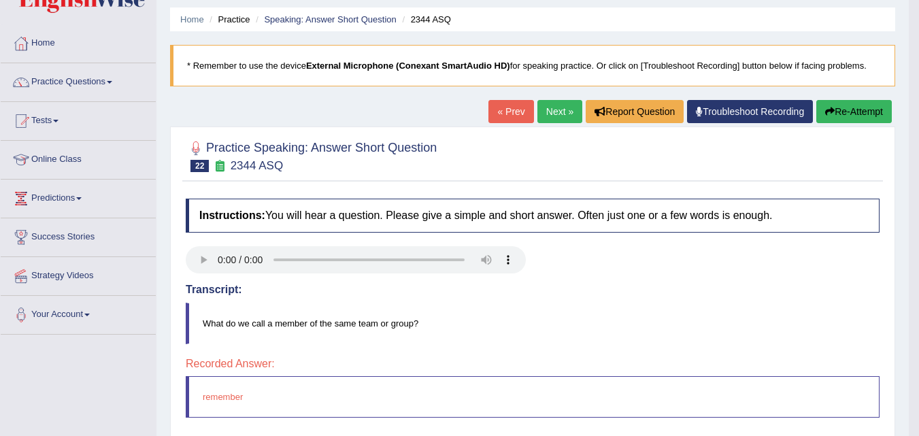
scroll to position [42, 0]
click at [544, 113] on link "Next »" at bounding box center [559, 112] width 45 height 23
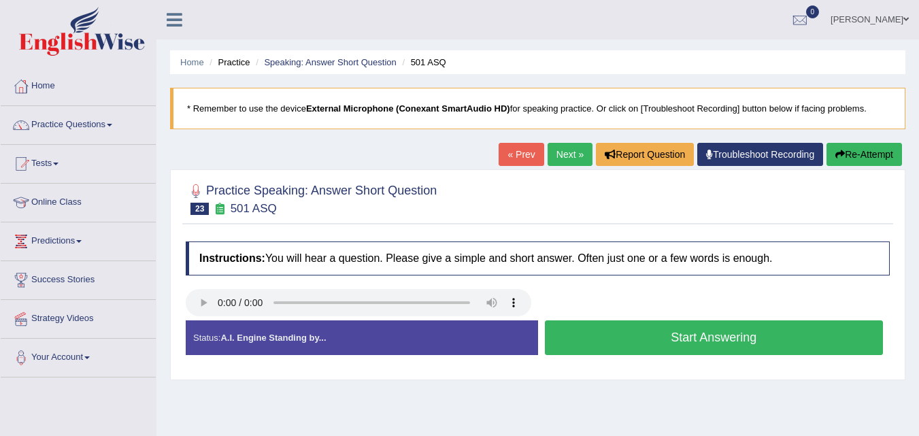
click at [624, 347] on button "Start Answering" at bounding box center [714, 337] width 339 height 35
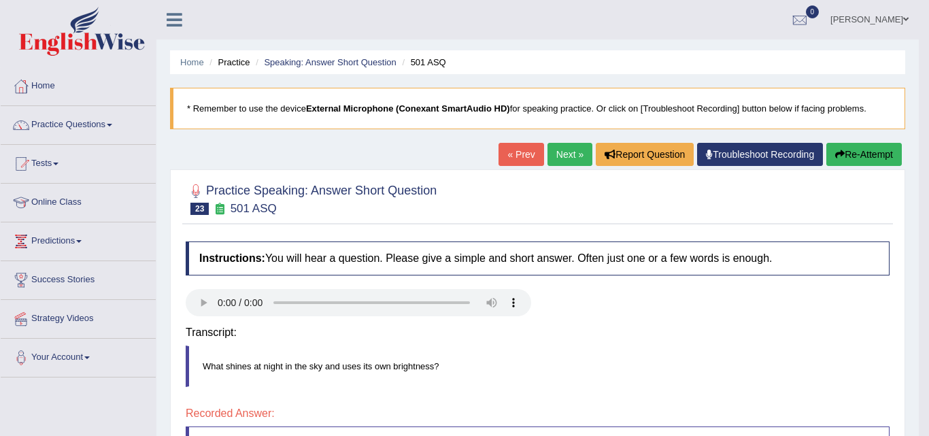
click at [624, 347] on body "Toggle navigation Home Practice Questions Speaking Practice Read Aloud Repeat S…" at bounding box center [464, 218] width 929 height 436
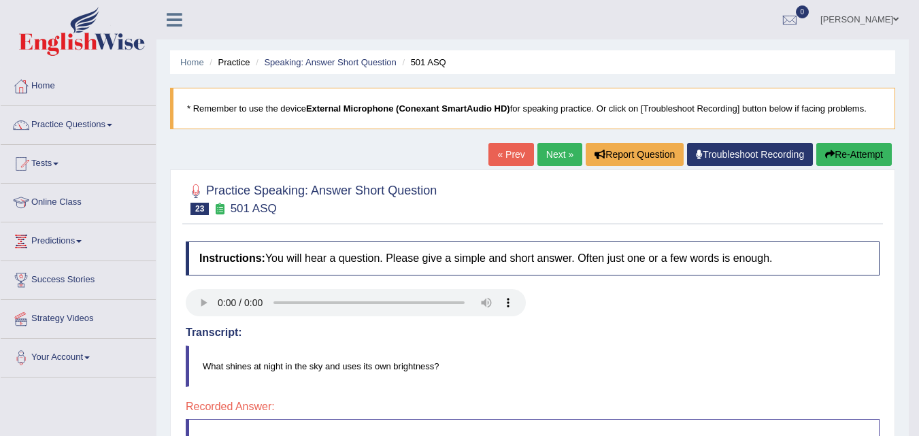
click at [548, 153] on link "Next »" at bounding box center [559, 154] width 45 height 23
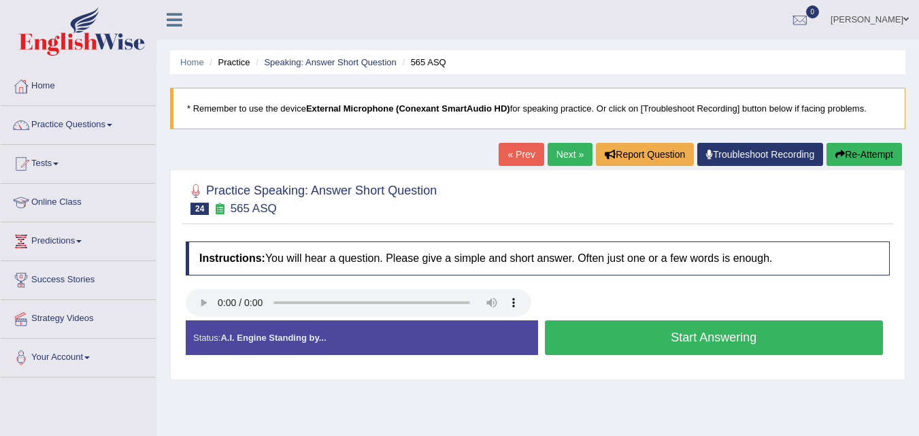
click at [609, 336] on button "Start Answering" at bounding box center [714, 337] width 339 height 35
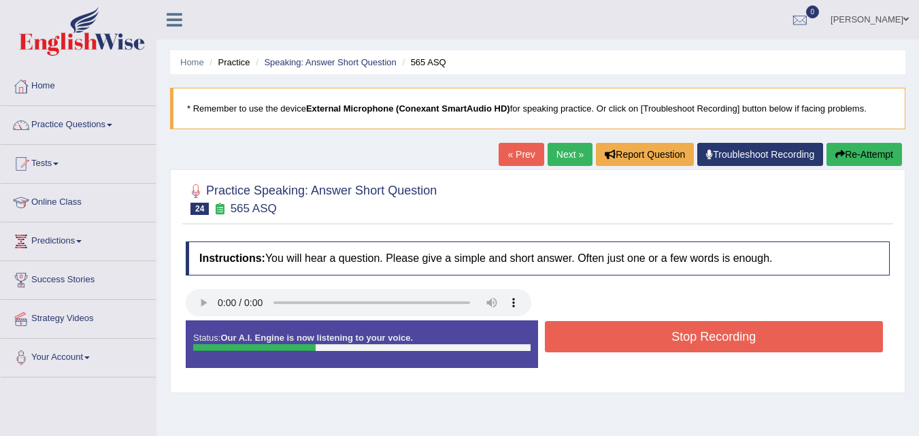
click at [609, 336] on button "Stop Recording" at bounding box center [714, 336] width 339 height 31
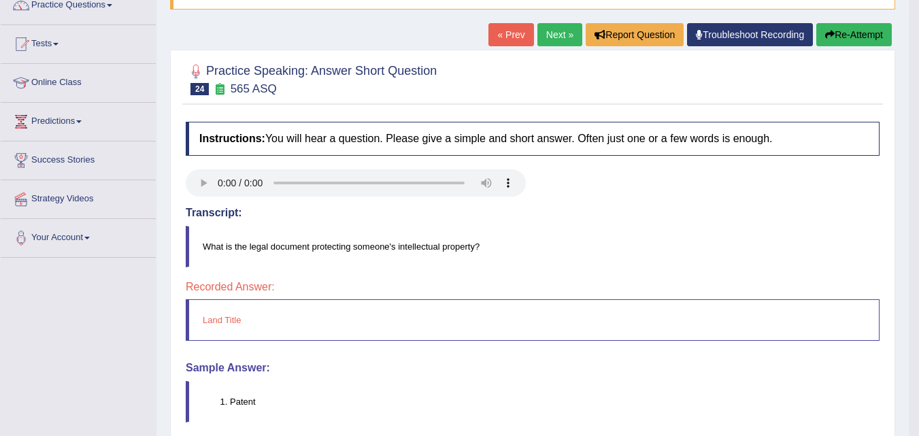
scroll to position [118, 0]
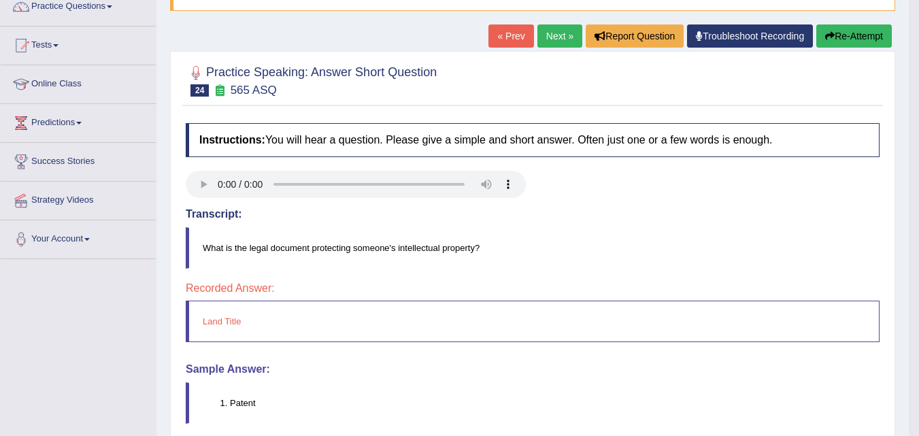
click at [851, 39] on button "Re-Attempt" at bounding box center [854, 35] width 76 height 23
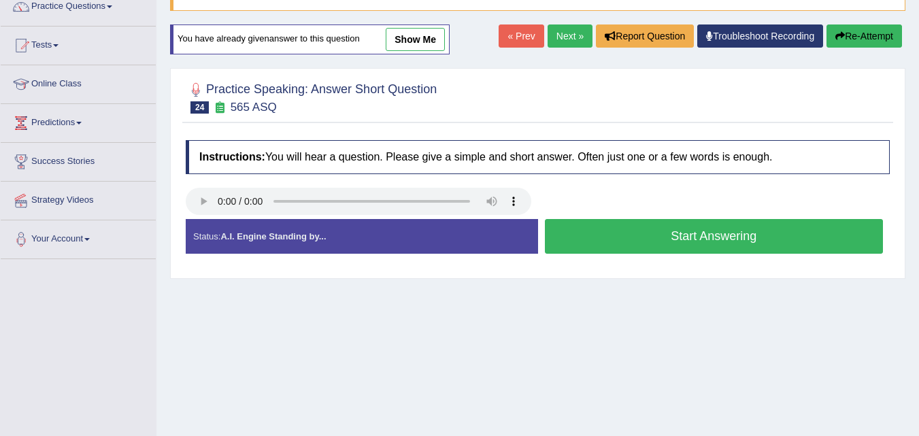
click at [557, 37] on link "Next »" at bounding box center [570, 35] width 45 height 23
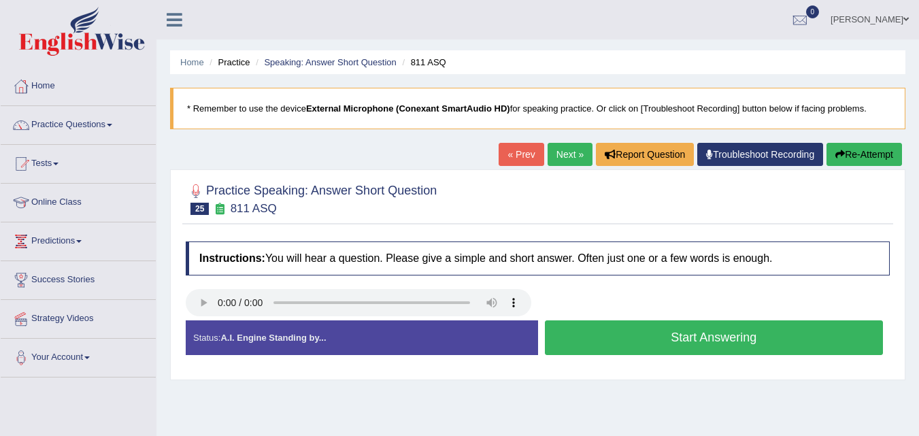
click at [599, 336] on button "Start Answering" at bounding box center [714, 337] width 339 height 35
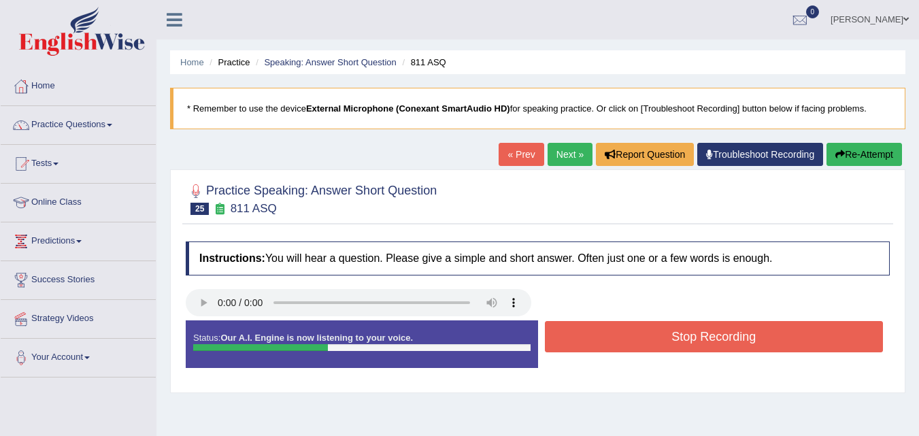
click at [599, 336] on button "Stop Recording" at bounding box center [714, 336] width 339 height 31
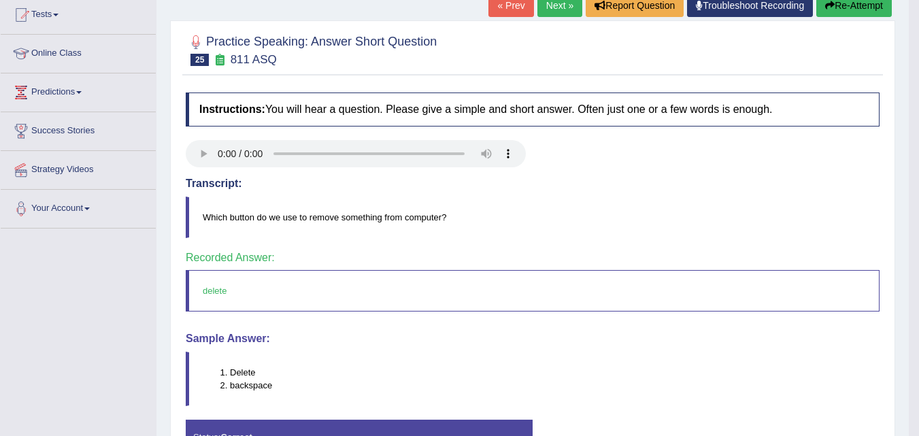
scroll to position [152, 0]
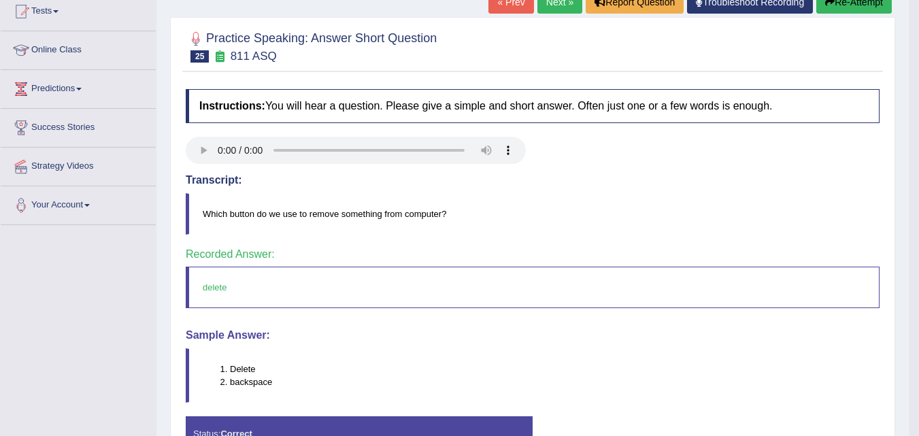
click at [550, 6] on link "Next »" at bounding box center [559, 1] width 45 height 23
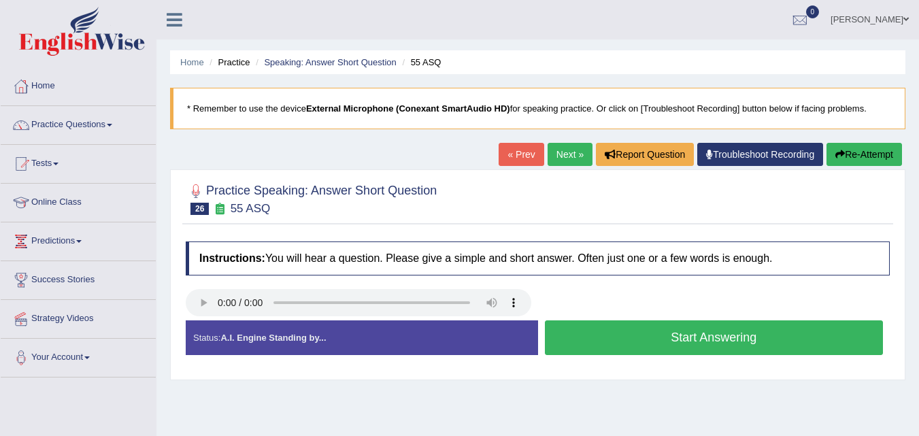
click at [621, 337] on button "Start Answering" at bounding box center [714, 337] width 339 height 35
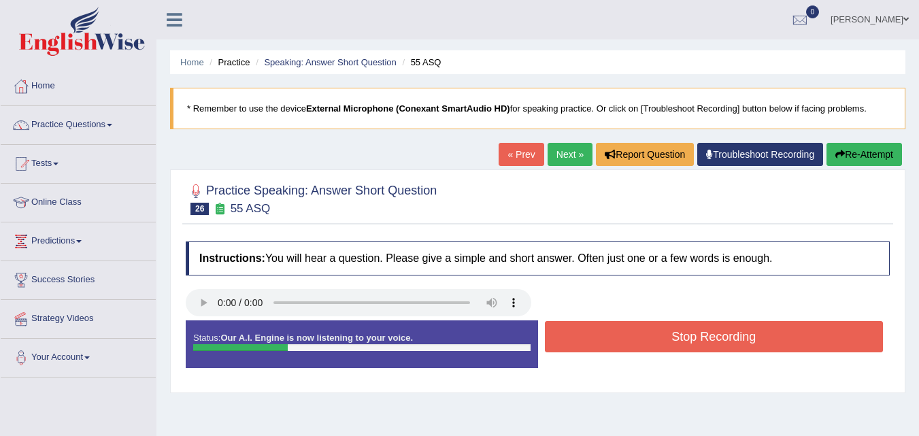
click at [621, 337] on button "Stop Recording" at bounding box center [714, 336] width 339 height 31
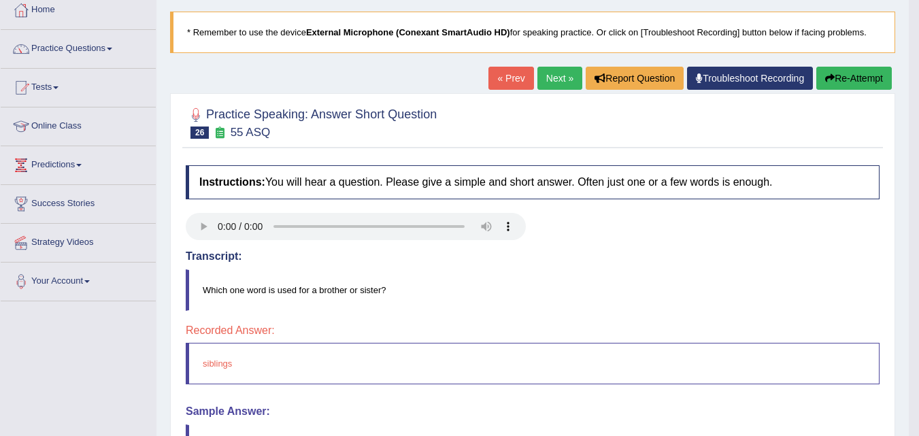
scroll to position [78, 0]
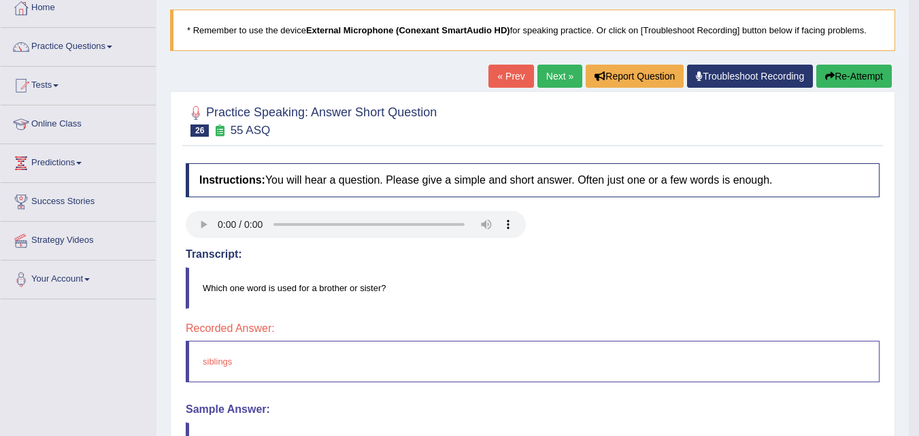
click at [546, 71] on link "Next »" at bounding box center [559, 76] width 45 height 23
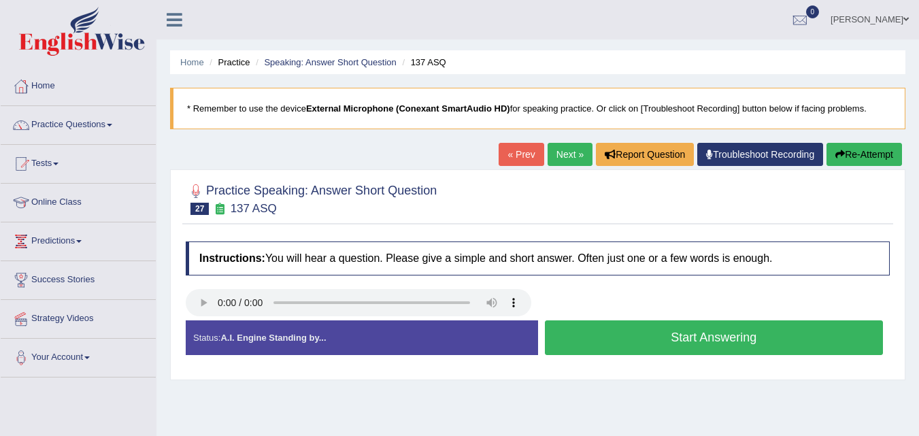
click at [576, 345] on button "Start Answering" at bounding box center [714, 337] width 339 height 35
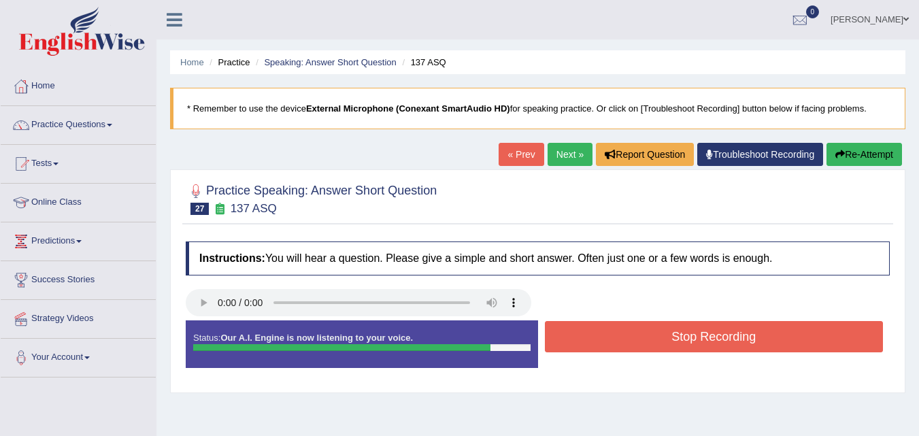
click at [576, 345] on button "Stop Recording" at bounding box center [714, 336] width 339 height 31
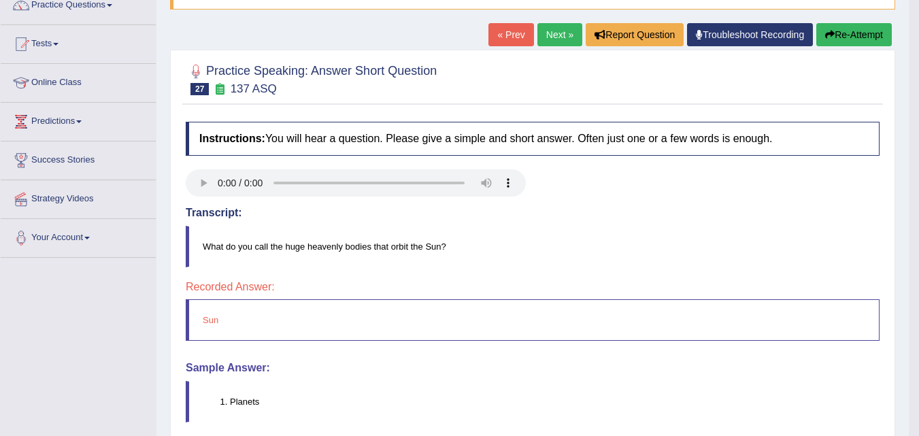
scroll to position [120, 0]
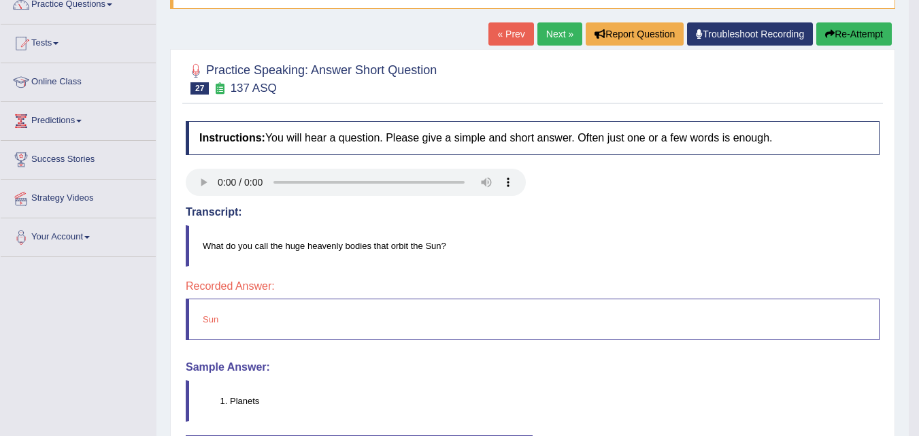
click at [550, 37] on link "Next »" at bounding box center [559, 33] width 45 height 23
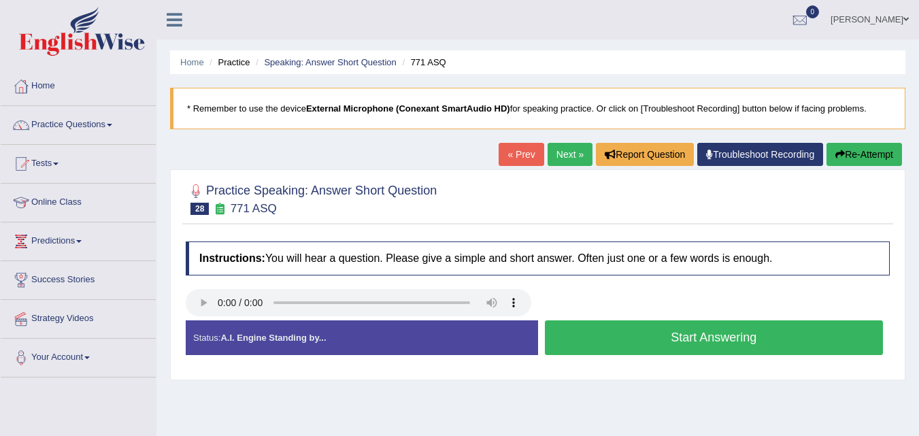
click at [633, 344] on button "Start Answering" at bounding box center [714, 337] width 339 height 35
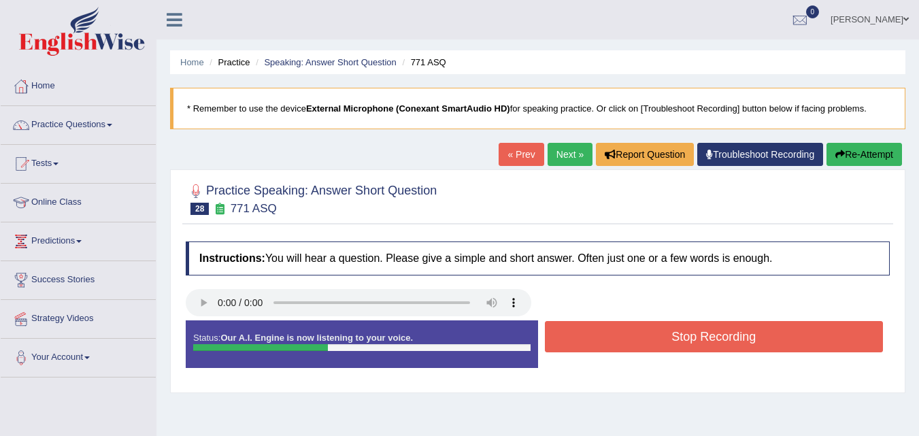
click at [633, 344] on button "Stop Recording" at bounding box center [714, 336] width 339 height 31
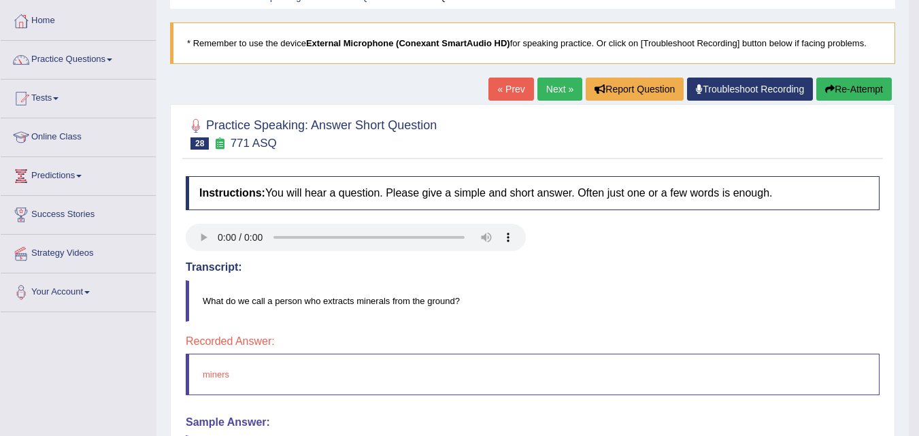
scroll to position [69, 0]
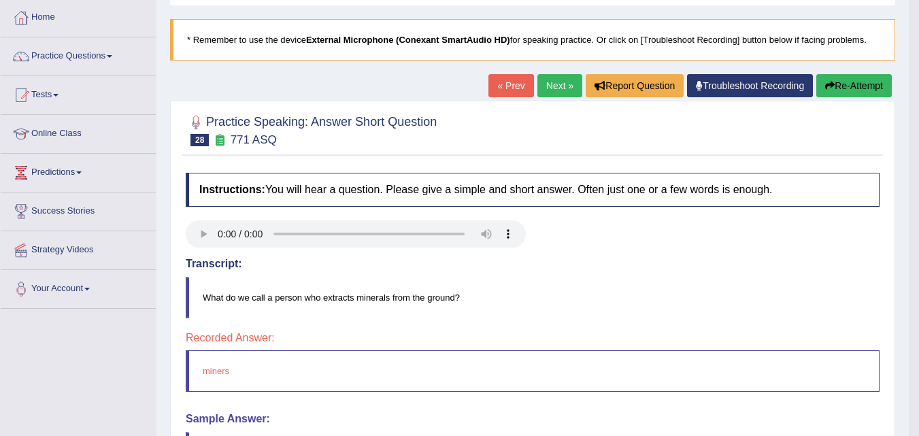
click at [552, 86] on link "Next »" at bounding box center [559, 85] width 45 height 23
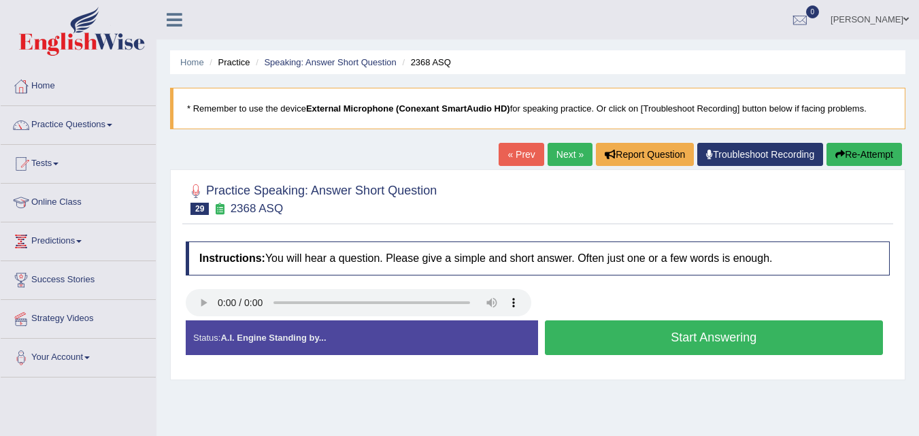
click at [618, 331] on button "Start Answering" at bounding box center [714, 337] width 339 height 35
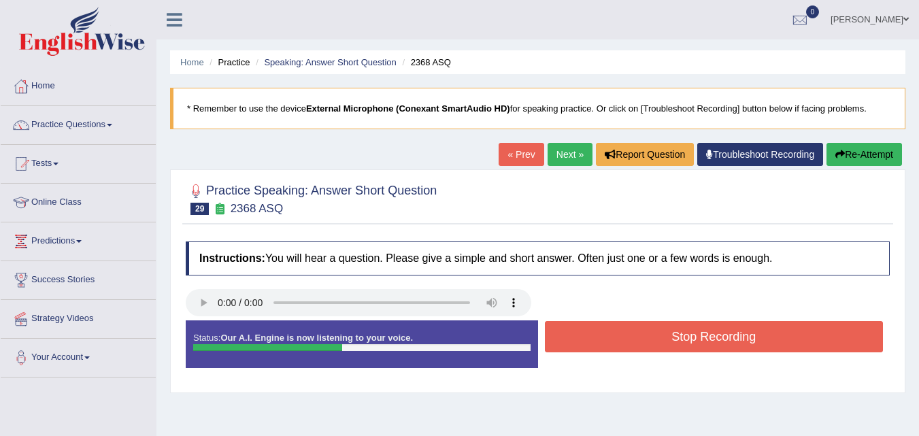
click at [618, 331] on button "Stop Recording" at bounding box center [714, 336] width 339 height 31
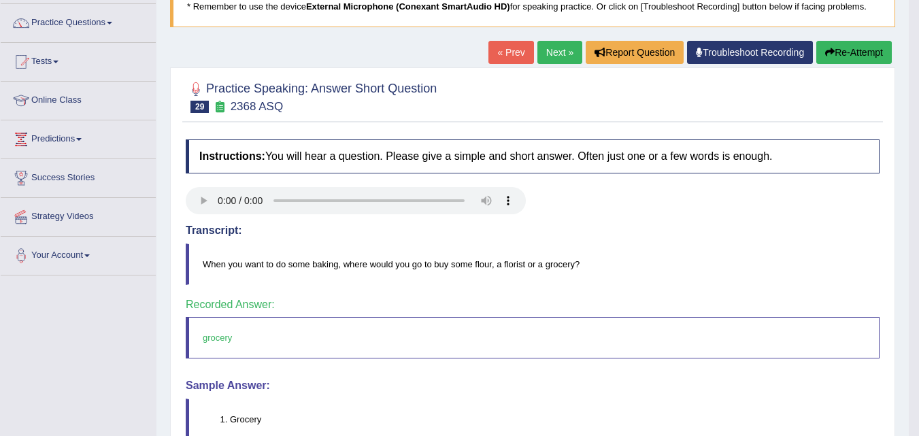
scroll to position [113, 0]
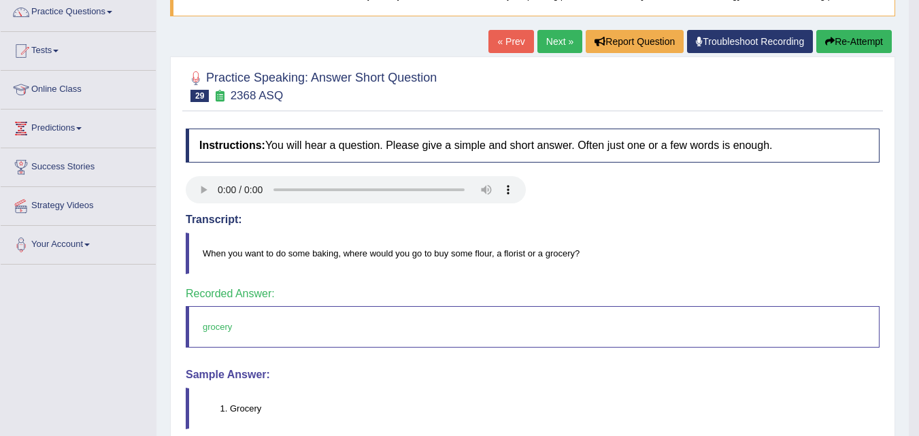
click at [561, 41] on link "Next »" at bounding box center [559, 41] width 45 height 23
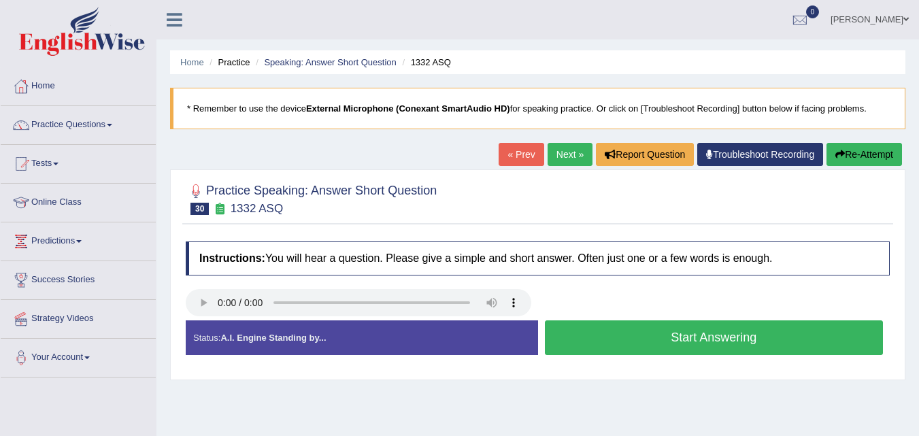
click at [655, 331] on button "Start Answering" at bounding box center [714, 337] width 339 height 35
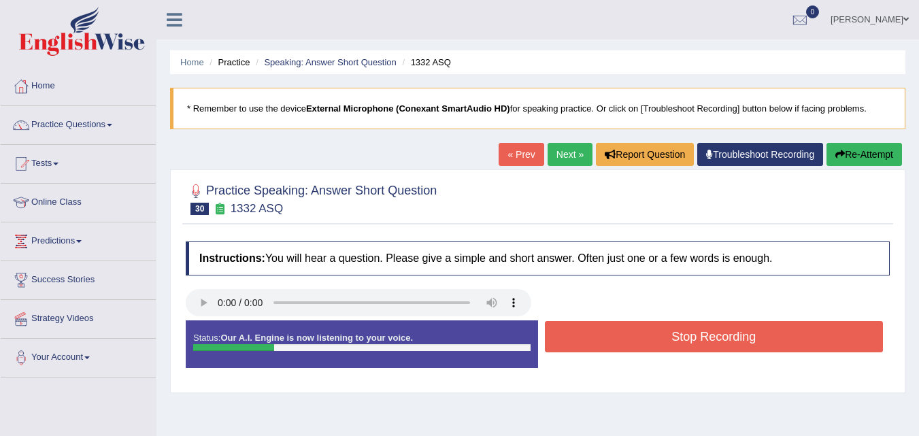
click at [655, 331] on button "Stop Recording" at bounding box center [714, 336] width 339 height 31
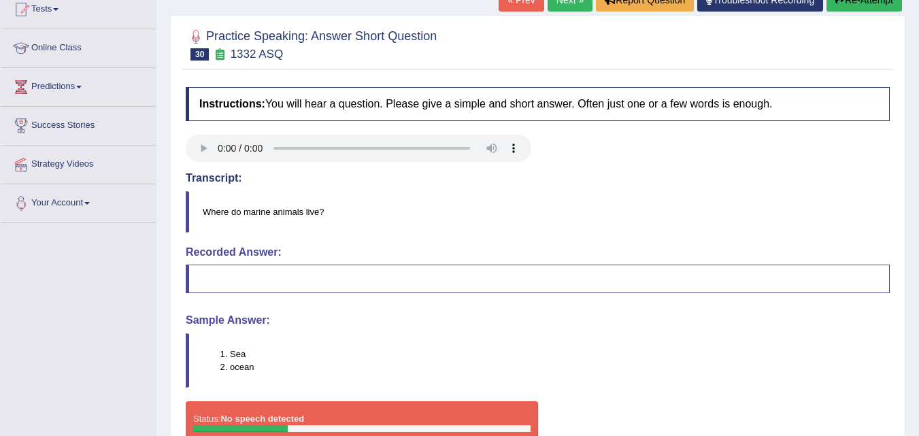
scroll to position [154, 0]
click at [562, 6] on link "Next »" at bounding box center [570, 0] width 45 height 23
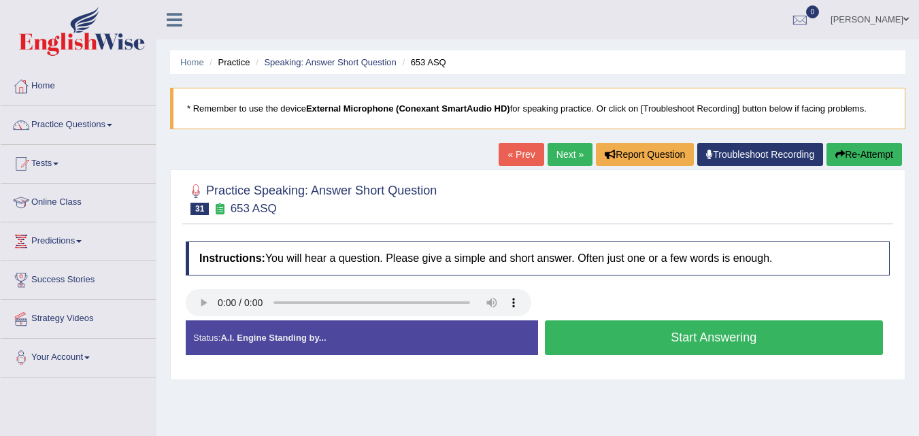
click at [794, 345] on button "Start Answering" at bounding box center [714, 337] width 339 height 35
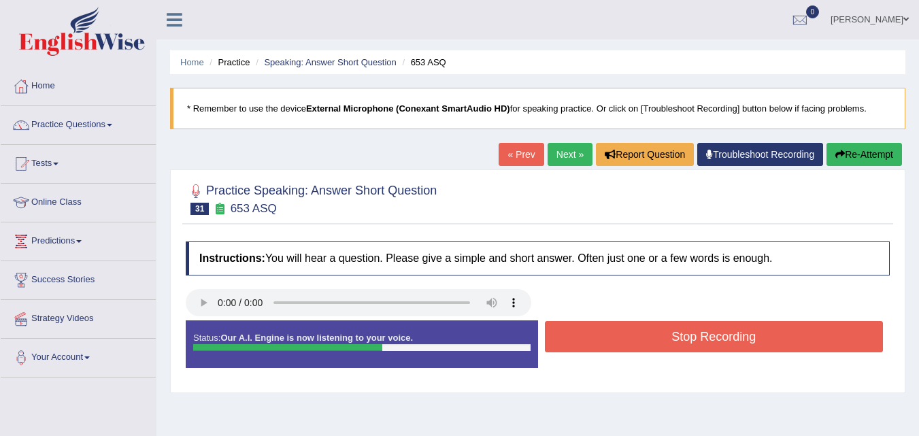
click at [794, 340] on button "Stop Recording" at bounding box center [714, 336] width 339 height 31
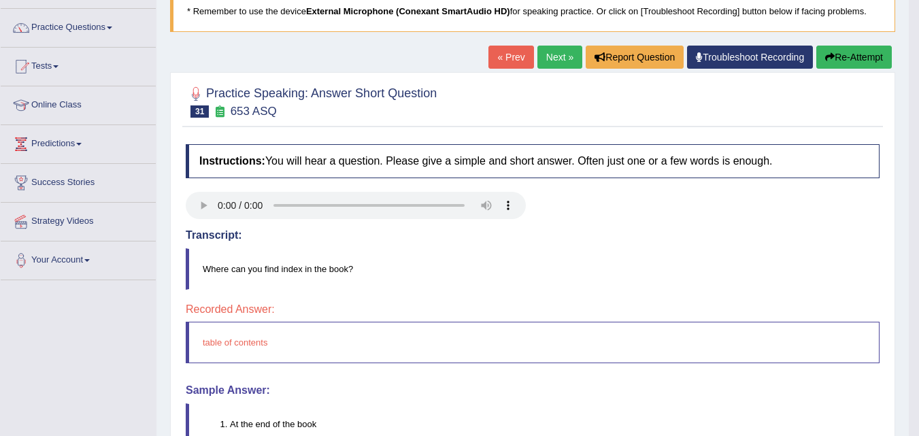
scroll to position [41, 0]
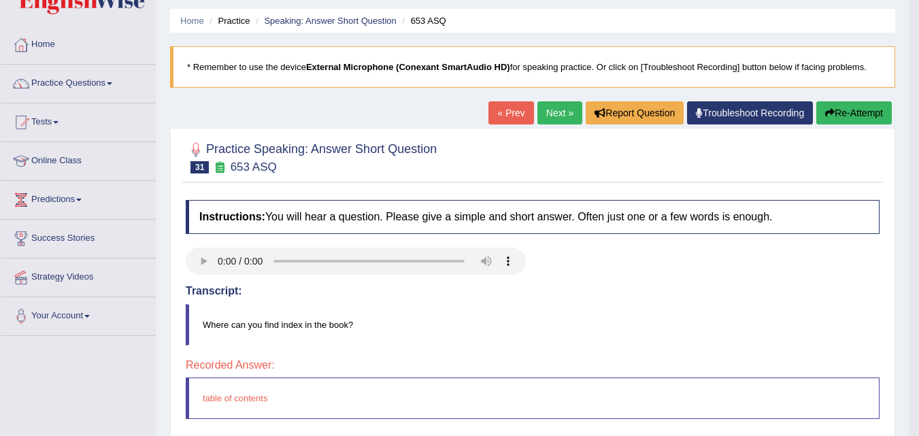
click at [546, 111] on link "Next »" at bounding box center [559, 112] width 45 height 23
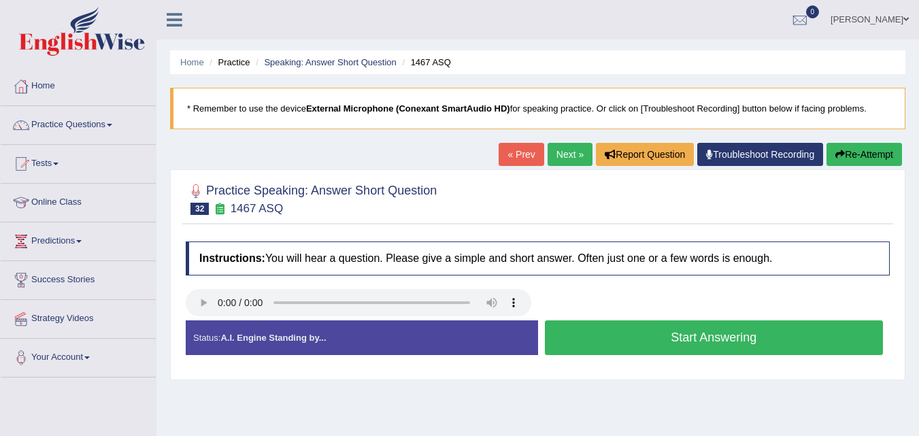
click at [756, 344] on button "Start Answering" at bounding box center [714, 337] width 339 height 35
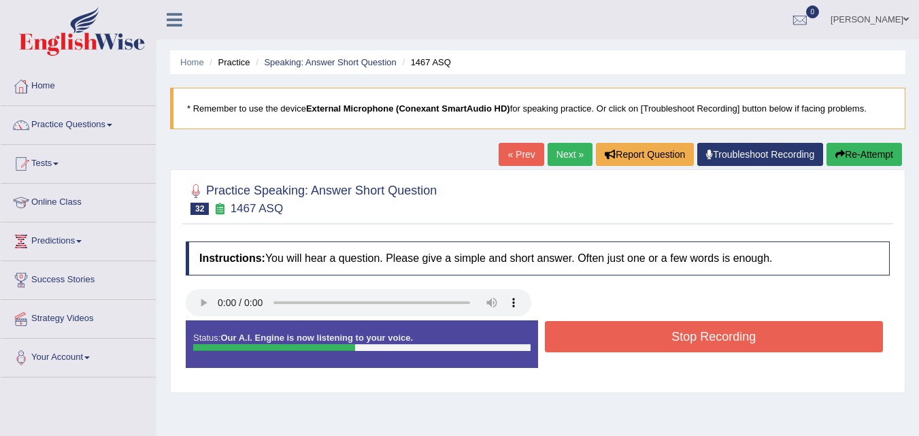
click at [758, 341] on button "Stop Recording" at bounding box center [714, 336] width 339 height 31
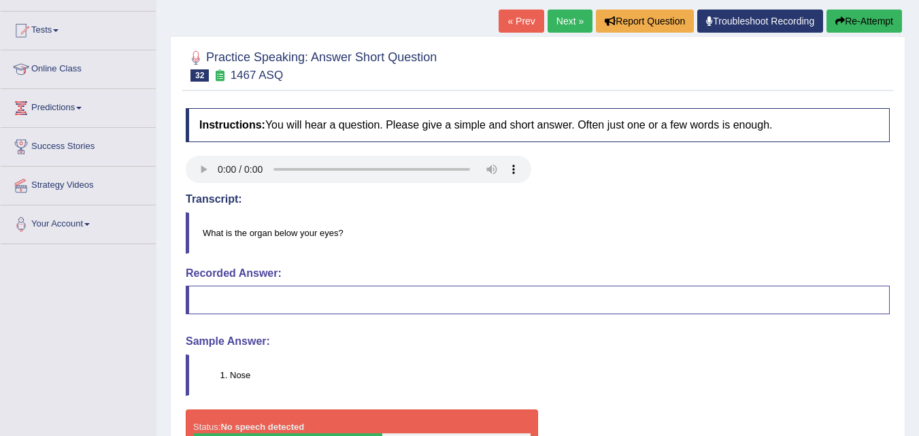
scroll to position [128, 0]
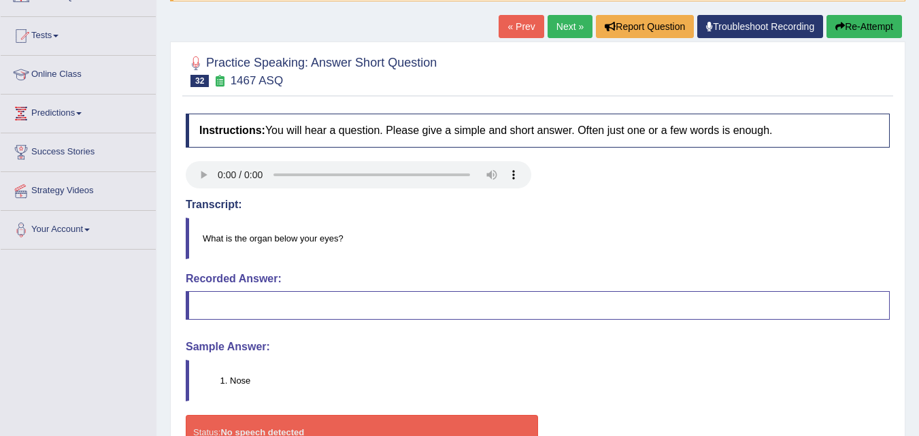
click at [562, 44] on div "Practice Speaking: Answer Short Question 32 1467 ASQ Instructions: You will hea…" at bounding box center [537, 264] width 735 height 446
click at [569, 24] on link "Next »" at bounding box center [570, 26] width 45 height 23
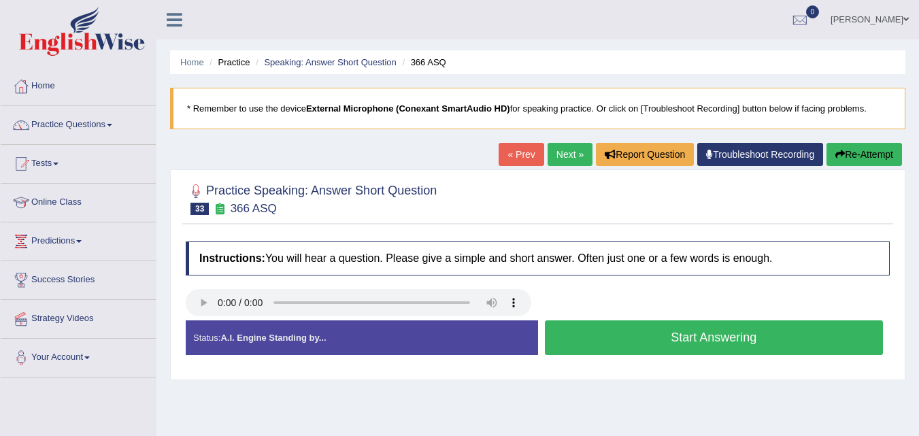
click at [661, 336] on button "Start Answering" at bounding box center [714, 337] width 339 height 35
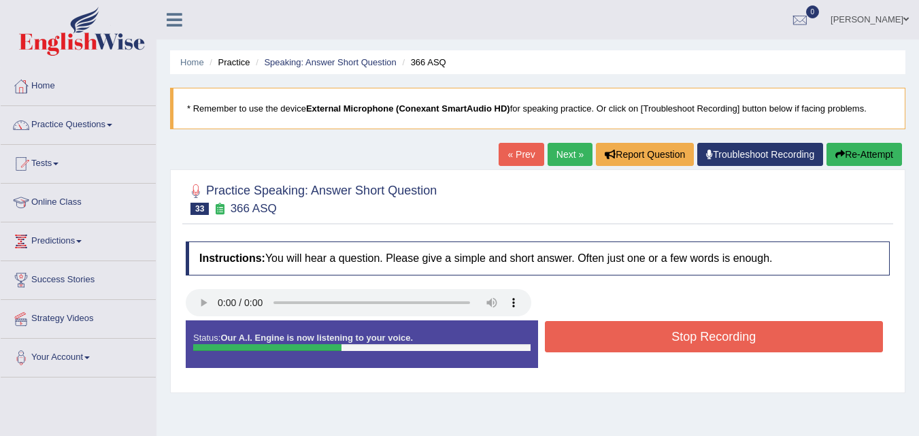
click at [662, 348] on button "Stop Recording" at bounding box center [714, 336] width 339 height 31
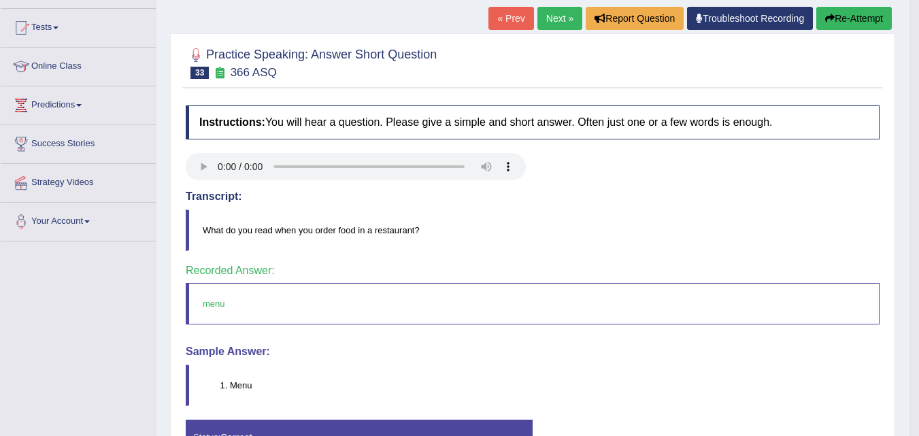
scroll to position [119, 0]
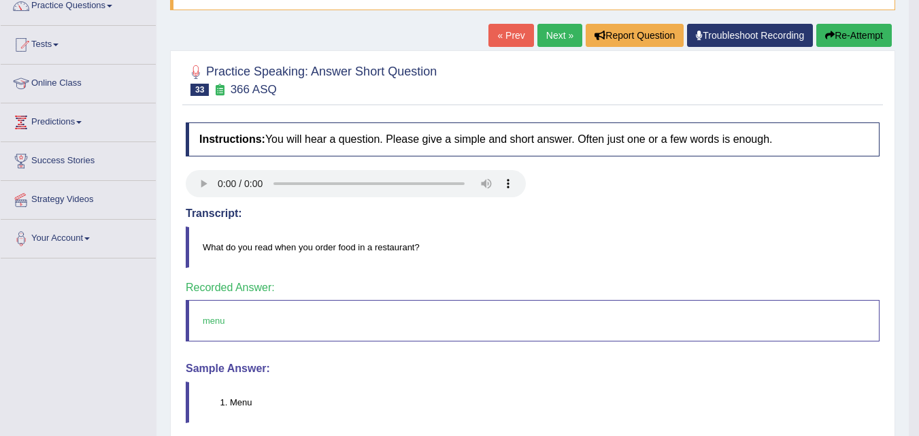
click at [558, 41] on link "Next »" at bounding box center [559, 35] width 45 height 23
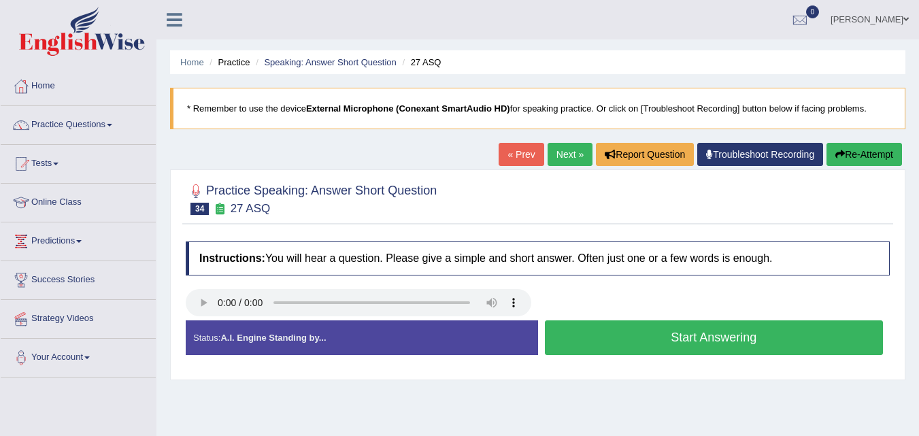
click at [669, 339] on button "Start Answering" at bounding box center [714, 337] width 339 height 35
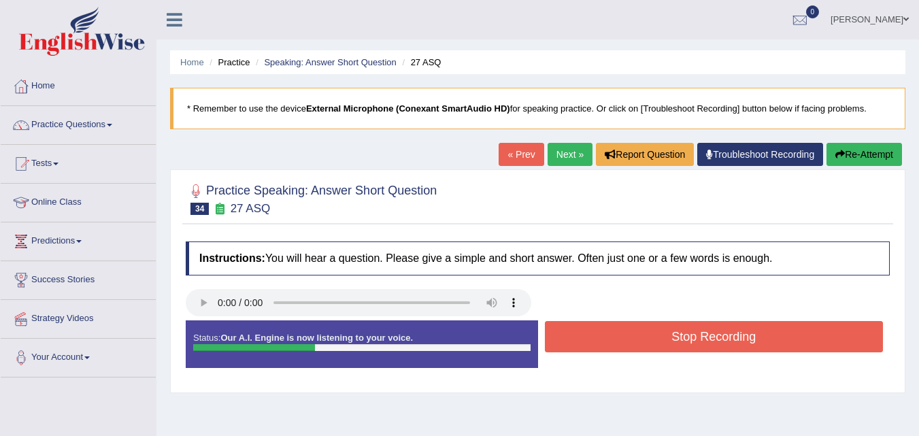
click at [664, 337] on button "Stop Recording" at bounding box center [714, 336] width 339 height 31
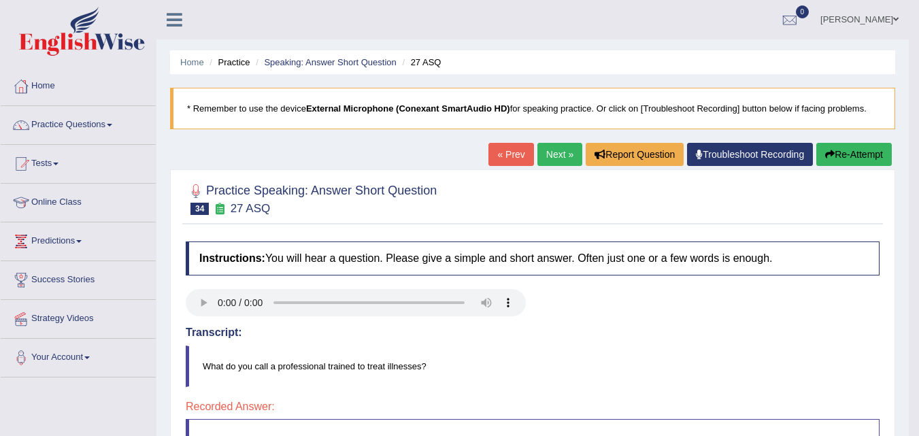
click at [537, 158] on link "Next »" at bounding box center [559, 154] width 45 height 23
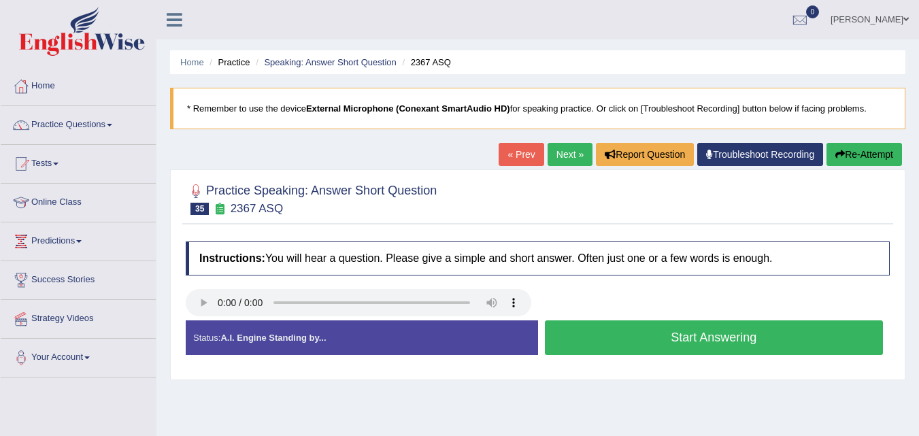
click at [616, 334] on button "Start Answering" at bounding box center [714, 337] width 339 height 35
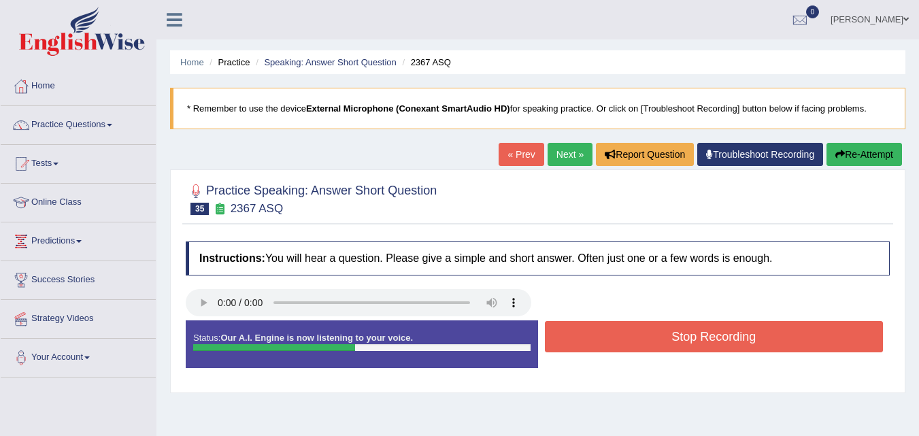
click at [600, 343] on button "Stop Recording" at bounding box center [714, 336] width 339 height 31
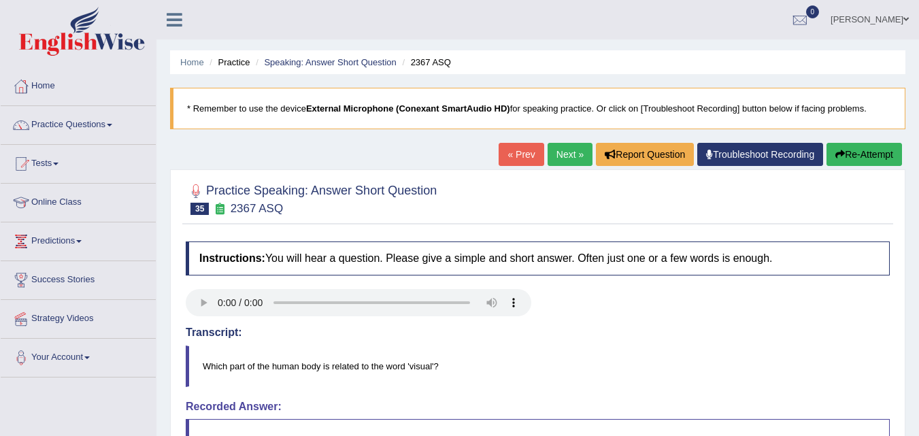
click at [562, 149] on link "Next »" at bounding box center [570, 154] width 45 height 23
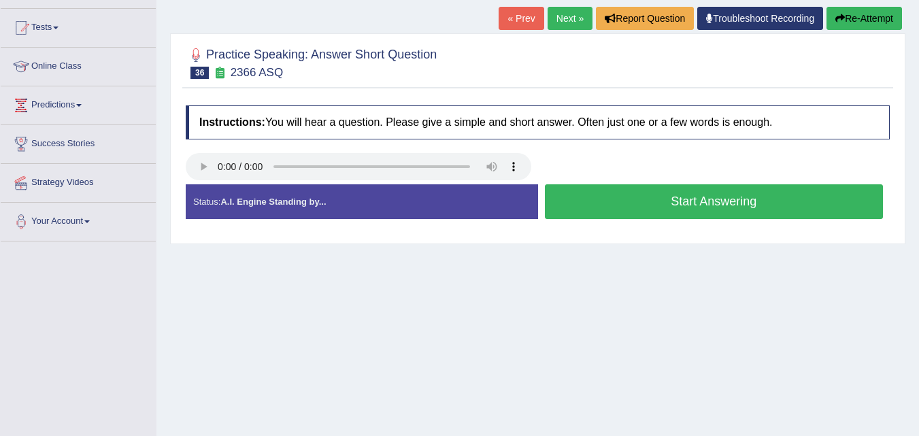
scroll to position [177, 0]
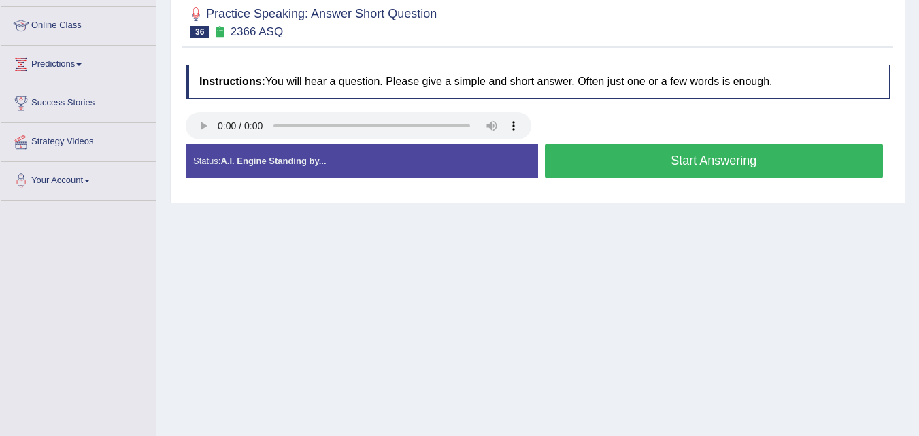
click at [709, 163] on button "Start Answering" at bounding box center [714, 161] width 339 height 35
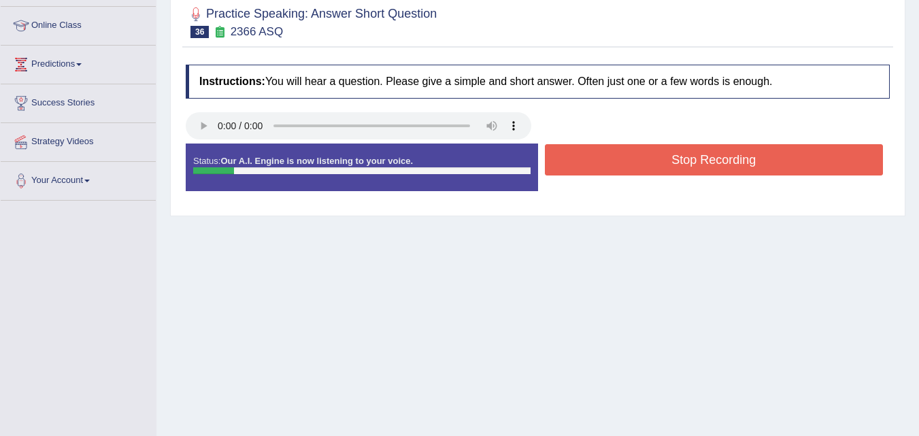
click at [731, 165] on button "Stop Recording" at bounding box center [714, 159] width 339 height 31
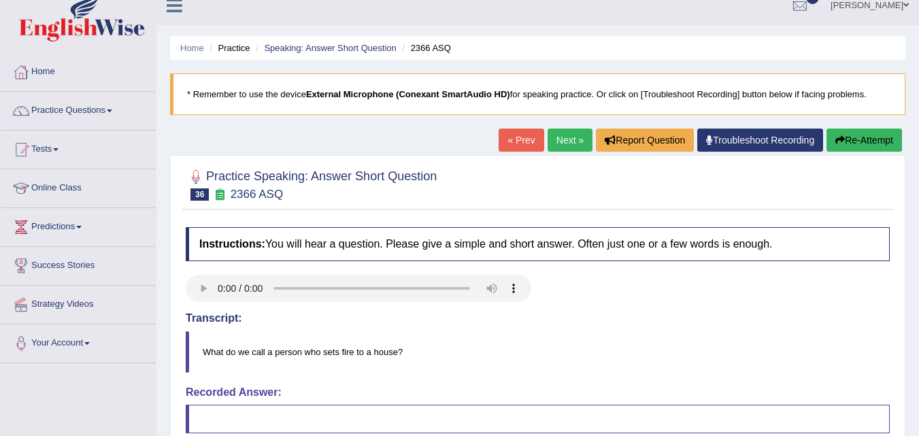
scroll to position [0, 0]
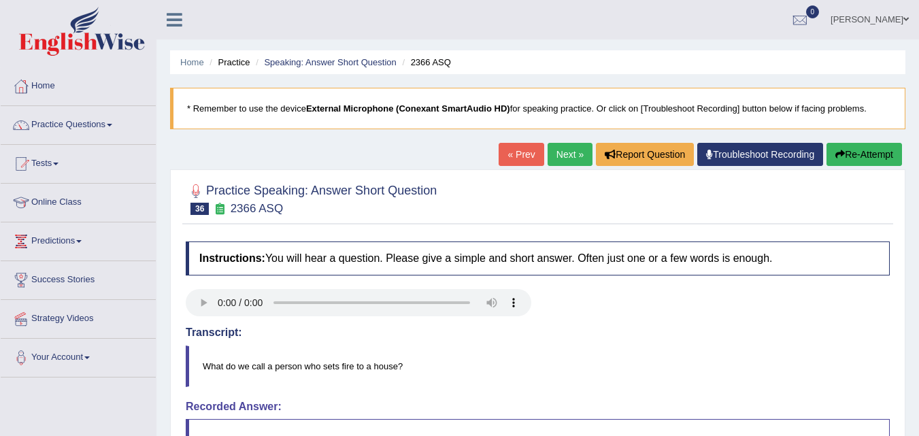
click at [563, 163] on link "Next »" at bounding box center [570, 154] width 45 height 23
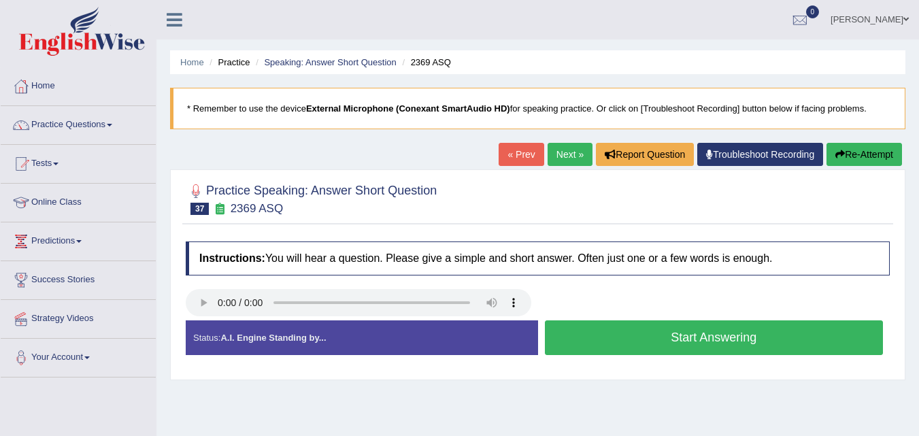
click at [115, 372] on link "Your Account" at bounding box center [78, 356] width 155 height 34
click at [114, 383] on link "Notifications" at bounding box center [88, 389] width 127 height 24
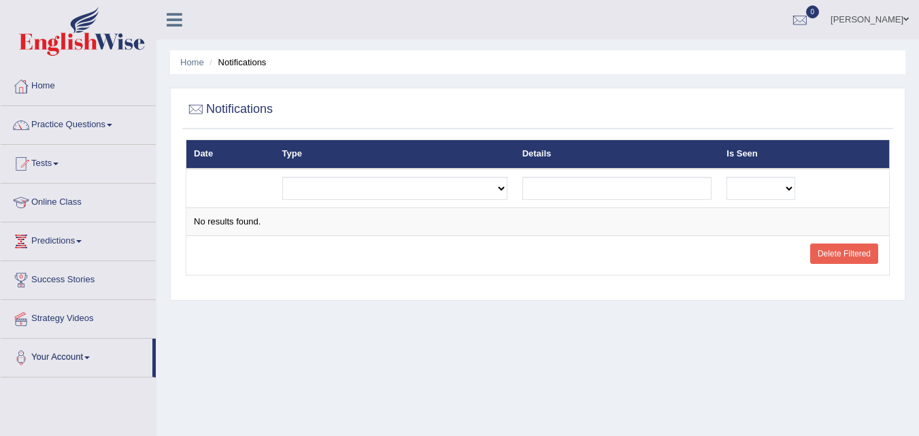
click at [641, 332] on div "Home Notifications Notifications Date Type Details Is Seen Exam evaluated Quest…" at bounding box center [537, 340] width 763 height 680
click at [659, 351] on div "Home Notifications Notifications Date Type Details Is Seen Exam evaluated Quest…" at bounding box center [537, 340] width 763 height 680
click at [112, 125] on span at bounding box center [109, 125] width 5 height 3
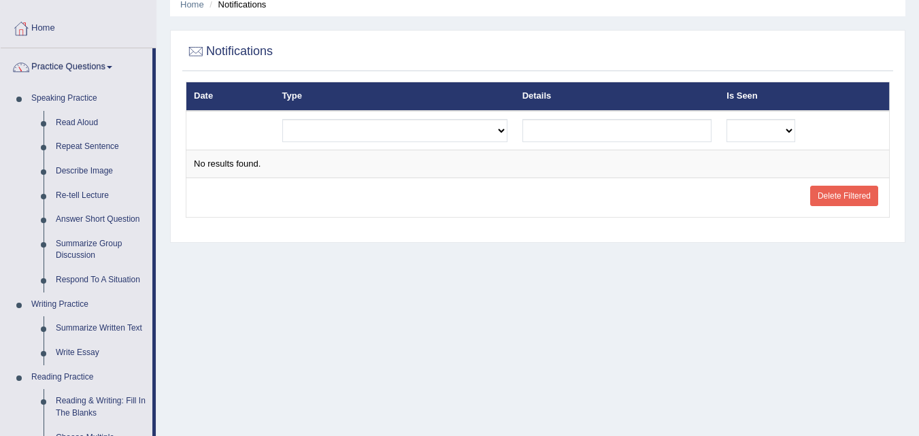
scroll to position [61, 0]
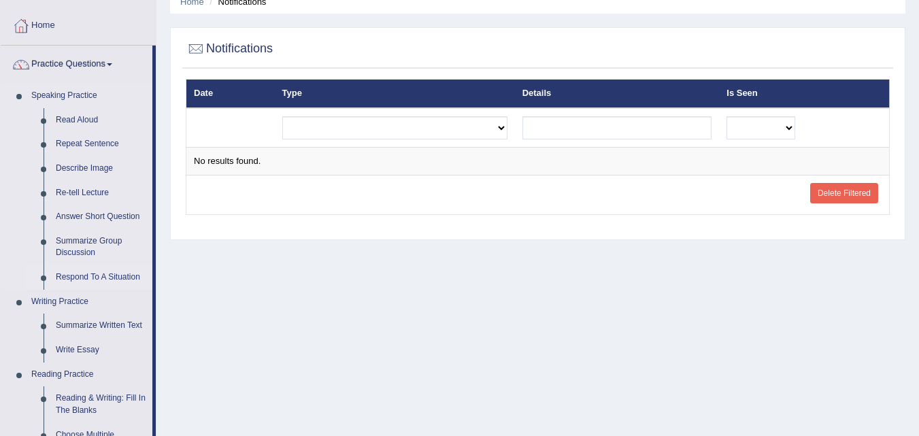
click at [114, 279] on link "Respond To A Situation" at bounding box center [101, 277] width 103 height 24
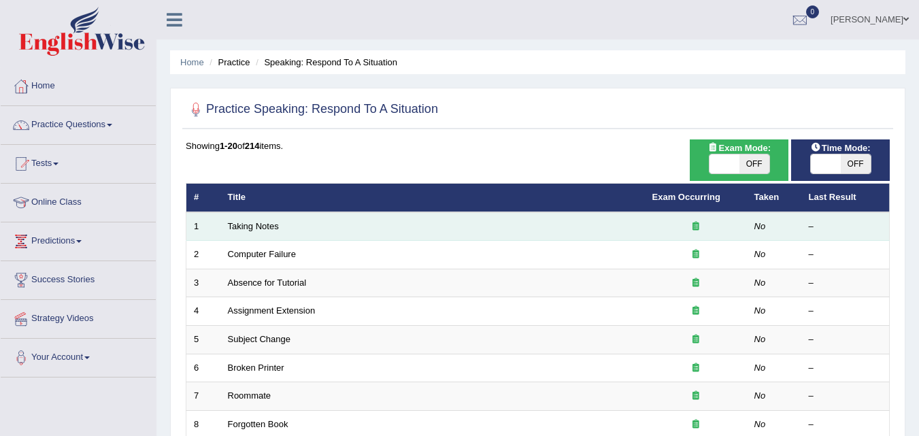
click at [592, 229] on td "Taking Notes" at bounding box center [432, 226] width 424 height 29
click at [254, 229] on link "Taking Notes" at bounding box center [253, 226] width 51 height 10
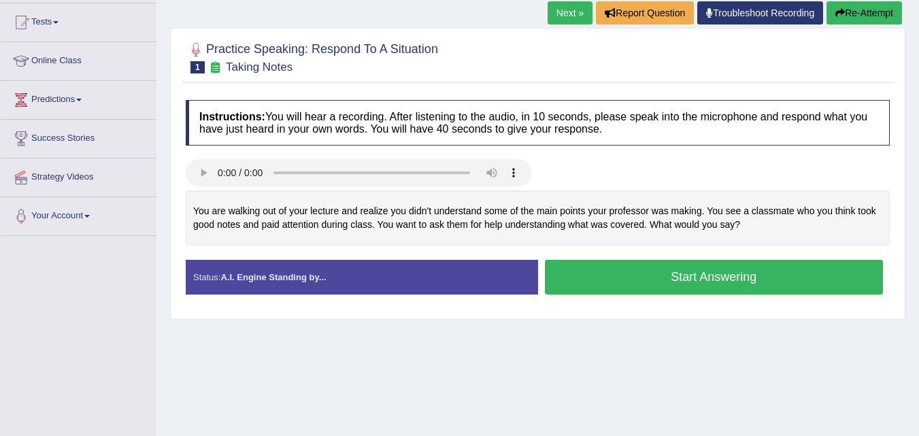
scroll to position [143, 0]
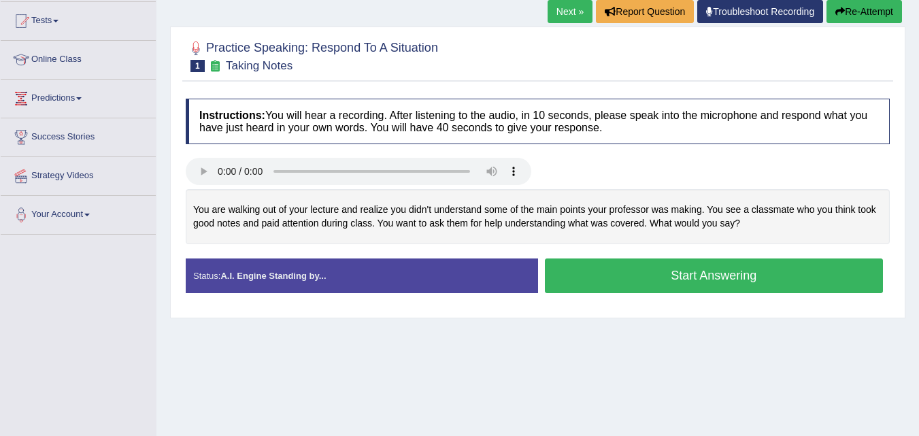
click at [787, 277] on button "Start Answering" at bounding box center [714, 275] width 339 height 35
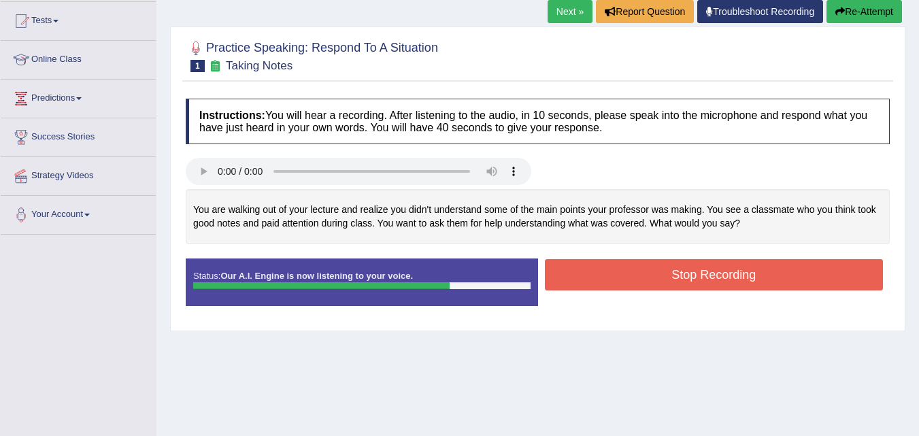
click at [667, 280] on button "Stop Recording" at bounding box center [714, 274] width 339 height 31
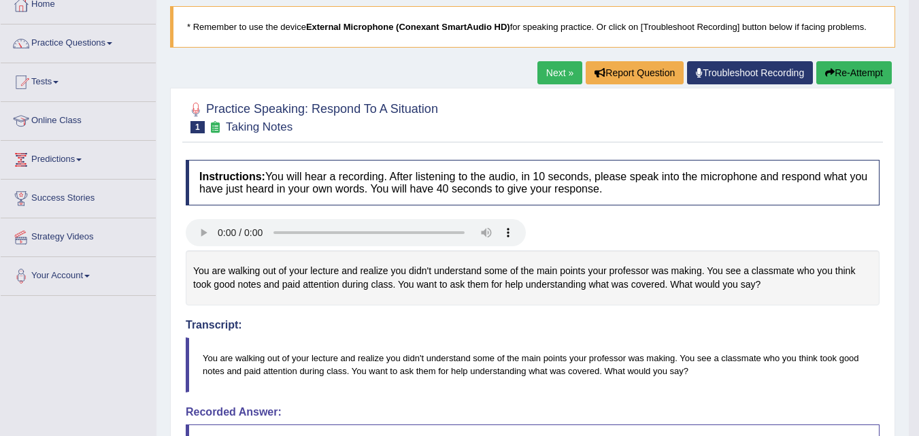
scroll to position [82, 0]
click at [841, 76] on button "Re-Attempt" at bounding box center [854, 72] width 76 height 23
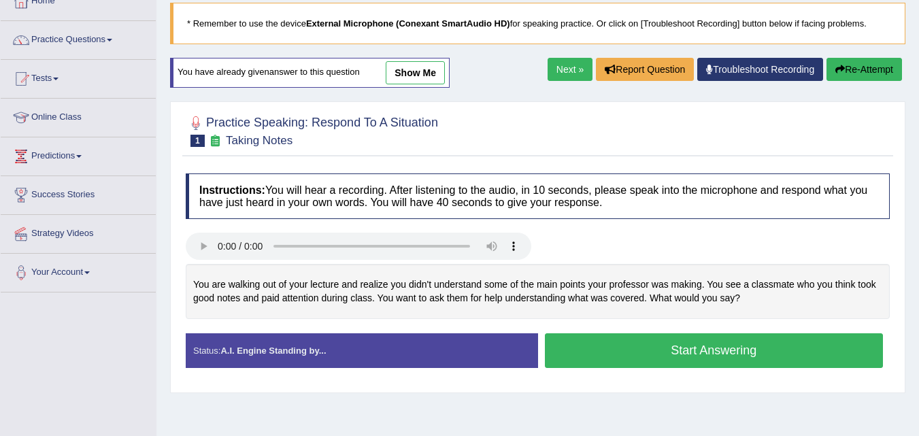
scroll to position [82, 0]
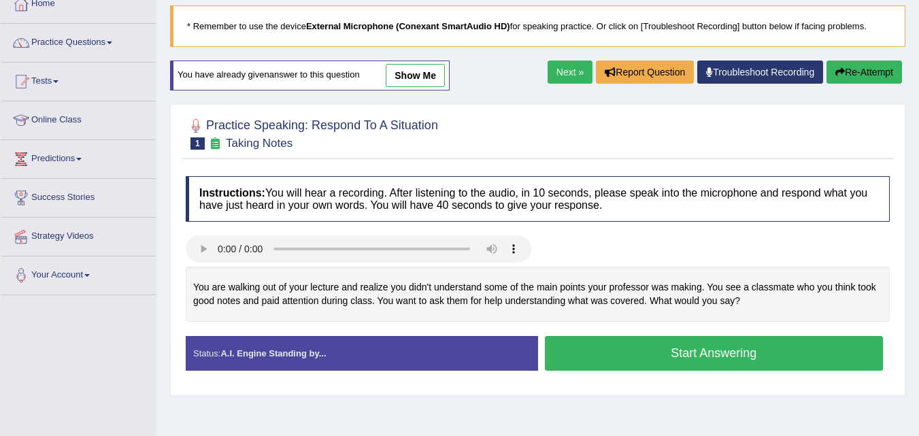
click at [620, 351] on button "Start Answering" at bounding box center [714, 353] width 339 height 35
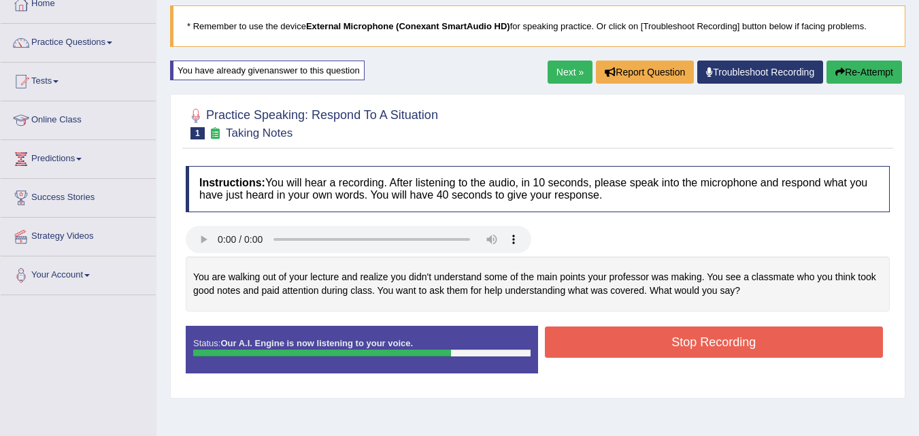
click at [663, 338] on button "Stop Recording" at bounding box center [714, 342] width 339 height 31
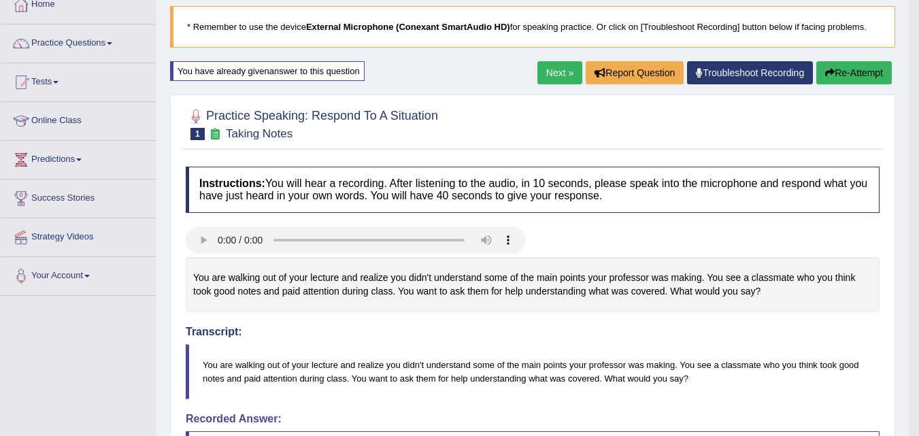
scroll to position [0, 0]
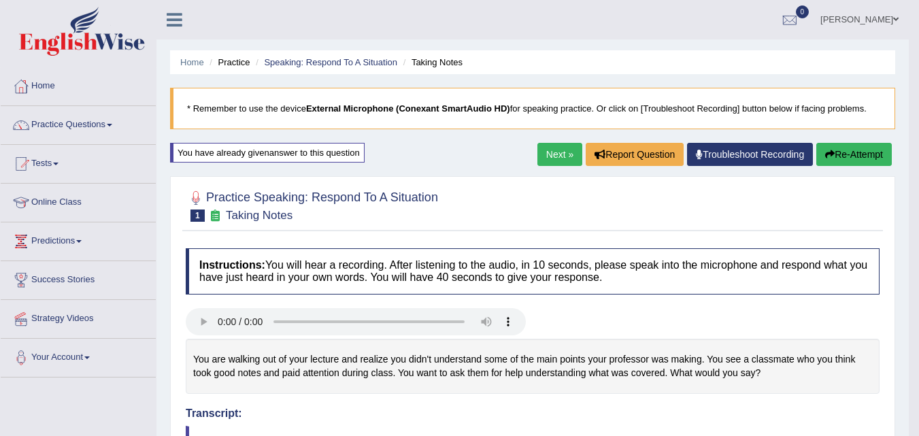
click at [556, 154] on link "Next »" at bounding box center [559, 154] width 45 height 23
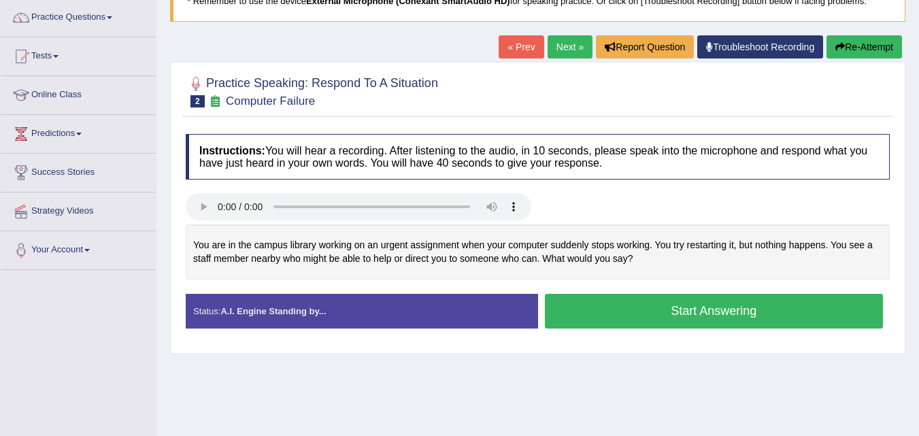
scroll to position [111, 0]
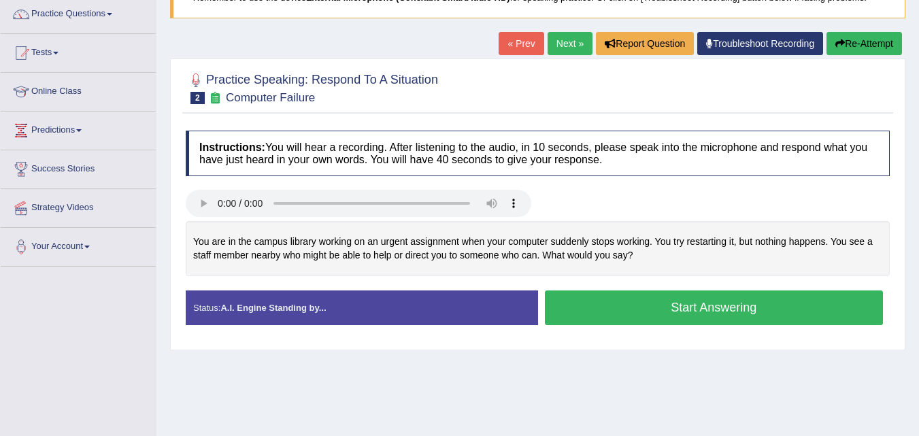
click at [650, 308] on button "Start Answering" at bounding box center [714, 307] width 339 height 35
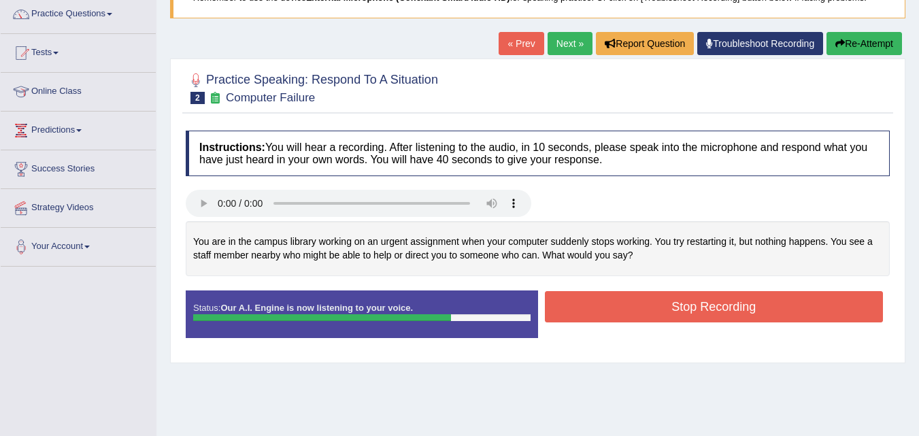
click at [699, 305] on button "Stop Recording" at bounding box center [714, 306] width 339 height 31
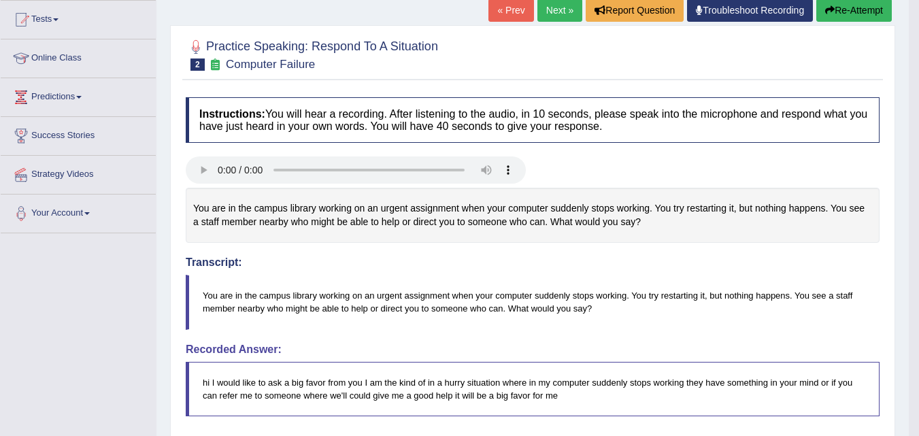
scroll to position [0, 0]
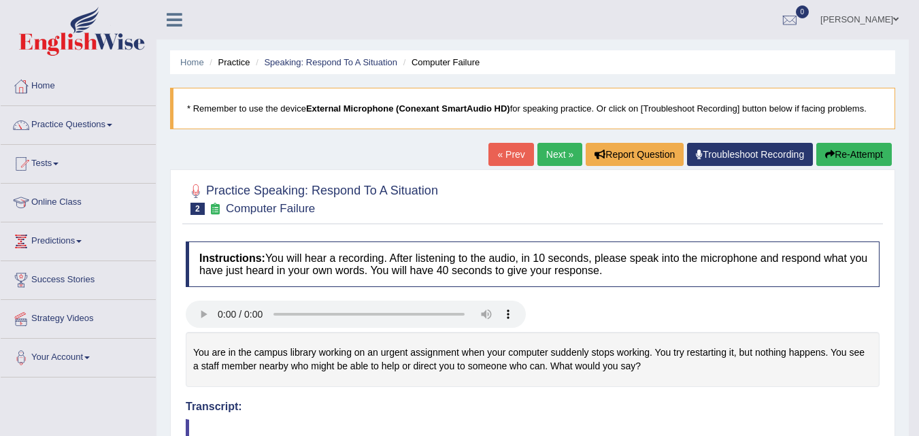
click at [846, 162] on button "Re-Attempt" at bounding box center [854, 154] width 76 height 23
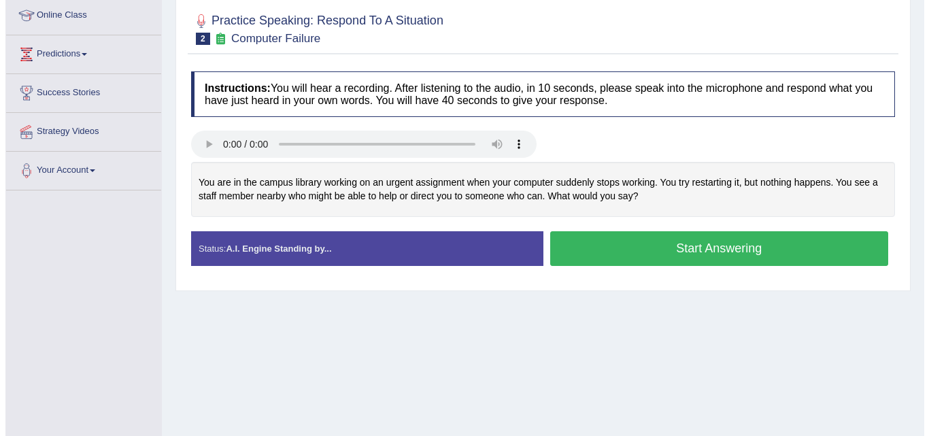
scroll to position [186, 0]
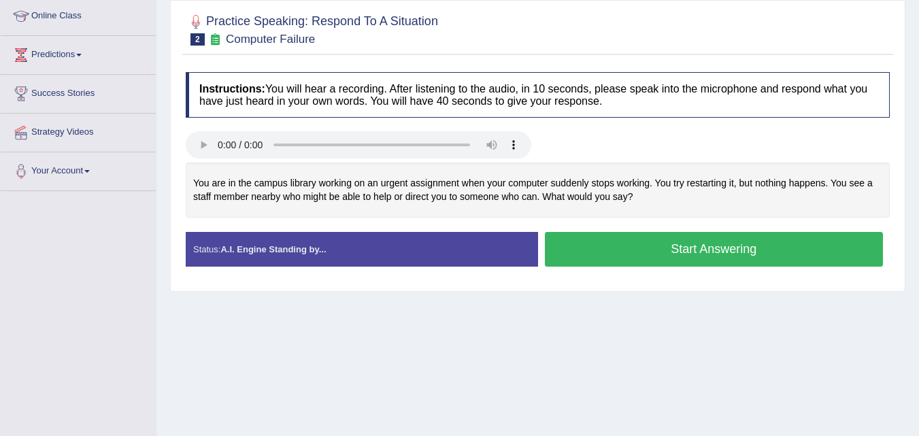
click at [631, 251] on button "Start Answering" at bounding box center [714, 249] width 339 height 35
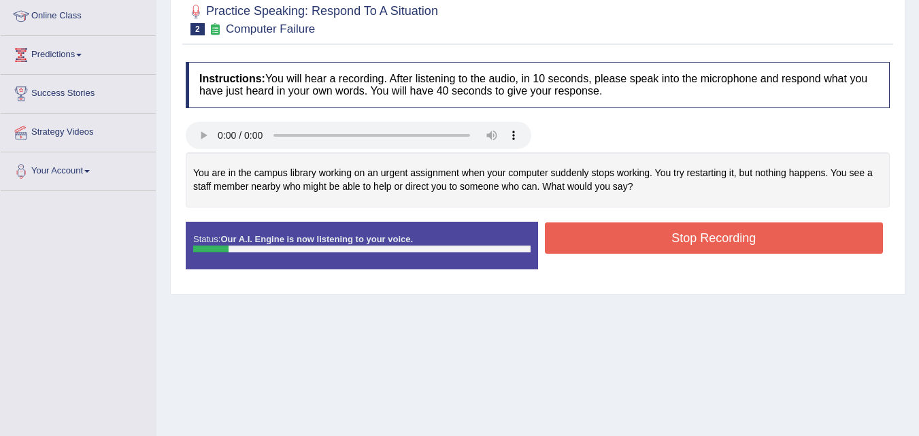
click at [694, 239] on button "Stop Recording" at bounding box center [714, 237] width 339 height 31
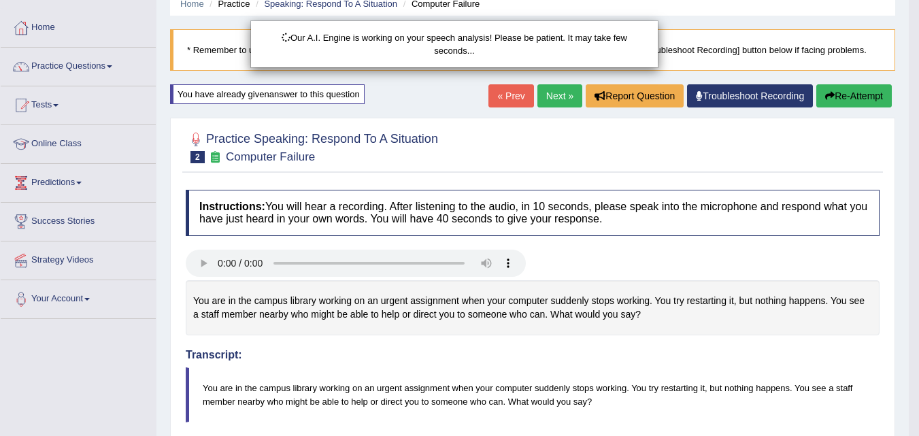
scroll to position [0, 0]
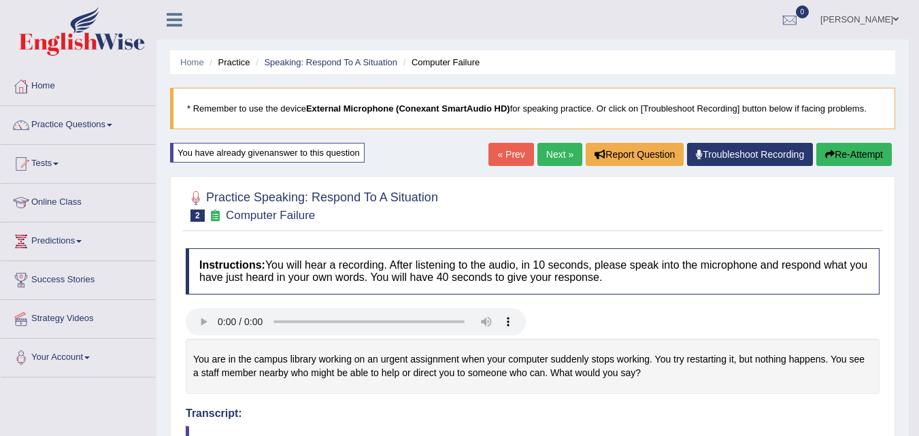
click at [854, 146] on button "Re-Attempt" at bounding box center [854, 154] width 76 height 23
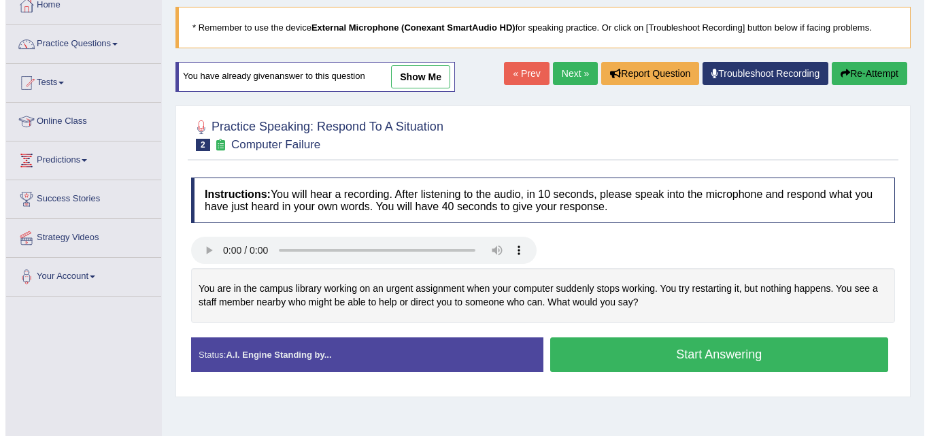
scroll to position [78, 0]
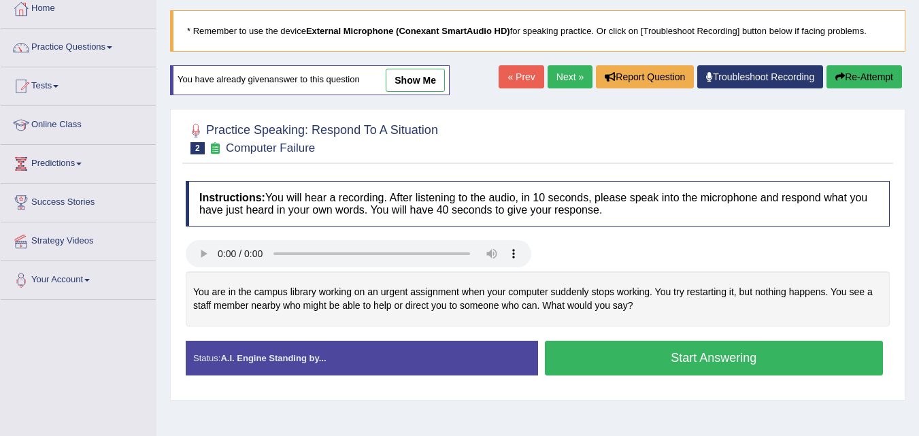
click at [618, 346] on button "Start Answering" at bounding box center [714, 358] width 339 height 35
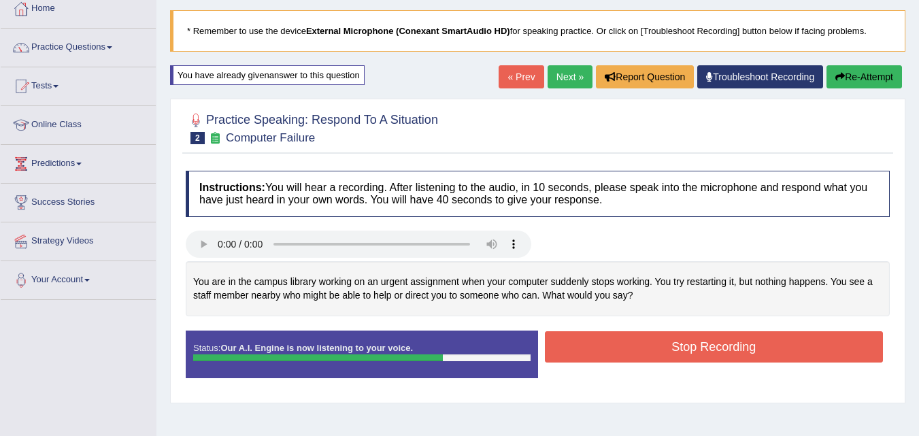
click at [592, 358] on button "Stop Recording" at bounding box center [714, 346] width 339 height 31
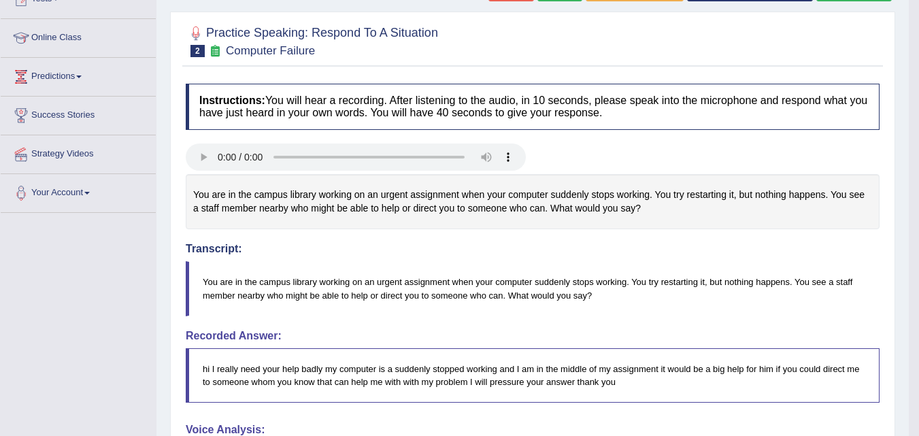
scroll to position [0, 0]
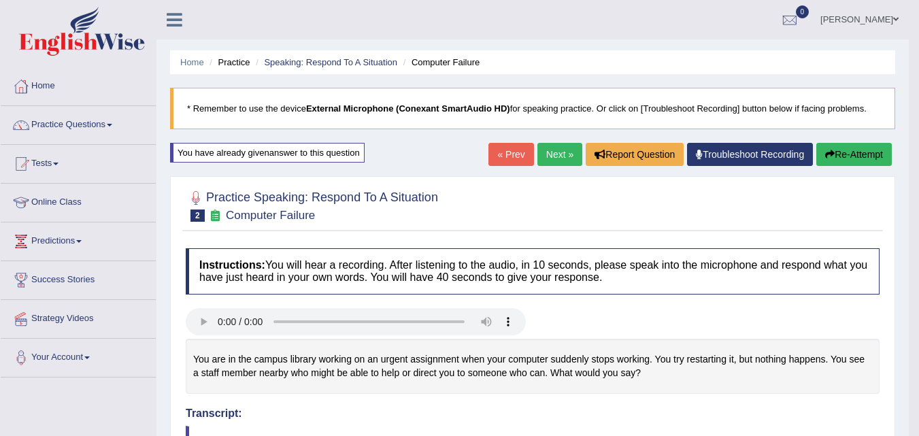
click at [551, 152] on link "Next »" at bounding box center [559, 154] width 45 height 23
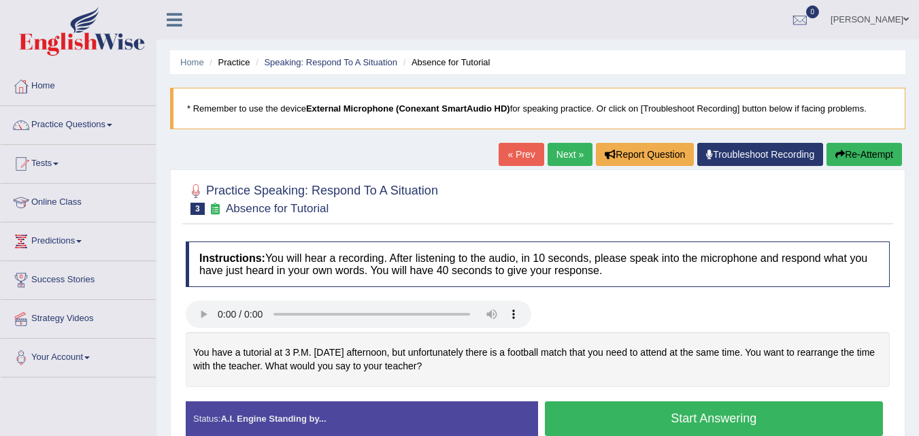
click at [672, 418] on button "Start Answering" at bounding box center [714, 418] width 339 height 35
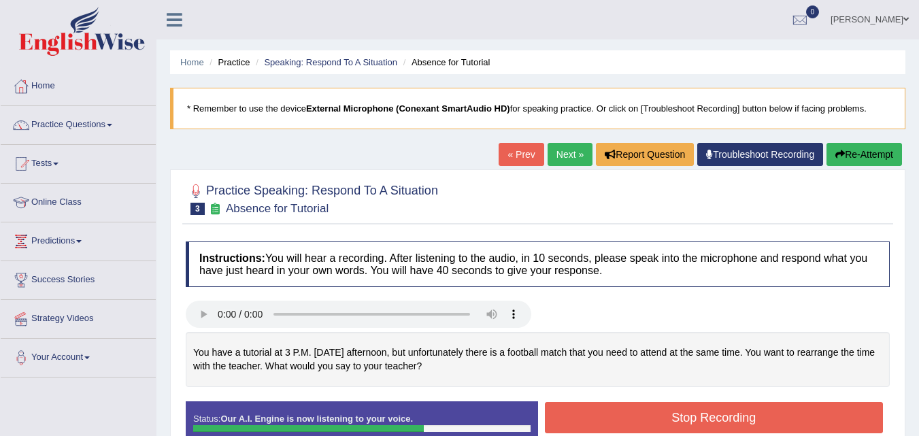
click at [661, 413] on button "Stop Recording" at bounding box center [714, 417] width 339 height 31
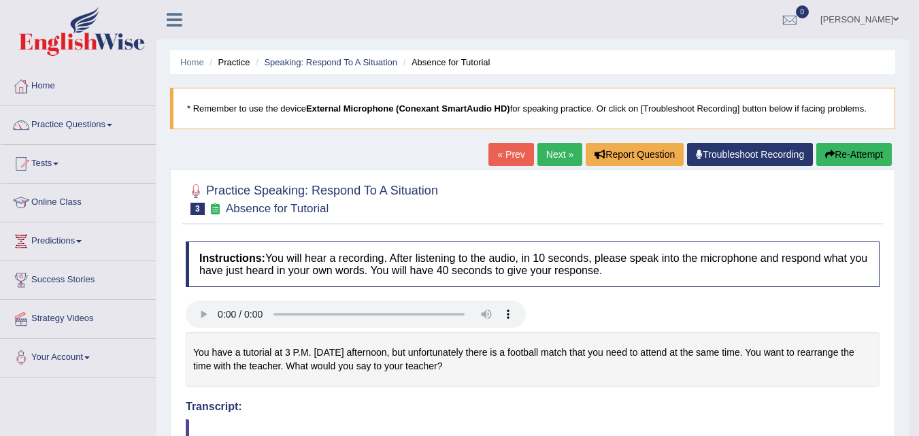
click at [829, 154] on icon "button" at bounding box center [830, 155] width 10 height 10
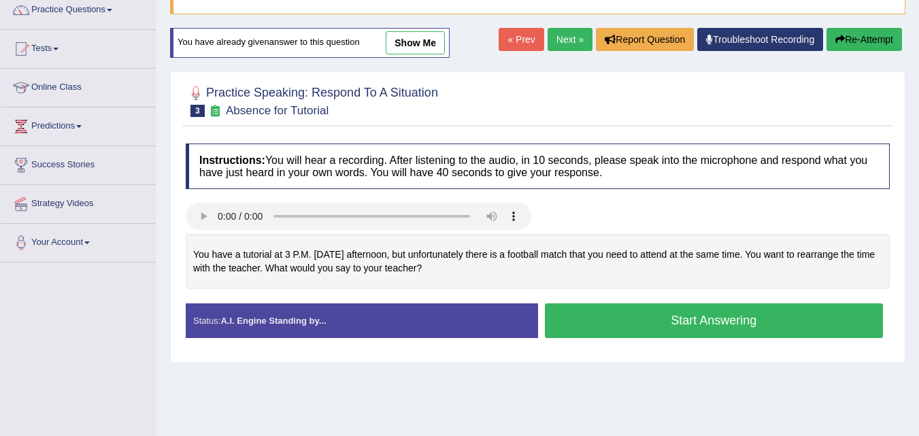
scroll to position [116, 0]
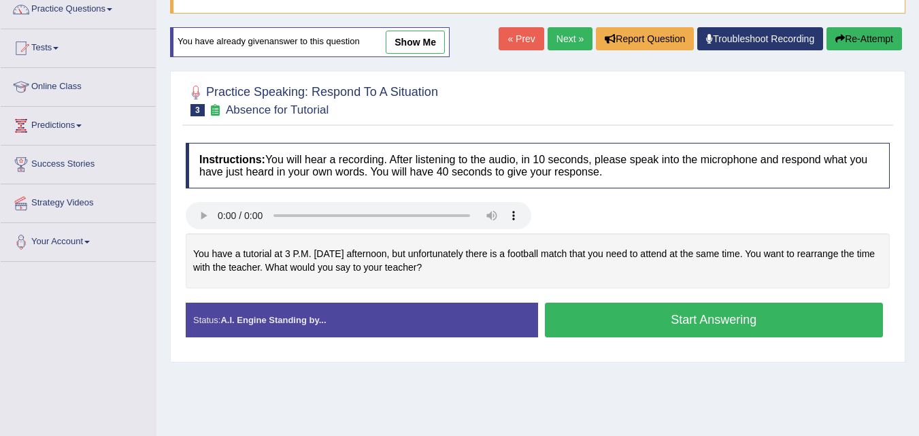
click at [646, 327] on button "Start Answering" at bounding box center [714, 320] width 339 height 35
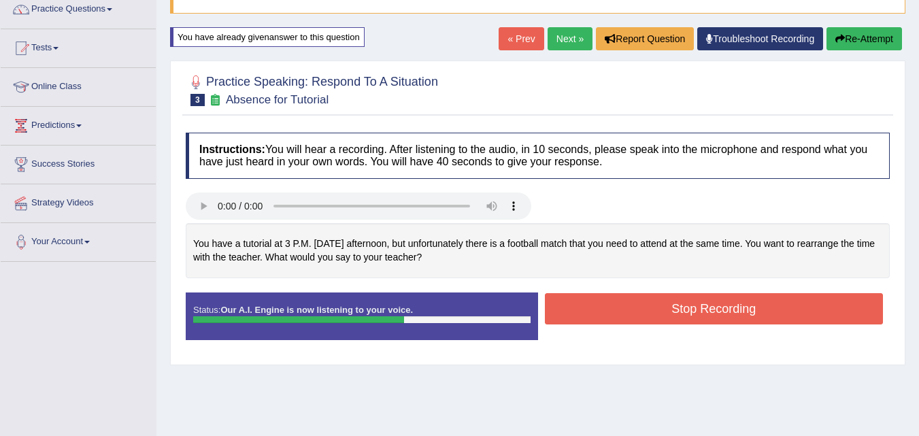
click at [646, 314] on button "Stop Recording" at bounding box center [714, 308] width 339 height 31
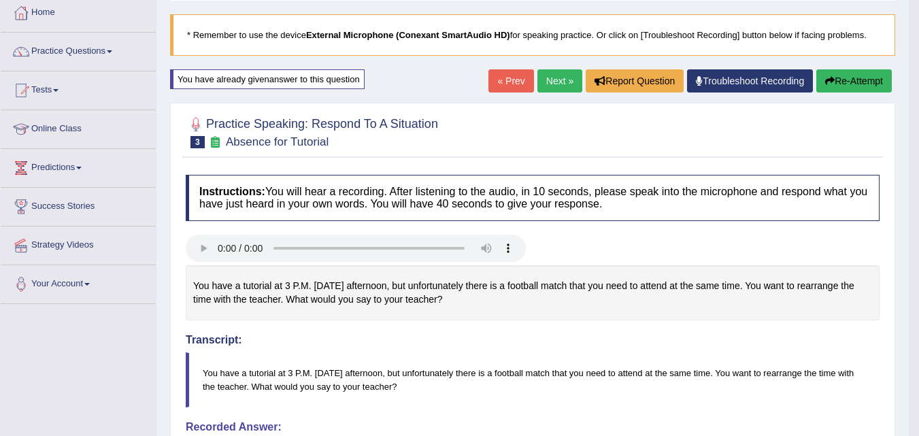
scroll to position [0, 0]
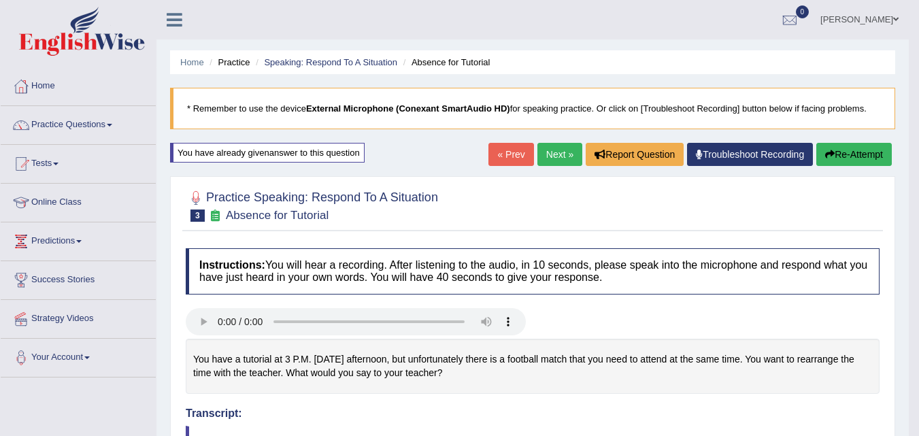
click at [549, 154] on link "Next »" at bounding box center [559, 154] width 45 height 23
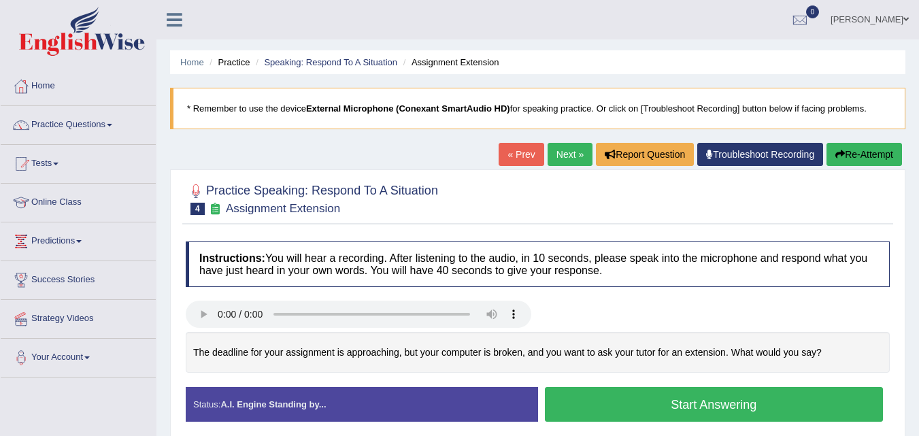
click at [605, 412] on button "Start Answering" at bounding box center [714, 404] width 339 height 35
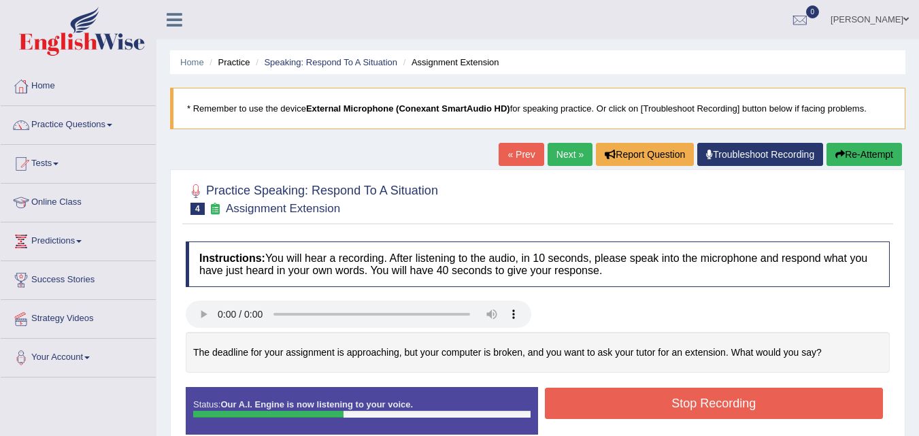
click at [605, 412] on button "Stop Recording" at bounding box center [714, 403] width 339 height 31
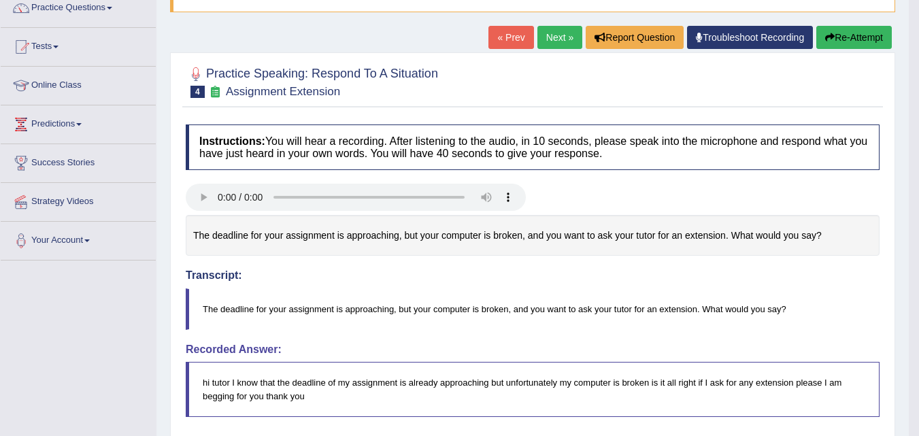
scroll to position [118, 0]
click at [847, 41] on button "Re-Attempt" at bounding box center [854, 36] width 76 height 23
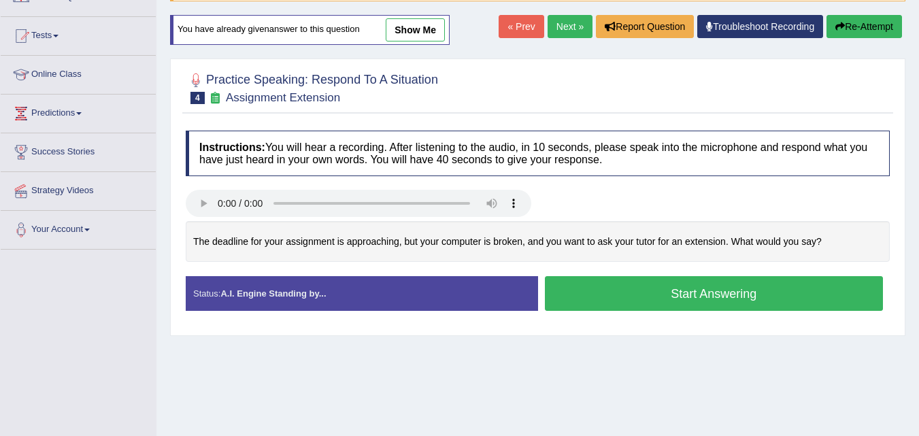
scroll to position [118, 0]
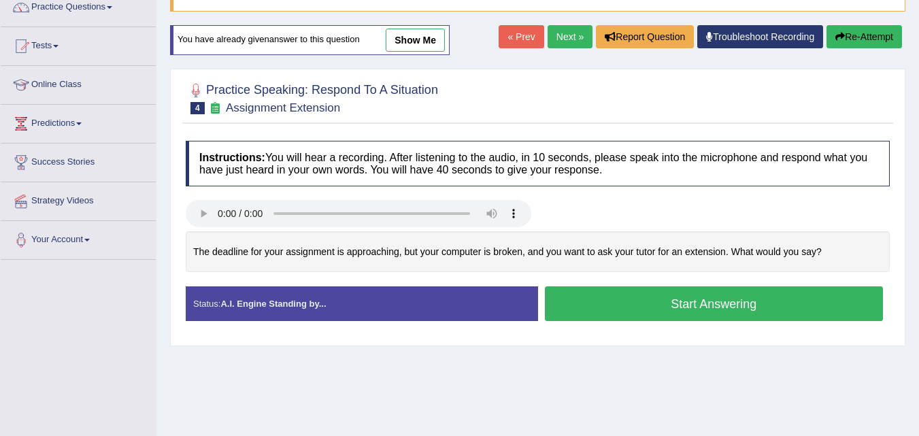
click at [409, 41] on link "show me" at bounding box center [415, 40] width 59 height 23
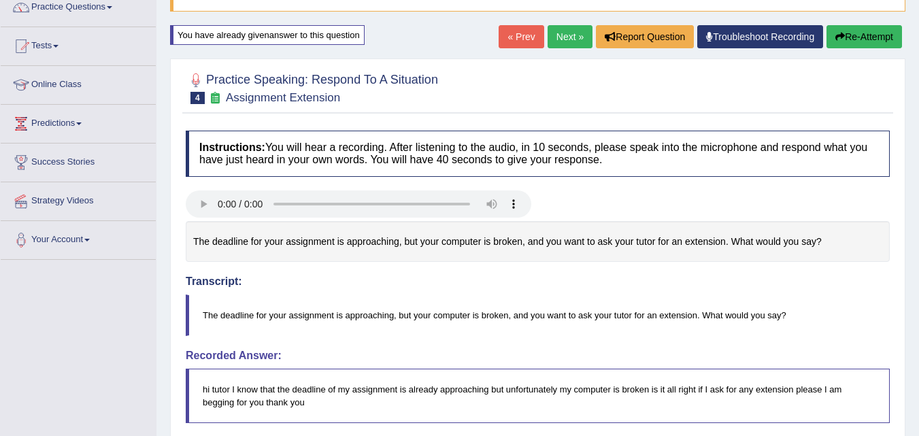
click at [843, 29] on button "Re-Attempt" at bounding box center [864, 36] width 76 height 23
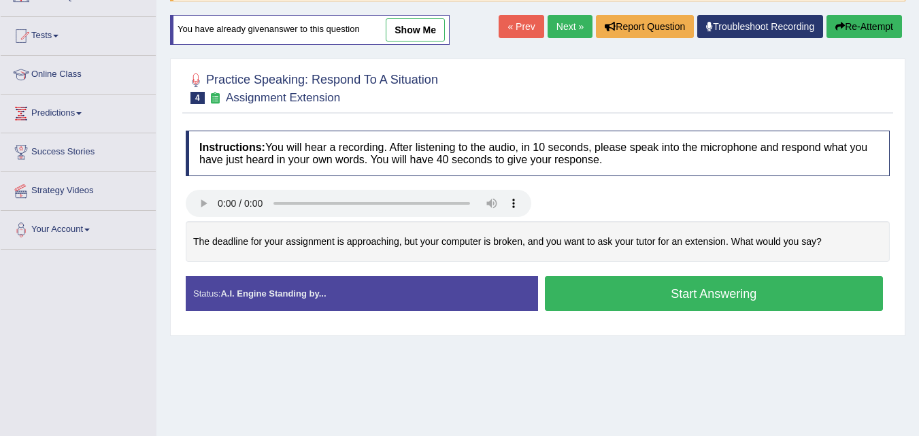
scroll to position [118, 0]
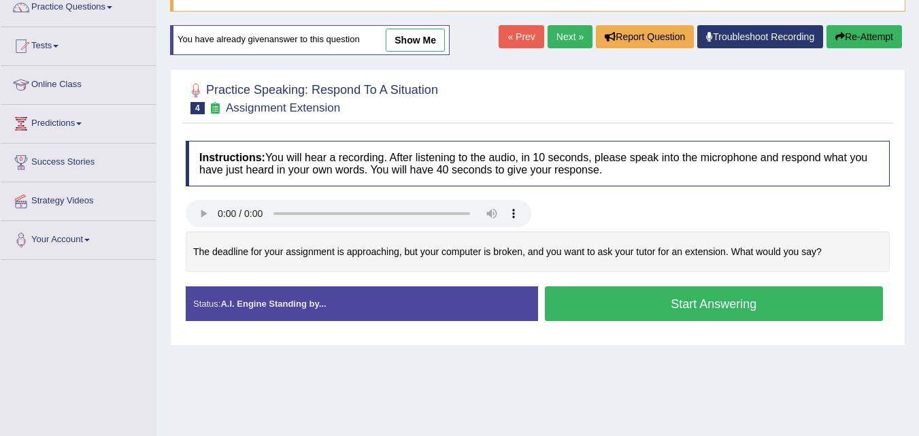
click at [575, 301] on button "Start Answering" at bounding box center [714, 303] width 339 height 35
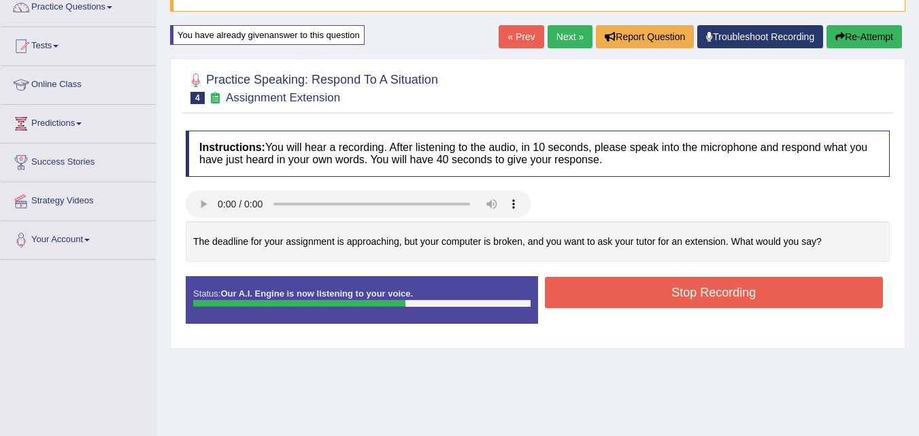
click at [575, 301] on button "Stop Recording" at bounding box center [714, 292] width 339 height 31
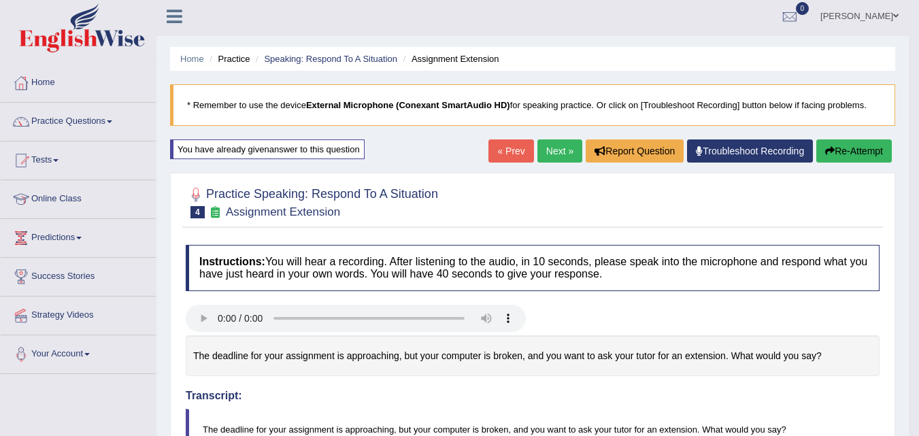
scroll to position [0, 0]
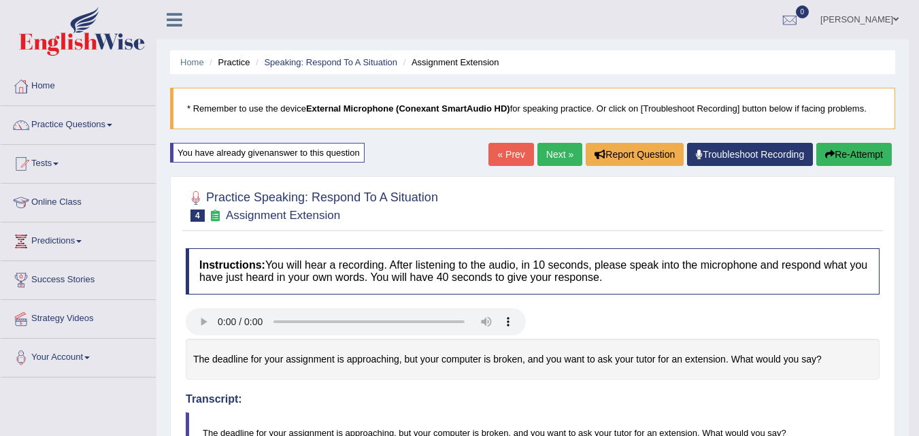
click at [545, 155] on link "Next »" at bounding box center [559, 154] width 45 height 23
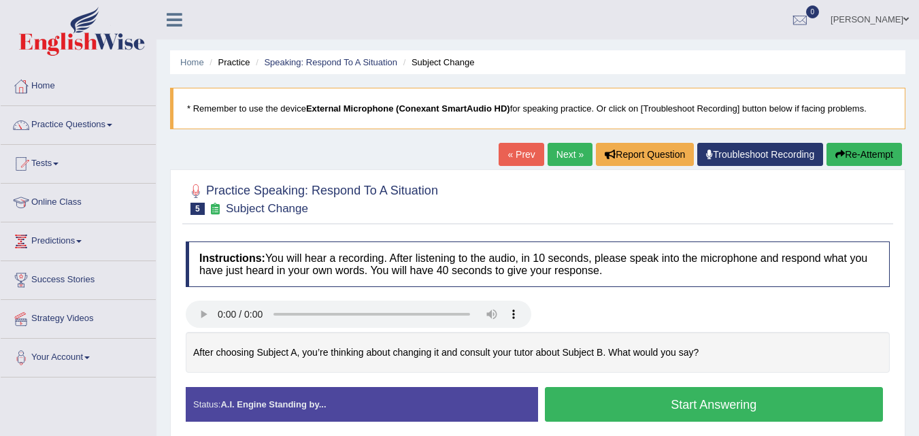
click at [568, 407] on button "Start Answering" at bounding box center [714, 404] width 339 height 35
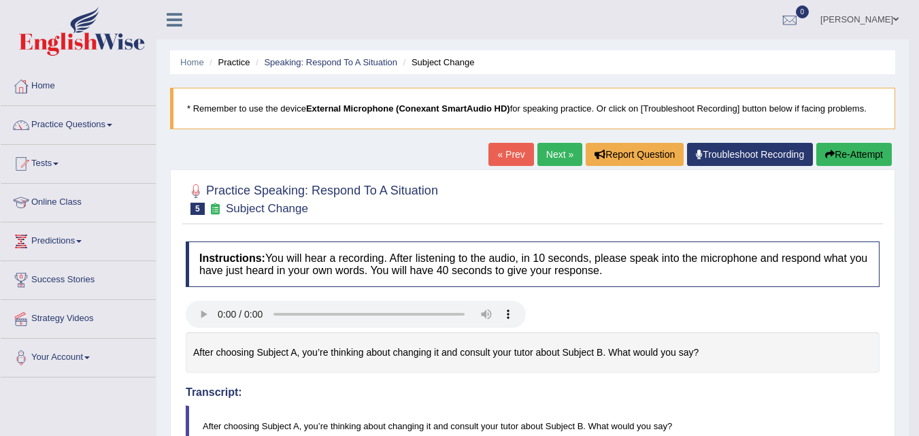
click at [544, 159] on link "Next »" at bounding box center [559, 154] width 45 height 23
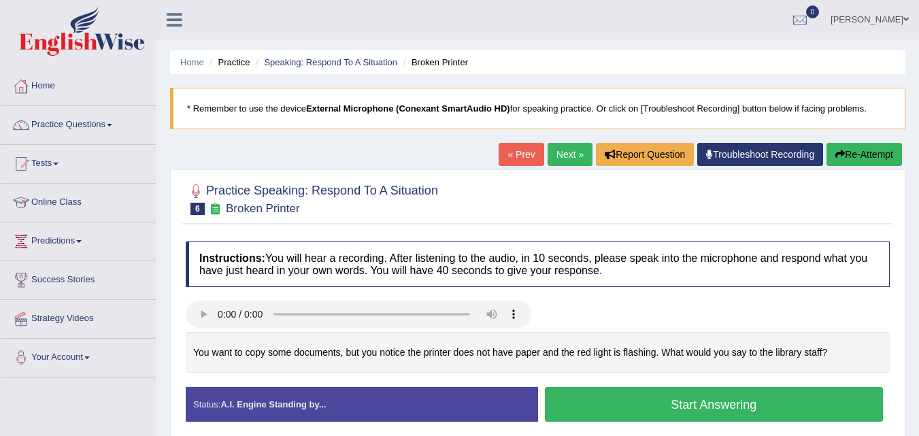
click at [592, 405] on button "Start Answering" at bounding box center [714, 404] width 339 height 35
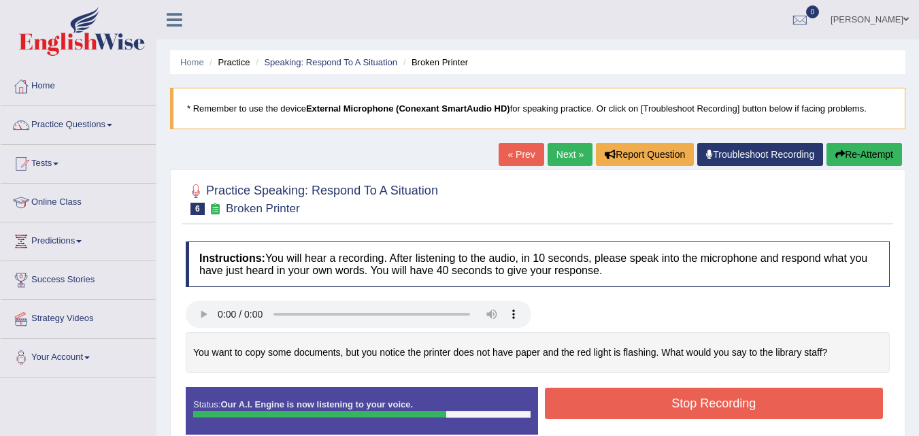
click at [592, 405] on button "Stop Recording" at bounding box center [714, 403] width 339 height 31
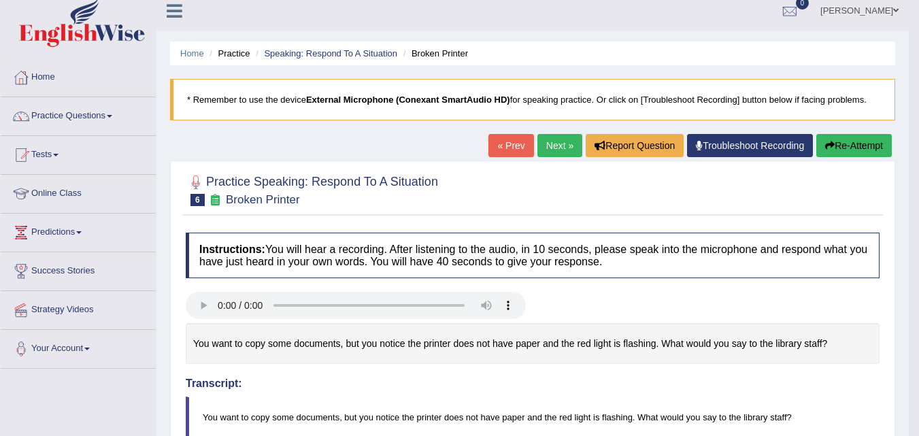
scroll to position [1, 0]
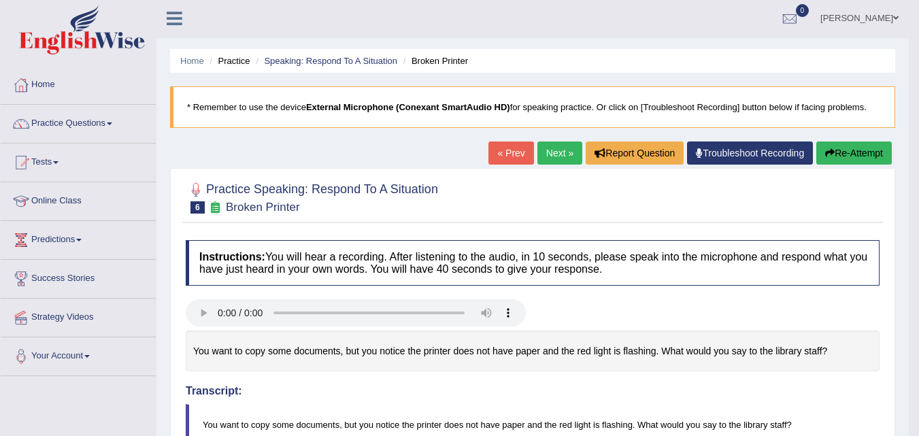
click at [848, 156] on button "Re-Attempt" at bounding box center [854, 152] width 76 height 23
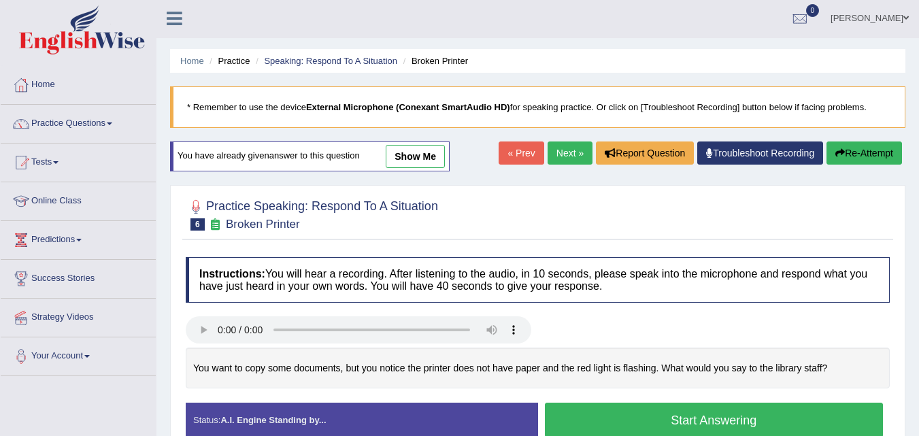
click at [766, 416] on button "Start Answering" at bounding box center [714, 420] width 339 height 35
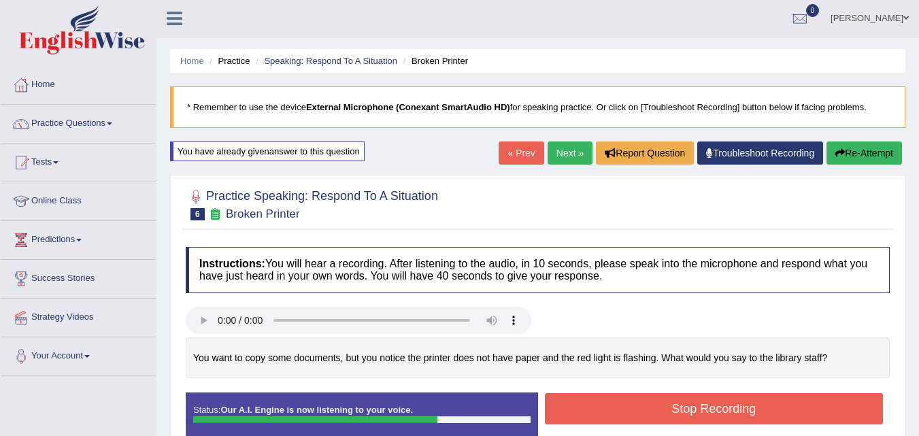
click at [661, 421] on button "Stop Recording" at bounding box center [714, 408] width 339 height 31
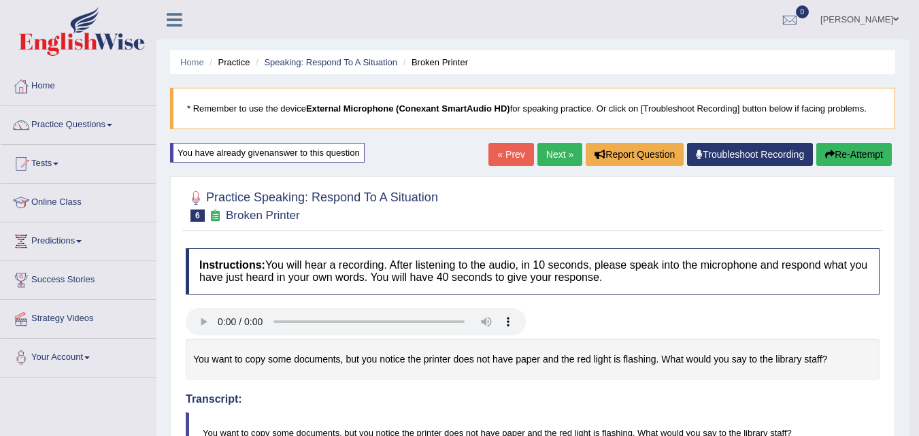
click at [543, 154] on link "Next »" at bounding box center [559, 154] width 45 height 23
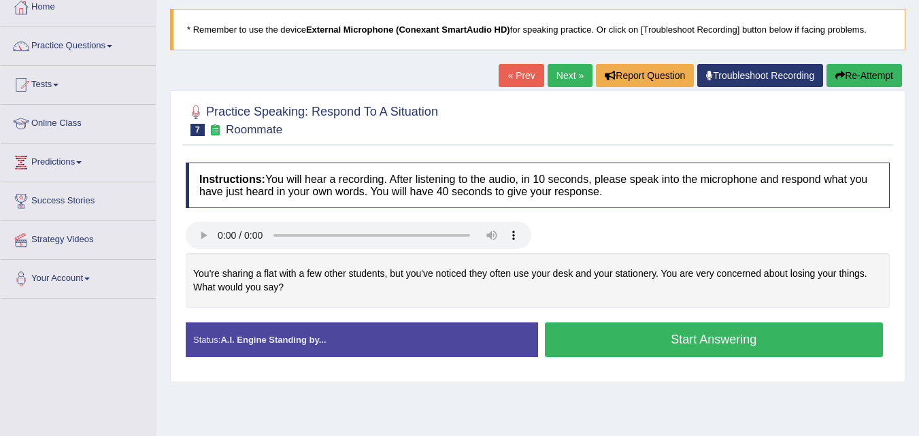
scroll to position [82, 0]
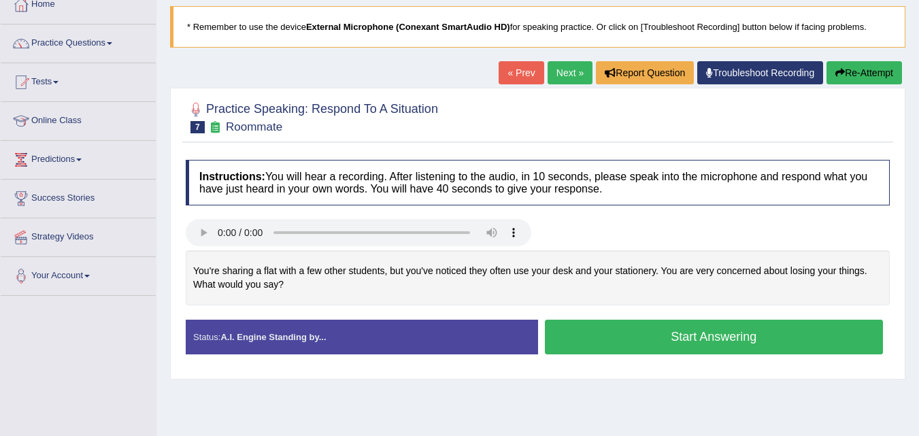
click at [754, 338] on button "Start Answering" at bounding box center [714, 337] width 339 height 35
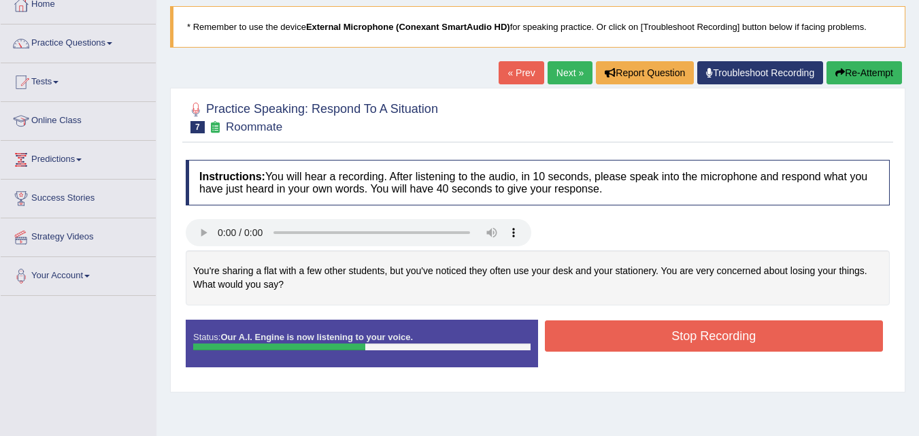
click at [663, 333] on button "Stop Recording" at bounding box center [714, 335] width 339 height 31
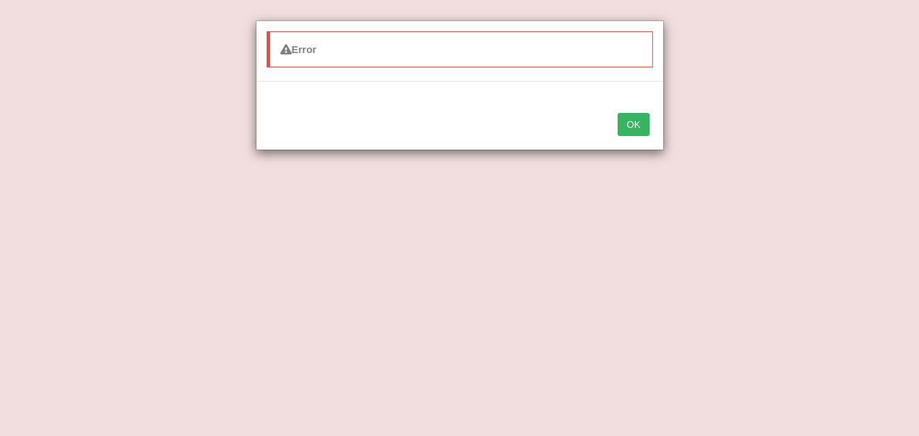
click at [635, 125] on button "OK" at bounding box center [633, 124] width 31 height 23
